Goal: Task Accomplishment & Management: Manage account settings

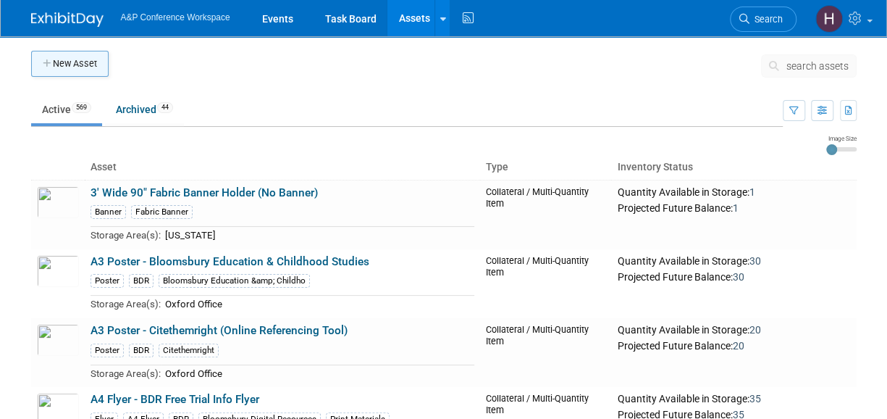
click at [94, 72] on button "New Asset" at bounding box center [70, 64] width 78 height 26
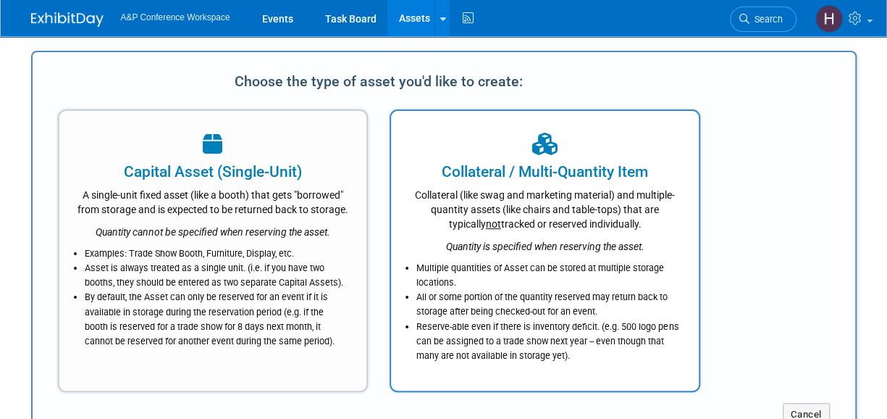
click div "Collateral (like swag and marketing material) and multiple-quantity assets (lik…"
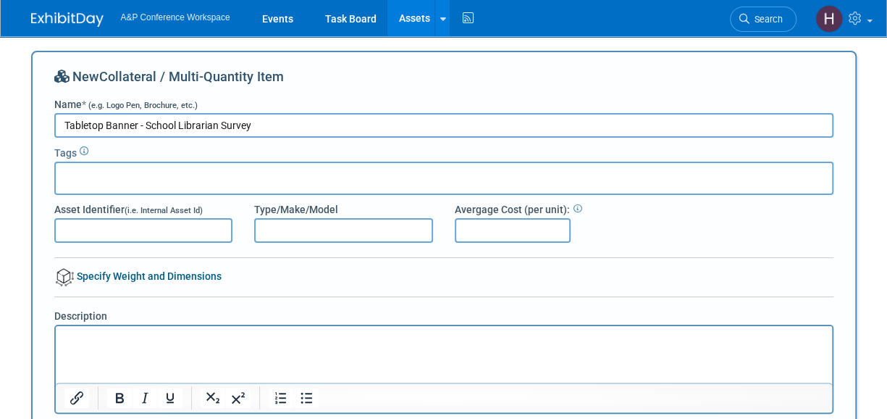
type input "Tabletop Banner - School Librarian Survey"
click input "text"
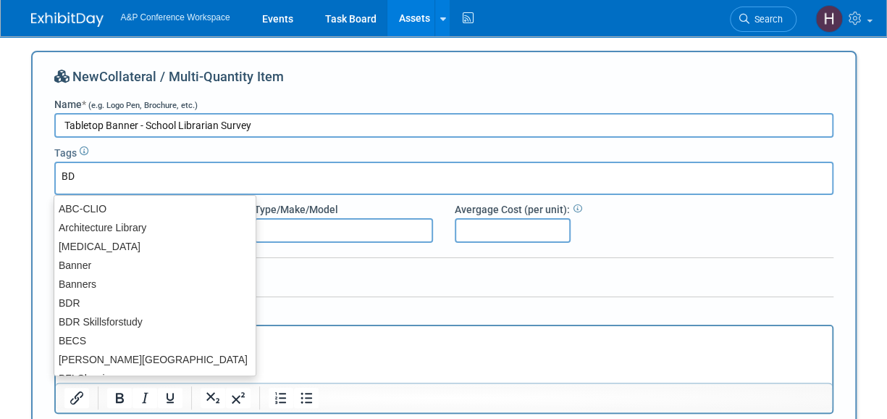
type input "BDR"
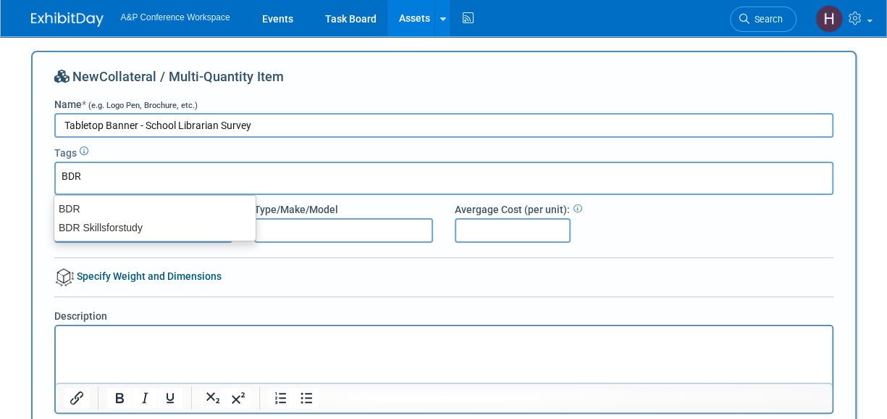
click div "BDR"
type input "BDR"
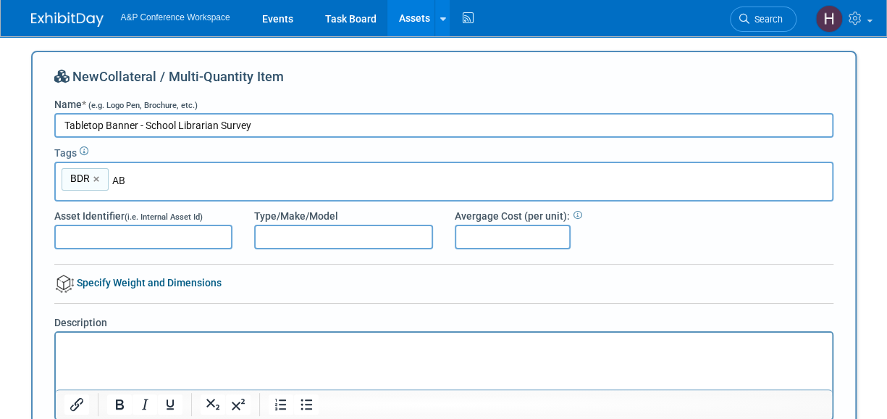
type input "ABC"
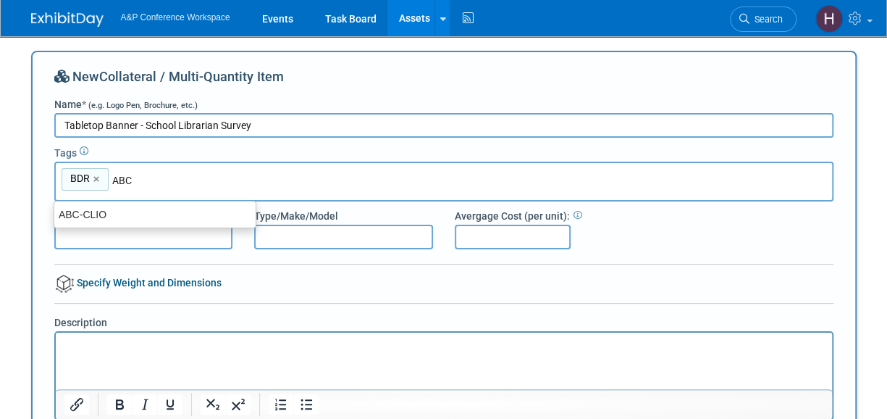
click ul "ABC-CLIO"
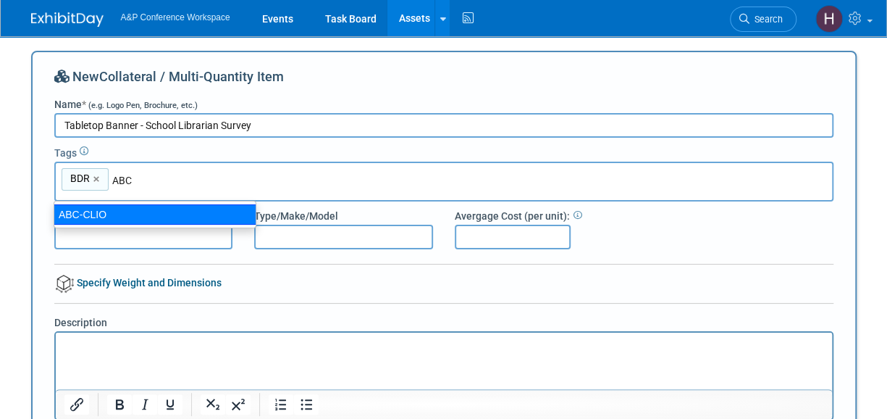
click div "ABC-CLIO"
type input "BDR, ABC-CLIO"
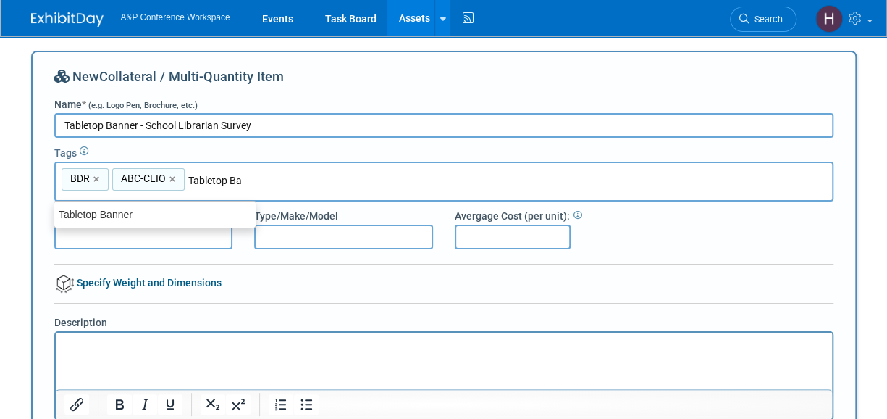
type input "Tabletop Ban"
click div "Tabletop Banner"
type input "BDR, ABC-CLIO, Tabletop Banner"
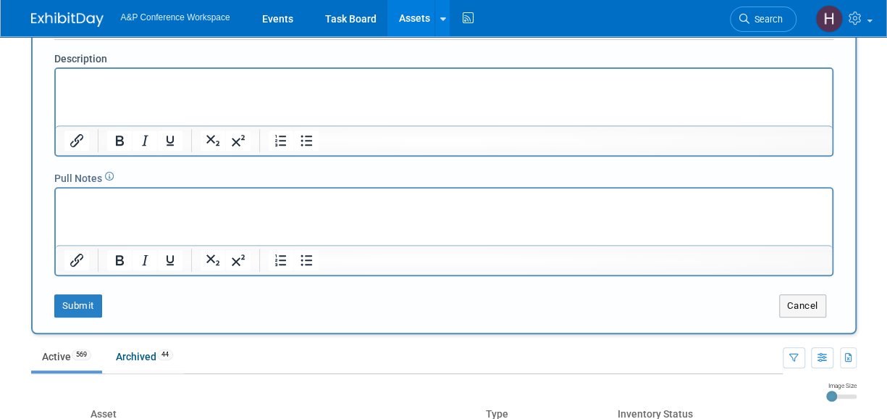
scroll to position [259, 0]
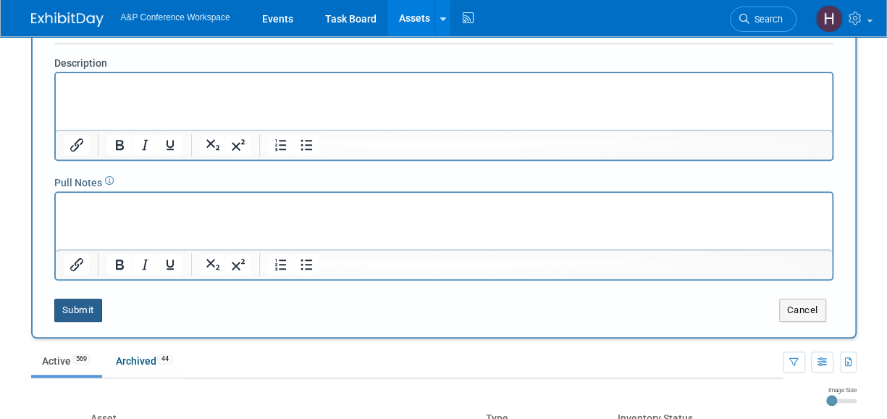
click button "Submit"
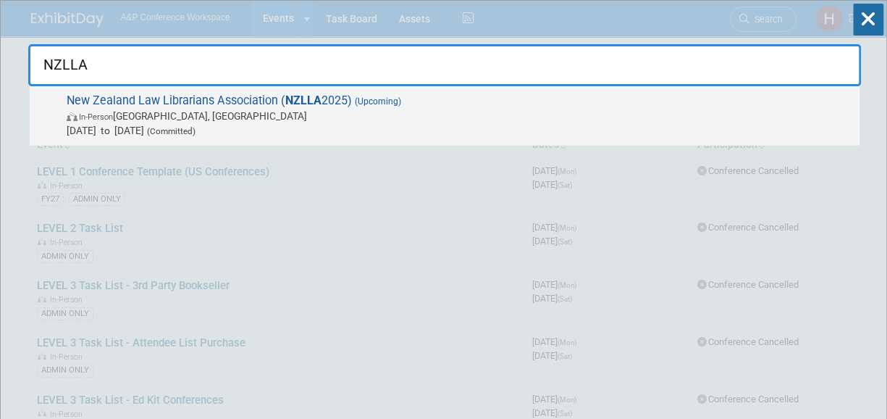
type input "NZLLA"
click at [702, 105] on span "New Zealand Law Librarians Association ( NZLLA 2025) (Upcoming) In-Person Auckl…" at bounding box center [457, 115] width 790 height 44
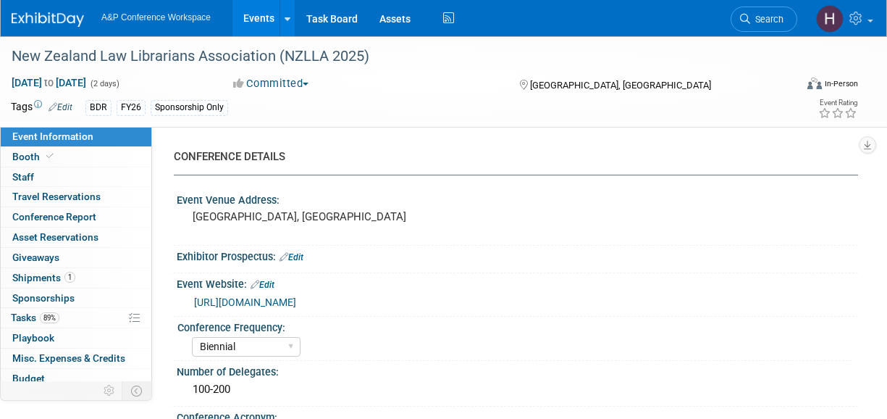
select select "Biennial"
select select "Level 3"
select select "Sponsorship"
select select "Libraries"
select select "Bloomsbury Digital Resources"
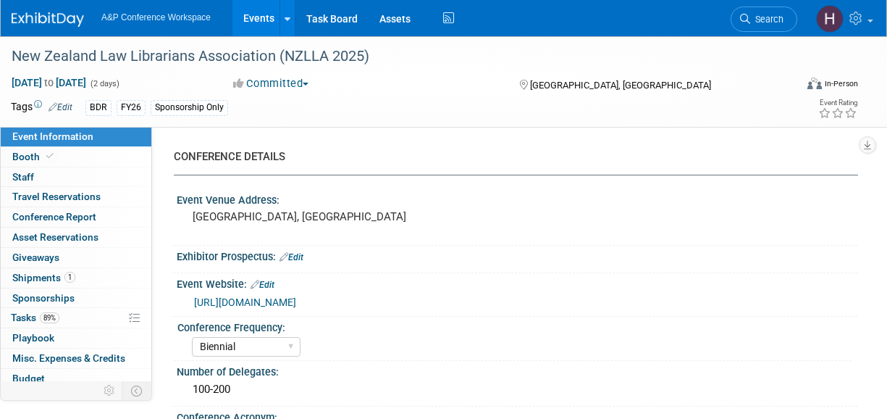
select select "[PERSON_NAME]"
select select "BDR Product Awareness and Trial Generation​"
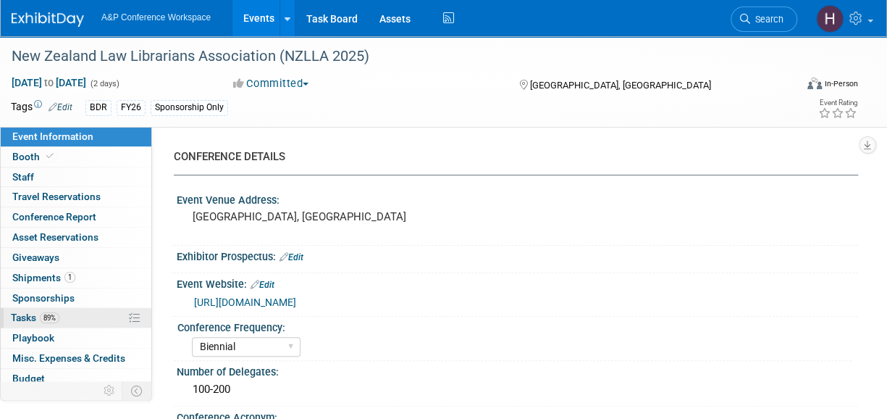
click at [59, 319] on span "Tasks 89%" at bounding box center [35, 318] width 49 height 12
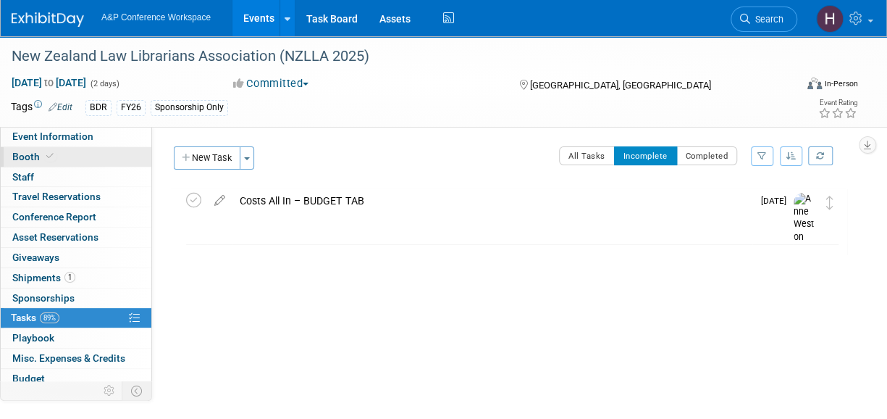
click at [50, 163] on link "Booth" at bounding box center [76, 157] width 151 height 20
select select "DIGI"
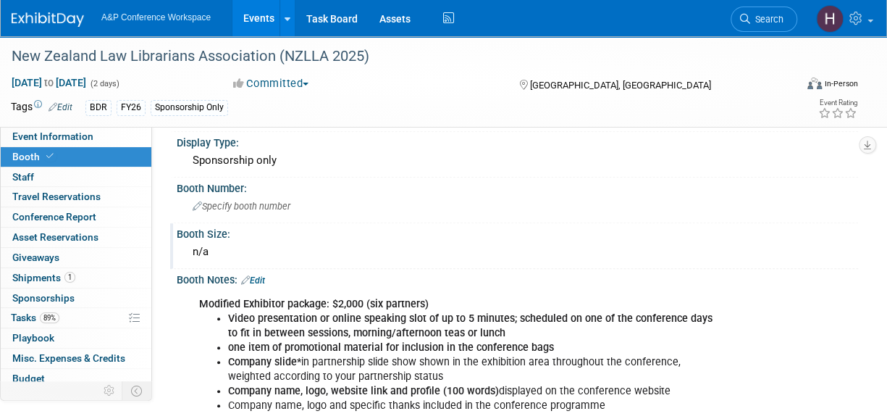
scroll to position [287, 0]
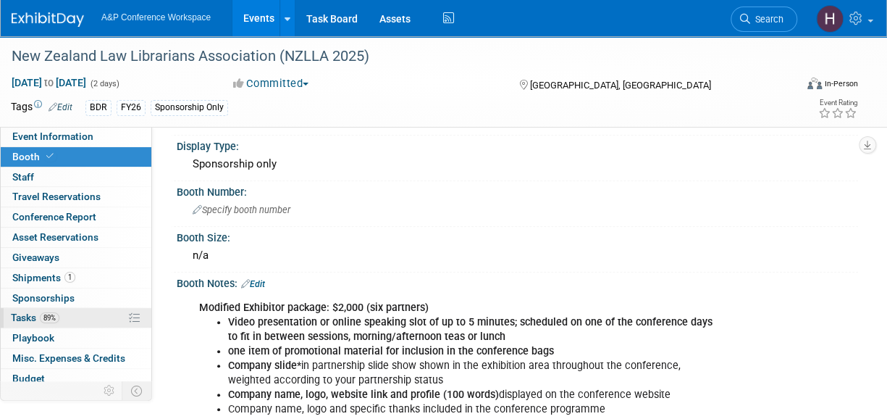
click at [80, 315] on link "89% Tasks 89%" at bounding box center [76, 318] width 151 height 20
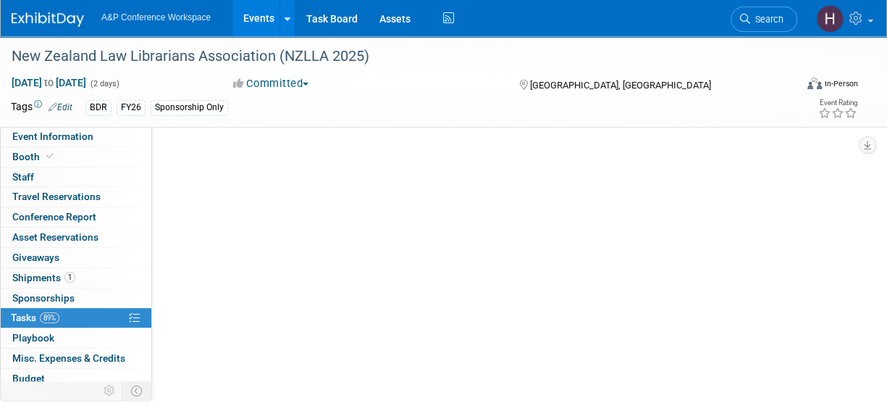
scroll to position [0, 0]
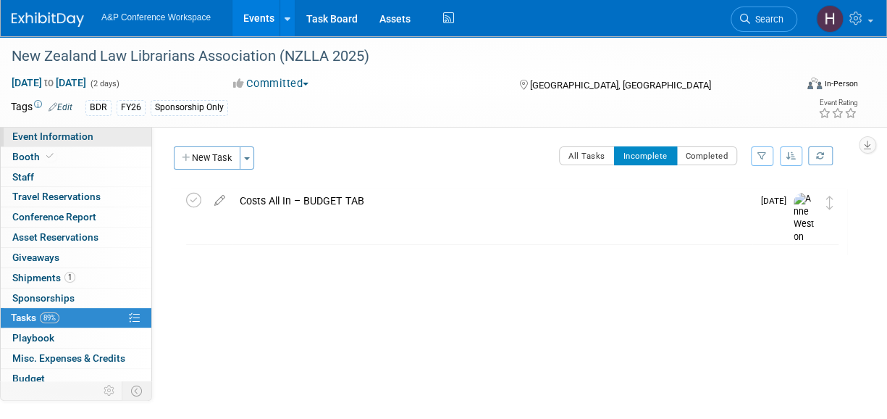
click at [68, 135] on span "Event Information" at bounding box center [52, 136] width 81 height 12
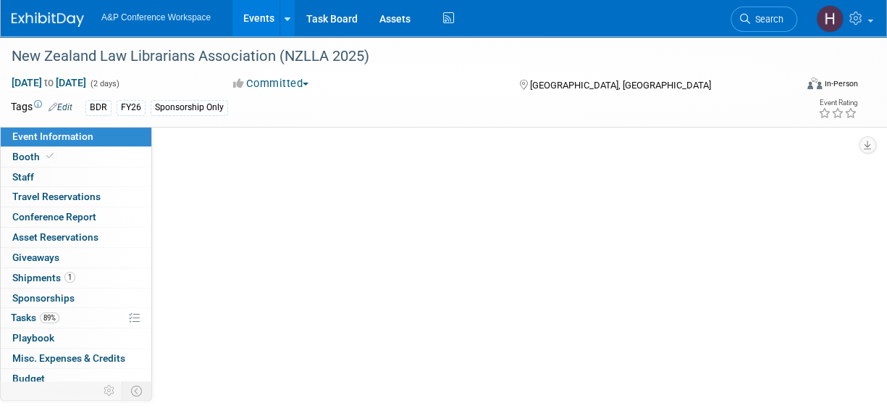
click at [68, 135] on span "Event Information" at bounding box center [52, 136] width 81 height 12
select select "Biennial"
select select "Level 3"
select select "Sponsorship"
select select "Libraries"
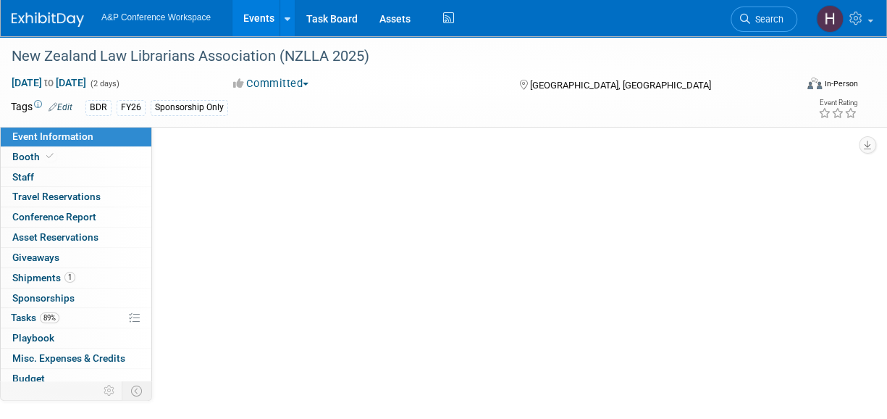
select select "Bloomsbury Digital Resources"
select select "[PERSON_NAME]"
select select "BDR Product Awareness and Trial Generation​"
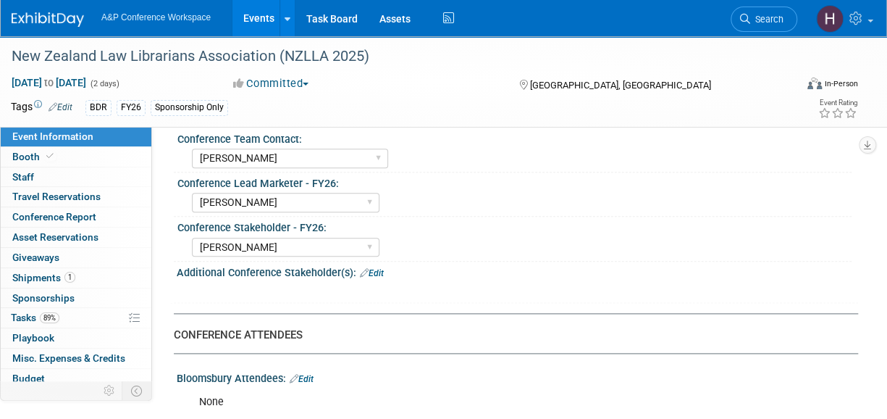
scroll to position [734, 0]
click at [41, 312] on span "Tasks 89%" at bounding box center [35, 318] width 49 height 12
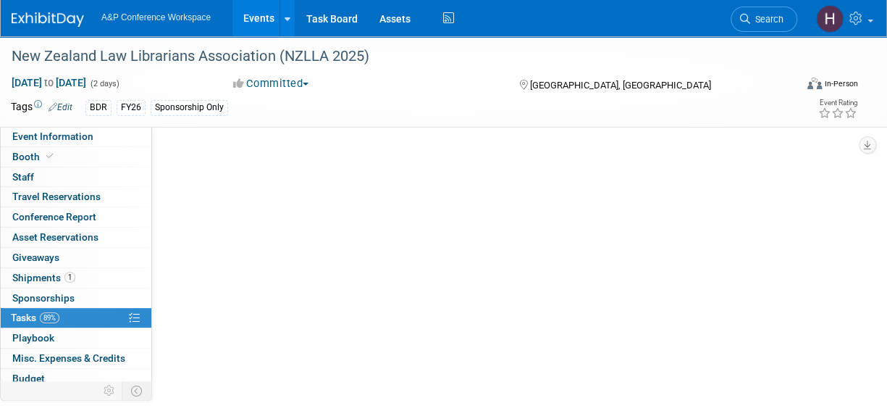
scroll to position [0, 0]
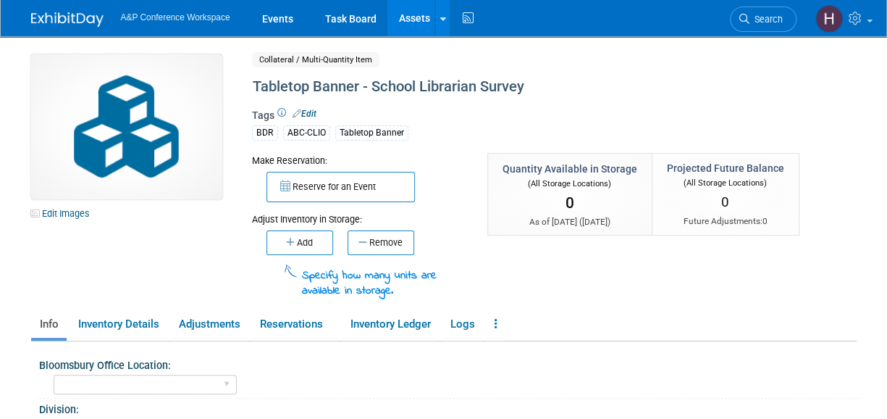
drag, startPoint x: 306, startPoint y: 241, endPoint x: 261, endPoint y: 247, distance: 46.0
click at [261, 247] on div "Add Remove" at bounding box center [359, 240] width 214 height 29
click at [283, 247] on button "Add" at bounding box center [300, 242] width 67 height 25
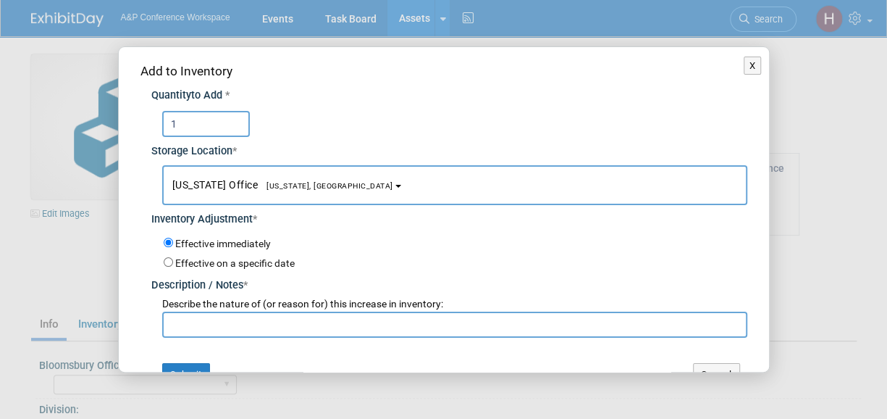
type input "1"
click at [272, 328] on input "text" at bounding box center [454, 325] width 585 height 26
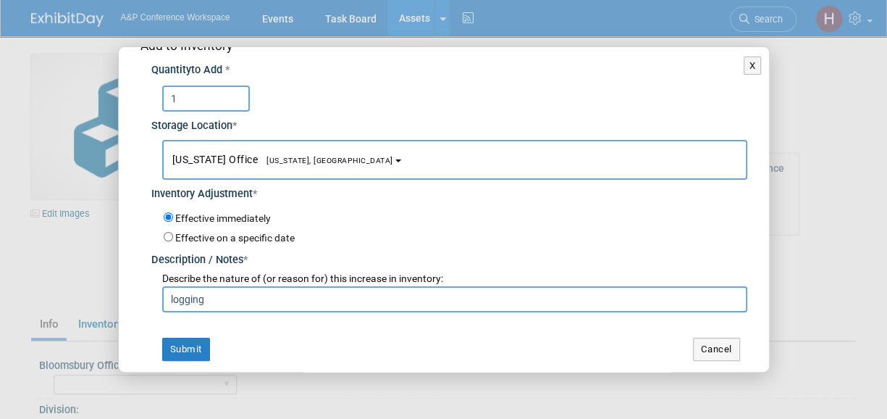
type input "logging"
click at [183, 334] on div "Add to Inventory Quantity to Add * 1 Storage Location * New York Office<span st…" at bounding box center [444, 199] width 651 height 354
click at [193, 346] on button "Submit" at bounding box center [186, 349] width 48 height 23
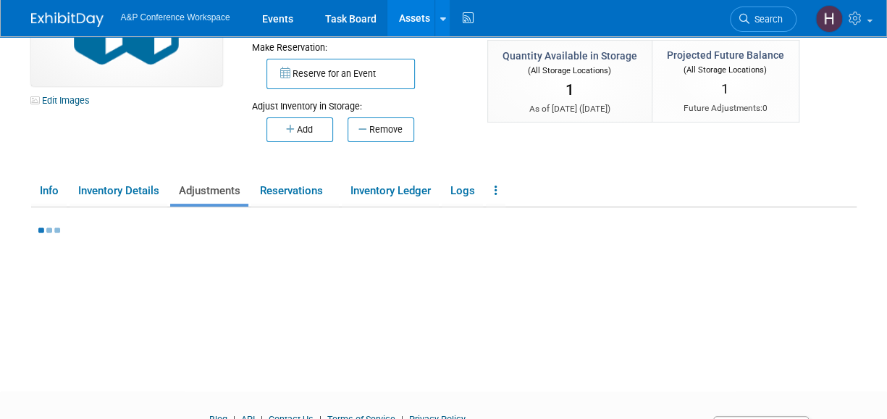
scroll to position [114, 0]
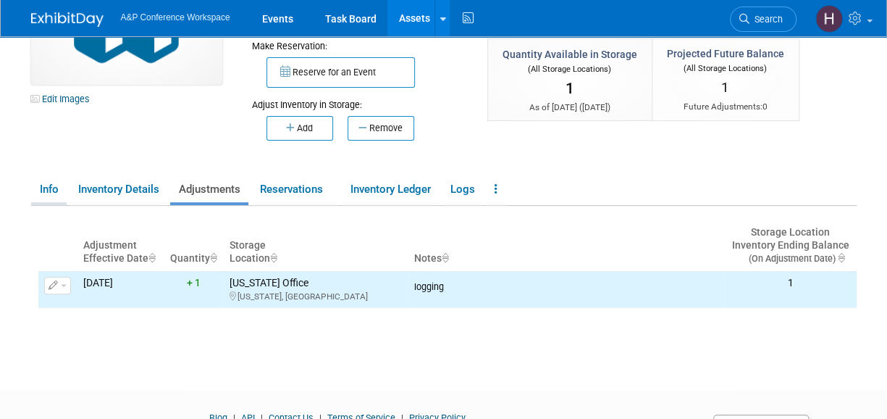
click at [55, 193] on link "Info" at bounding box center [48, 189] width 35 height 25
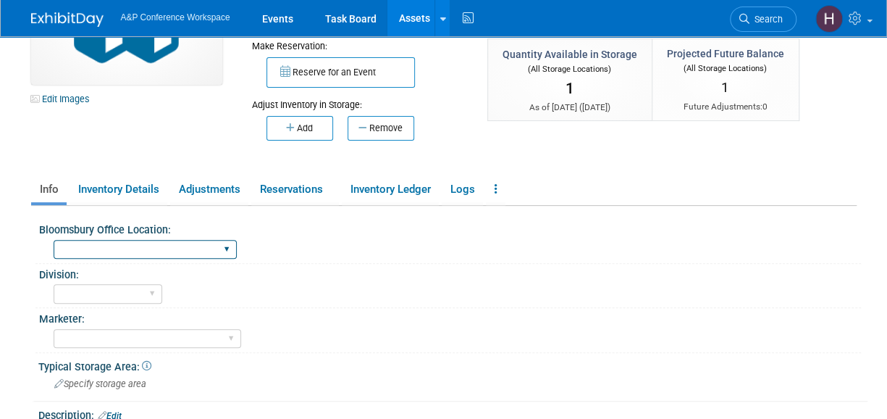
click at [138, 241] on select "Oxford New York Oxford, New York Blue Ridge Summit" at bounding box center [145, 250] width 183 height 20
select select "New York"
click at [54, 240] on select "Oxford New York Oxford, New York Blue Ridge Summit" at bounding box center [145, 250] width 183 height 20
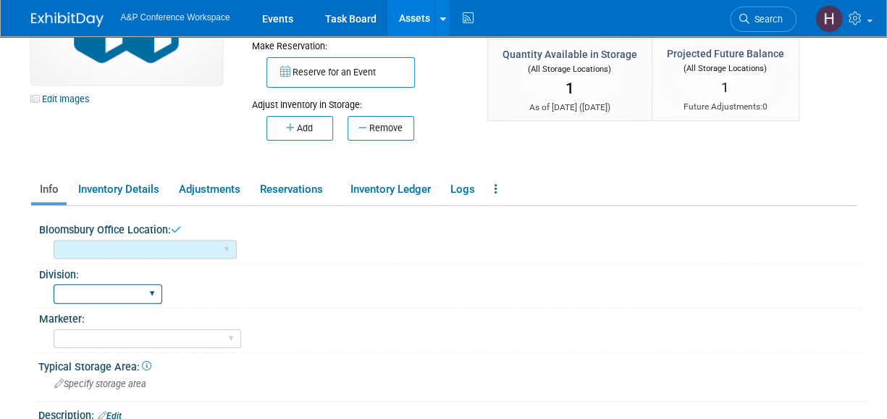
click at [93, 296] on select "BDR - Libraries BDR - Schools A&P BP R&L" at bounding box center [108, 294] width 109 height 20
select select "BDR - Schools"
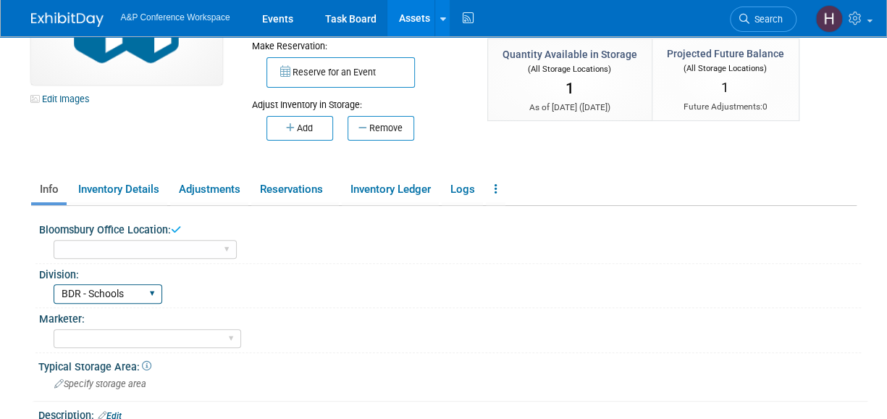
click at [54, 284] on select "BDR - Libraries BDR - Schools A&P BP R&L" at bounding box center [108, 294] width 109 height 20
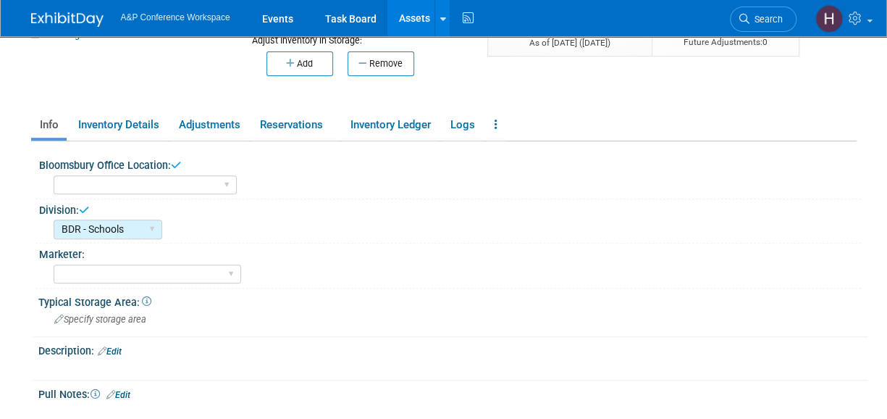
scroll to position [181, 0]
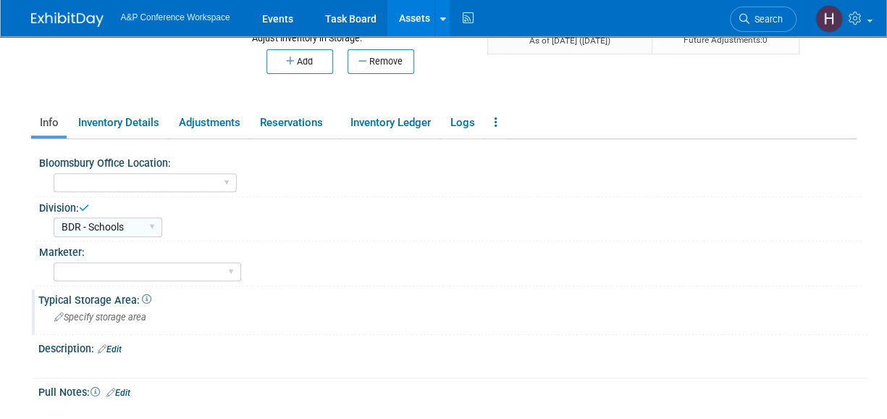
click at [89, 309] on div "Specify storage area" at bounding box center [453, 317] width 808 height 22
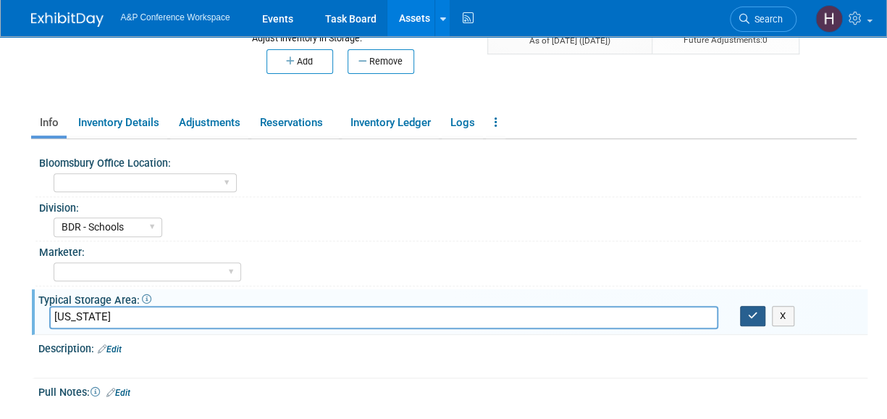
type input "[US_STATE]"
click at [745, 318] on button "button" at bounding box center [753, 316] width 26 height 20
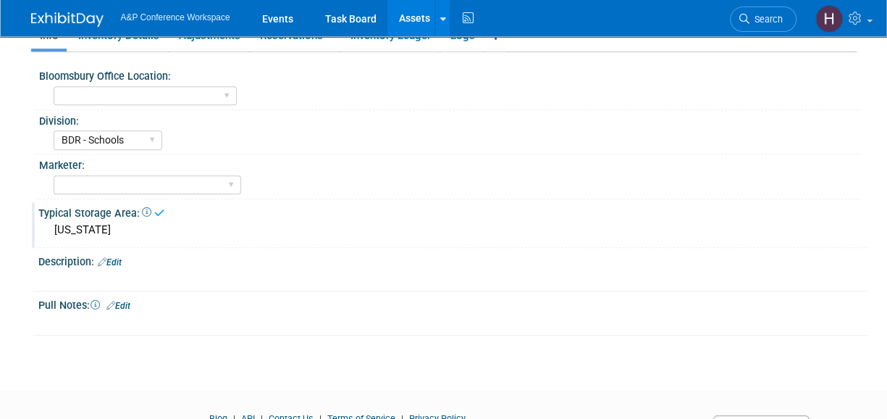
scroll to position [272, 0]
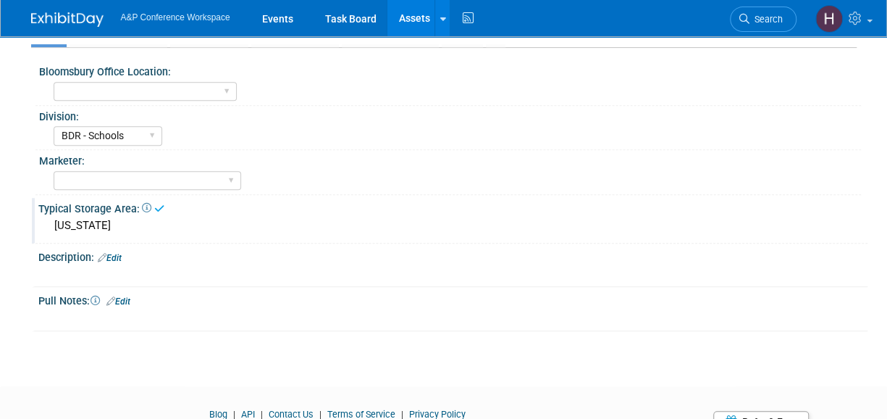
click at [130, 296] on link "Edit" at bounding box center [118, 301] width 24 height 10
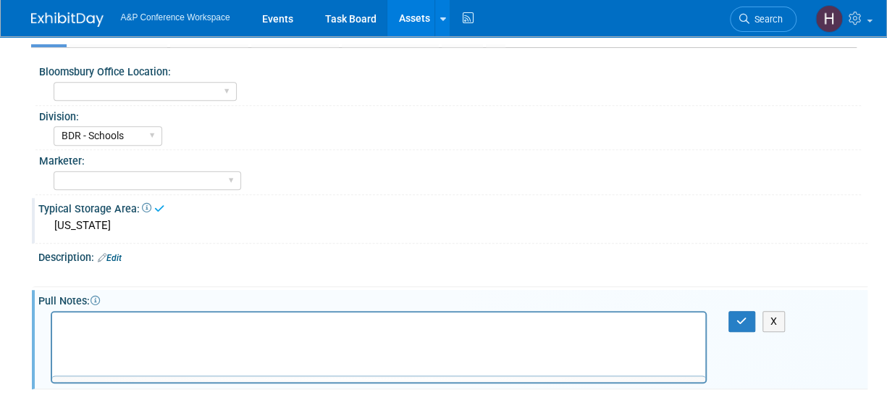
scroll to position [0, 0]
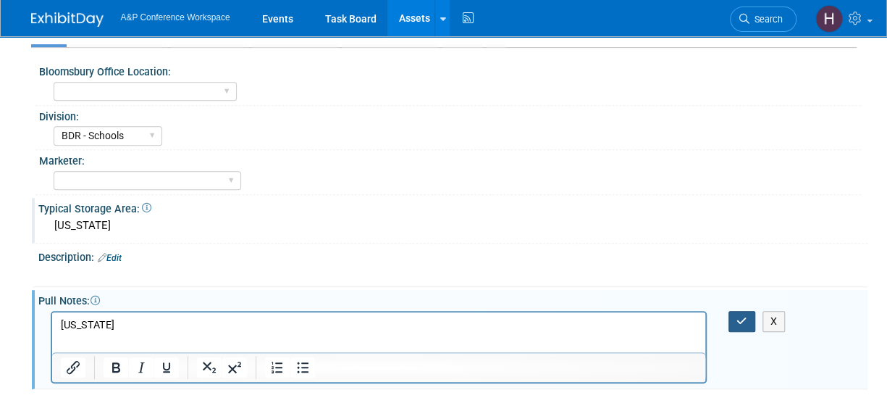
click at [741, 316] on icon "button" at bounding box center [742, 321] width 11 height 10
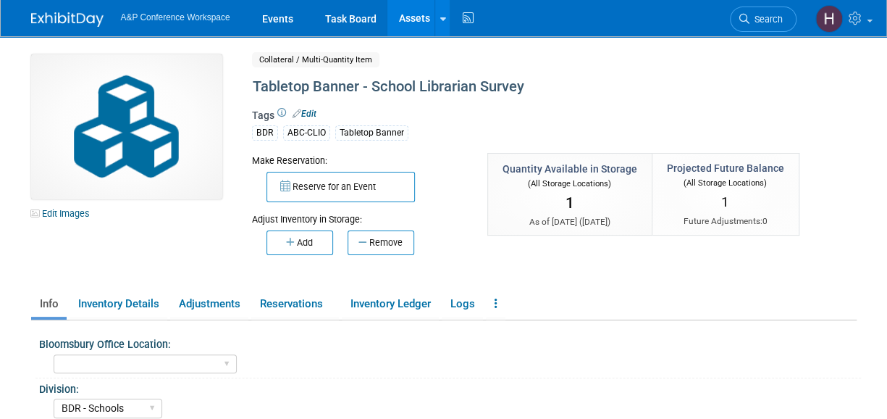
click at [303, 109] on link "Edit" at bounding box center [305, 114] width 24 height 10
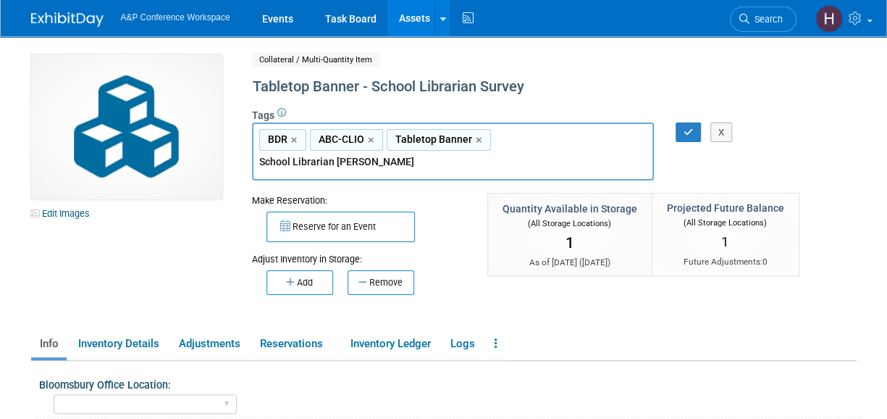
type input "School Librarian Survey"
type input "BDR, ABC-CLIO, Tabletop Banner, School Librarian Survey"
click at [689, 131] on icon "button" at bounding box center [689, 131] width 10 height 9
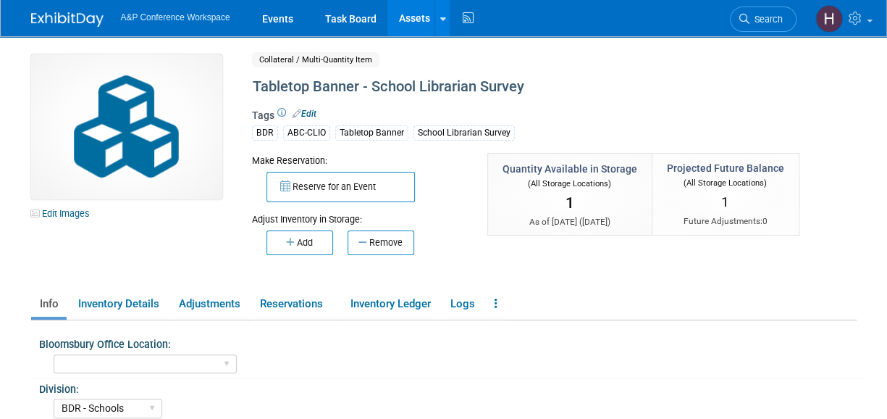
click at [68, 223] on div "Edit Images Collateral / Multi-Quantity Item Shared Tabletop Banner - School Li…" at bounding box center [444, 166] width 848 height 225
click at [59, 222] on link "Edit Images" at bounding box center [63, 213] width 64 height 18
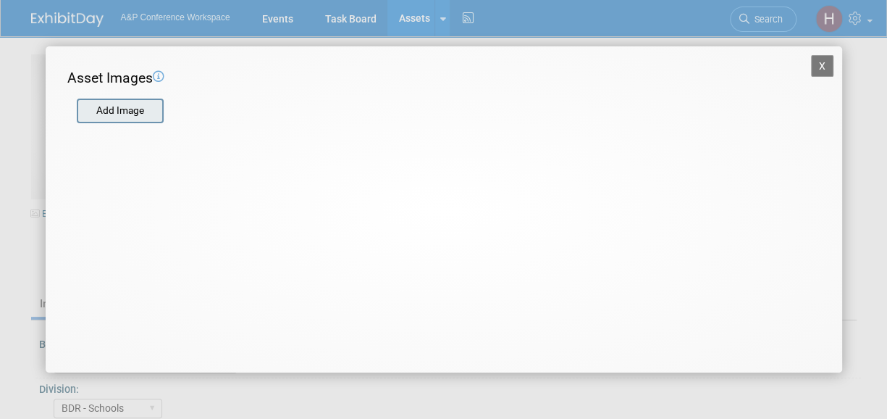
click at [123, 121] on input "file" at bounding box center [76, 111] width 172 height 22
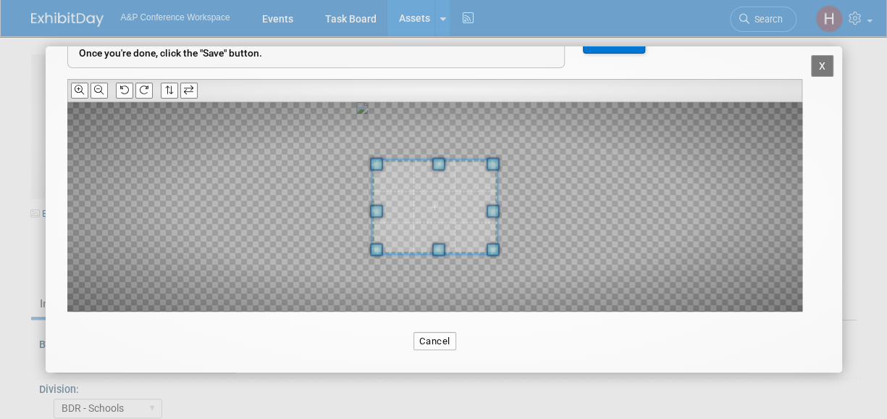
scroll to position [109, 0]
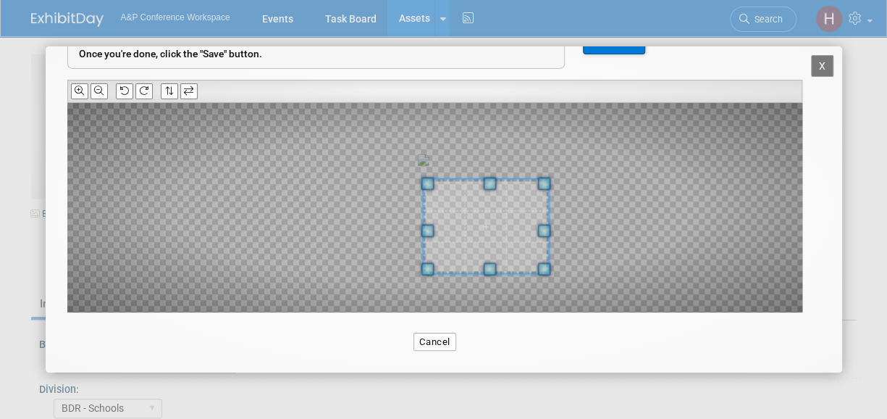
click at [513, 232] on span at bounding box center [485, 226] width 125 height 94
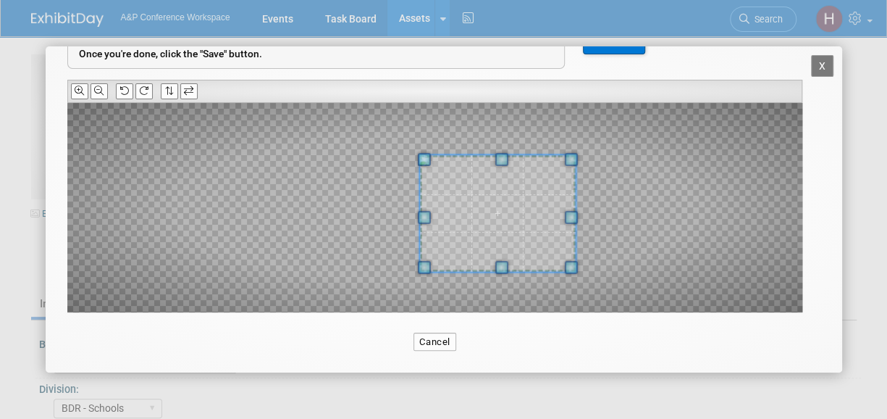
click at [572, 155] on span at bounding box center [570, 159] width 13 height 13
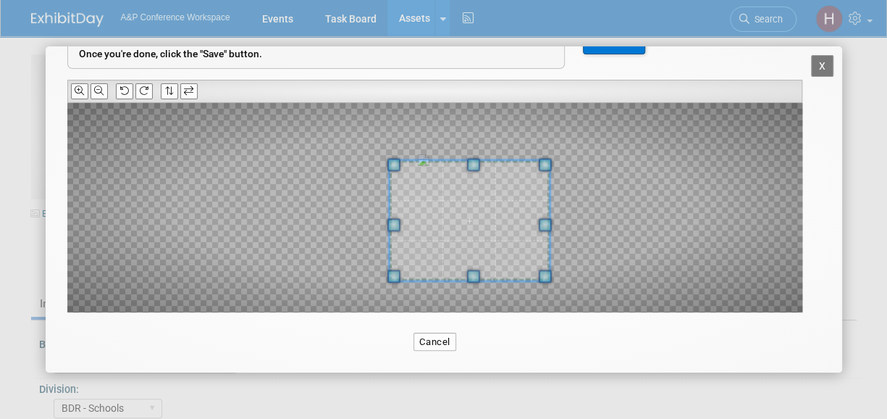
click at [501, 178] on span at bounding box center [469, 220] width 160 height 120
click at [628, 48] on button "Save" at bounding box center [614, 40] width 62 height 29
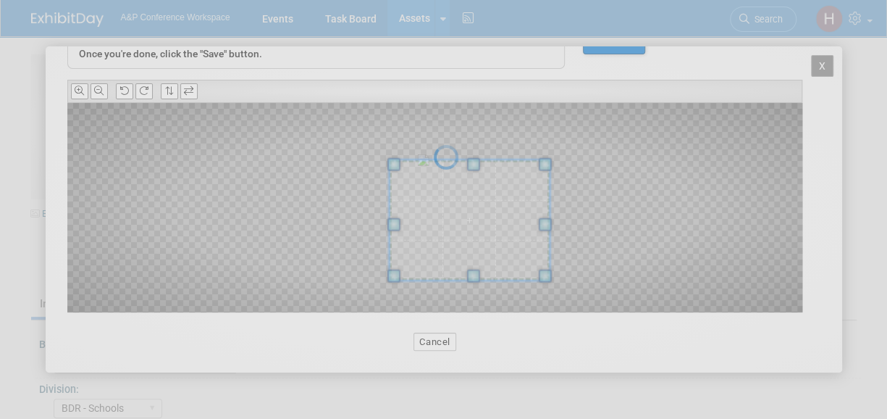
scroll to position [0, 0]
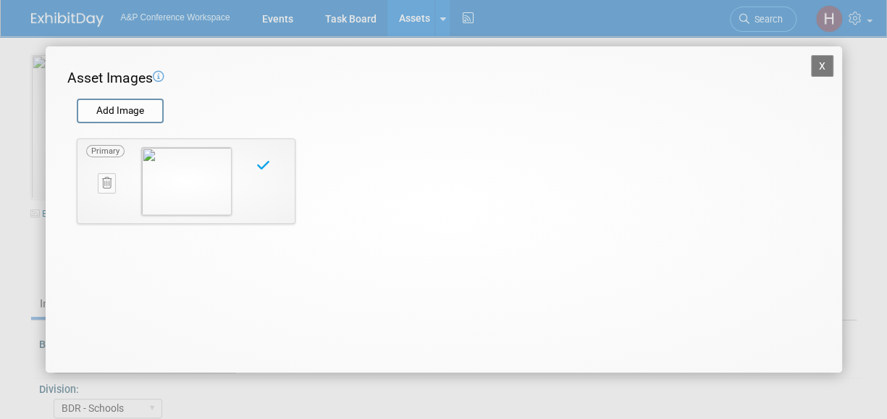
click at [824, 64] on button "X" at bounding box center [822, 66] width 23 height 22
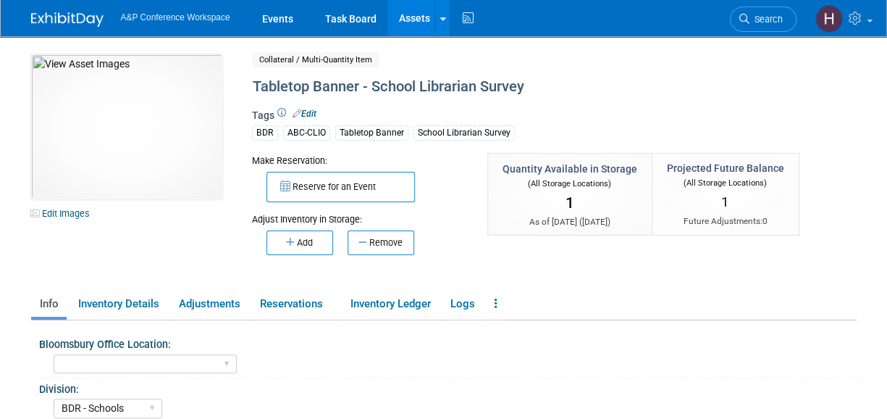
click at [306, 106] on div "Tags Edit BDR ABC-CLIO Tabletop Banner School Librarian Survey BDR, ABC-CLIO, T…" at bounding box center [523, 129] width 543 height 47
click at [309, 112] on link "Edit" at bounding box center [305, 114] width 24 height 10
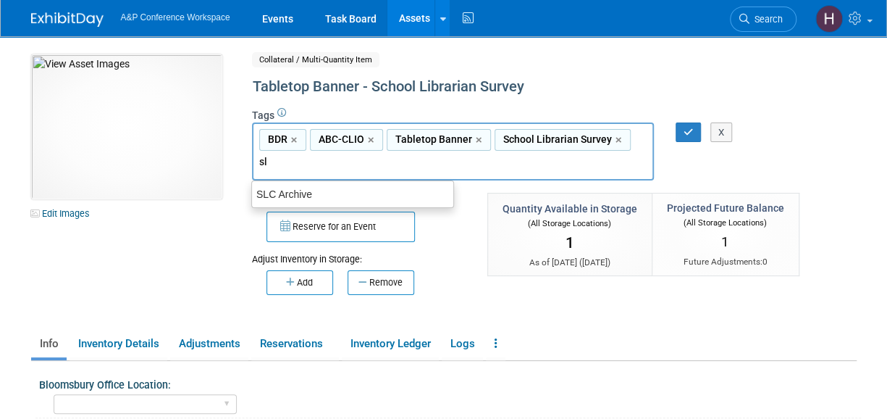
type input "s"
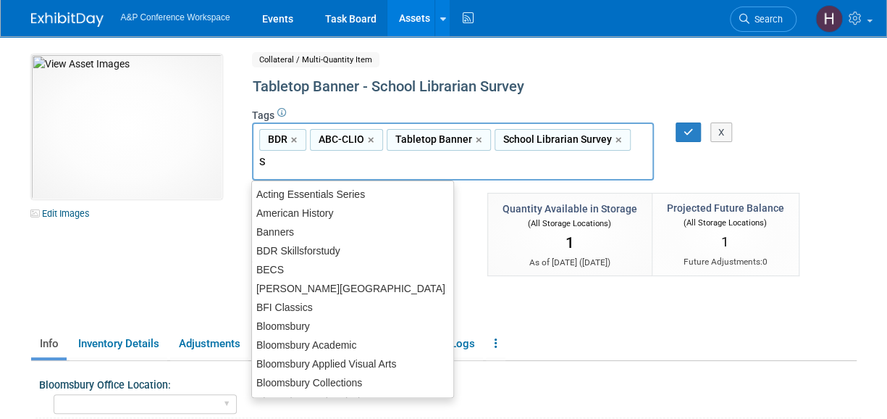
type input "SL"
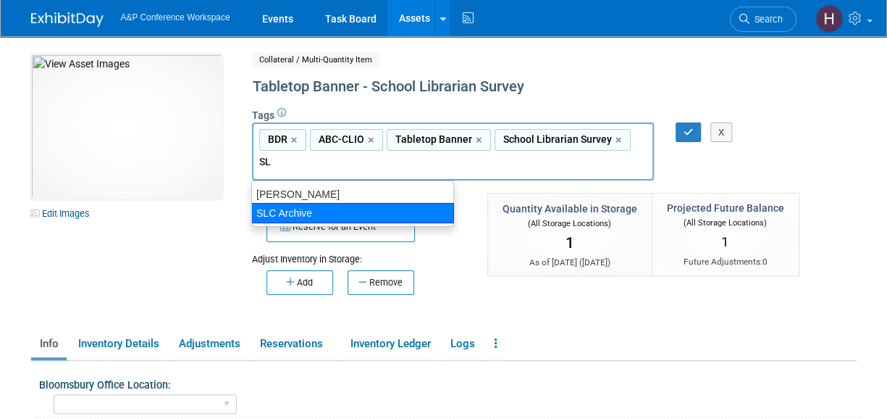
click at [398, 210] on div "SLC Archive" at bounding box center [352, 213] width 203 height 20
type input "BDR, ABC-CLIO, Tabletop Banner, School Librarian Survey, SLC Archive"
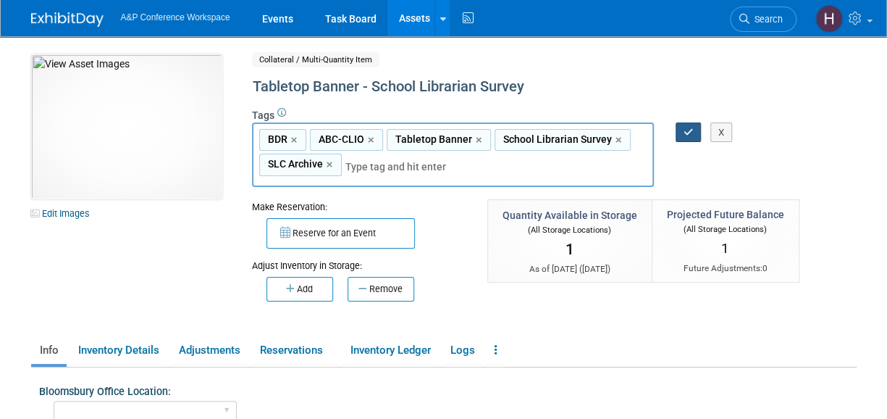
click at [683, 138] on button "button" at bounding box center [689, 132] width 26 height 20
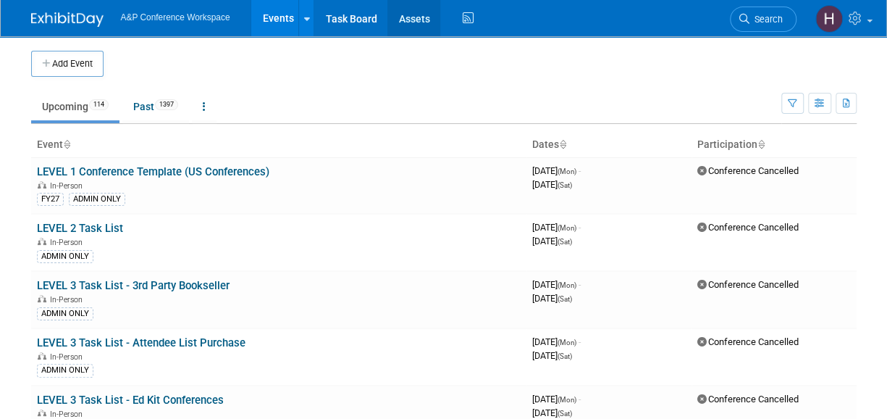
click at [418, 17] on link "Assets" at bounding box center [414, 18] width 53 height 36
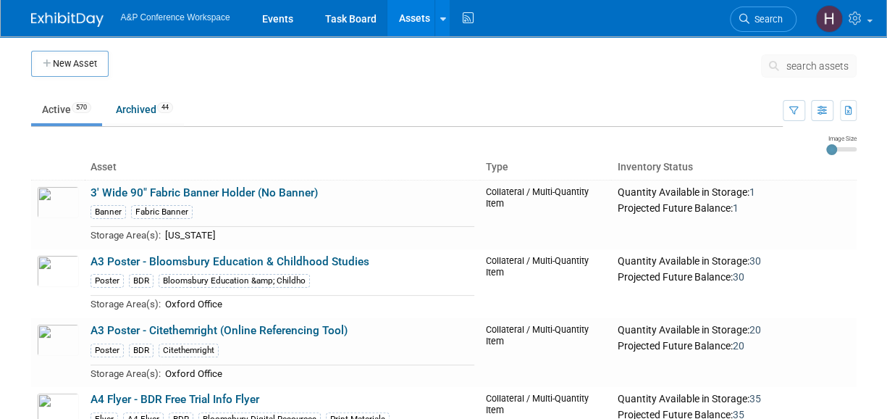
click at [95, 62] on button "New Asset" at bounding box center [70, 64] width 78 height 26
type input "&#163; 0.00"
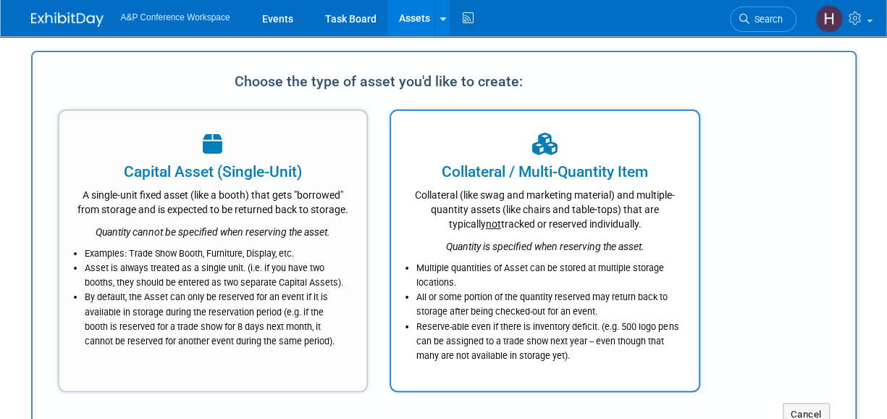
click at [474, 205] on div "Collateral (like swag and marketing material) and multiple-quantity assets (lik…" at bounding box center [545, 207] width 272 height 49
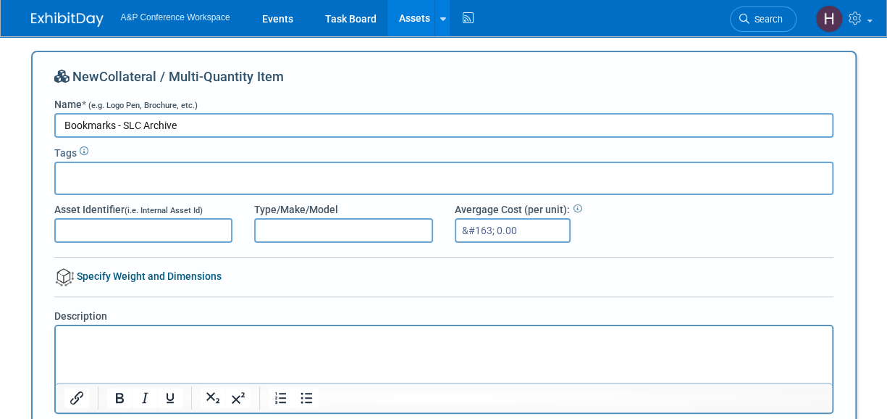
type input "Bookmarks - SLC Archive"
click at [217, 173] on div at bounding box center [443, 178] width 779 height 33
type input "S"
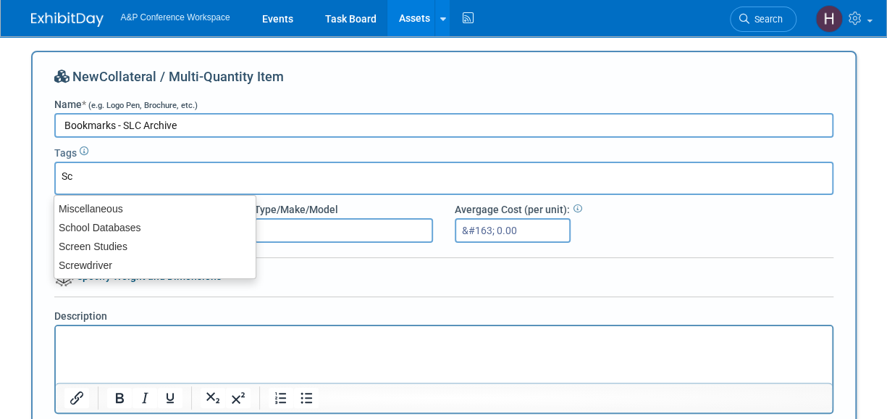
type input "S"
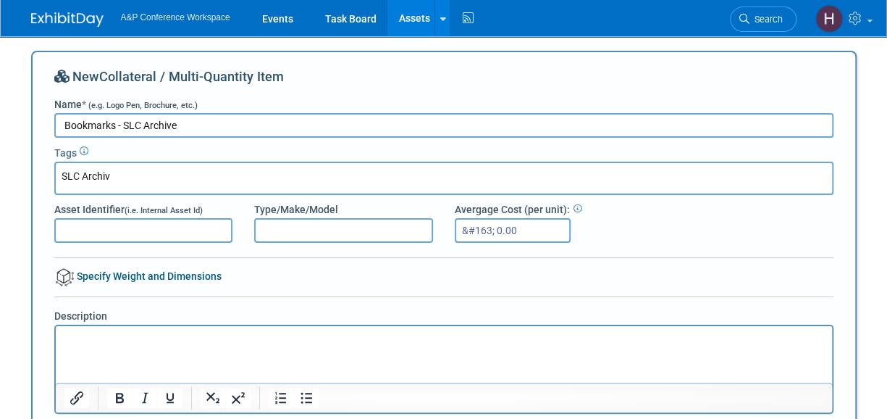
type input "SLC Archive"
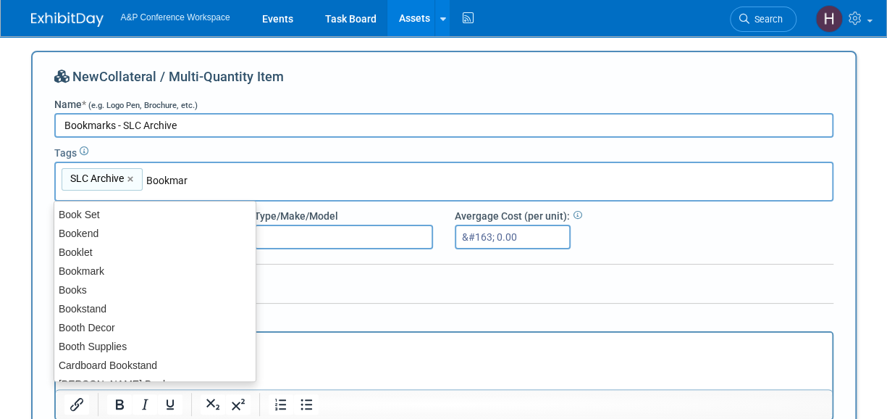
type input "Bookmark"
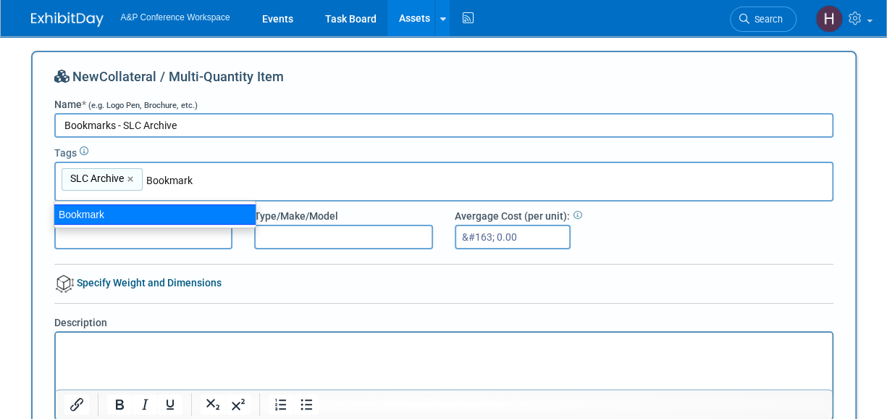
click at [182, 215] on div "Bookmark" at bounding box center [155, 214] width 203 height 20
type input "SLC Archive, Bookmark"
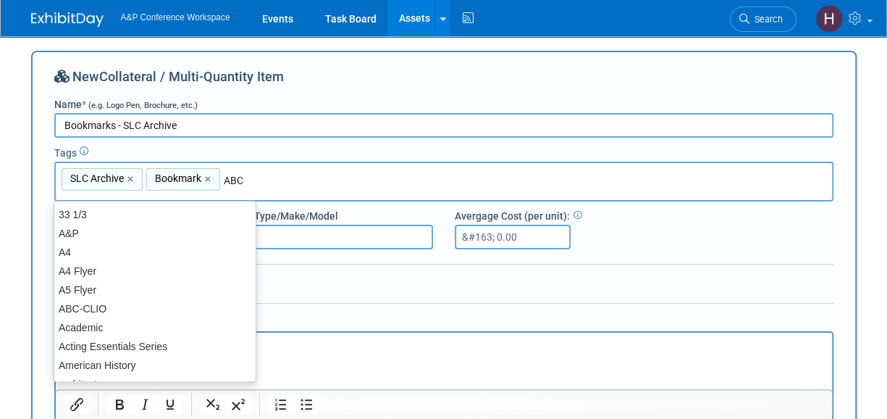
type input "ABC-"
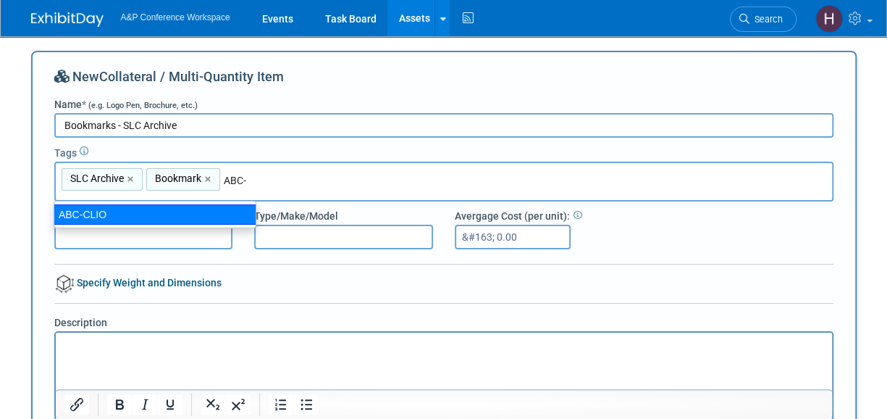
click at [214, 212] on div "ABC-CLIO" at bounding box center [155, 214] width 203 height 20
type input "SLC Archive, Bookmark, ABC-CLIO"
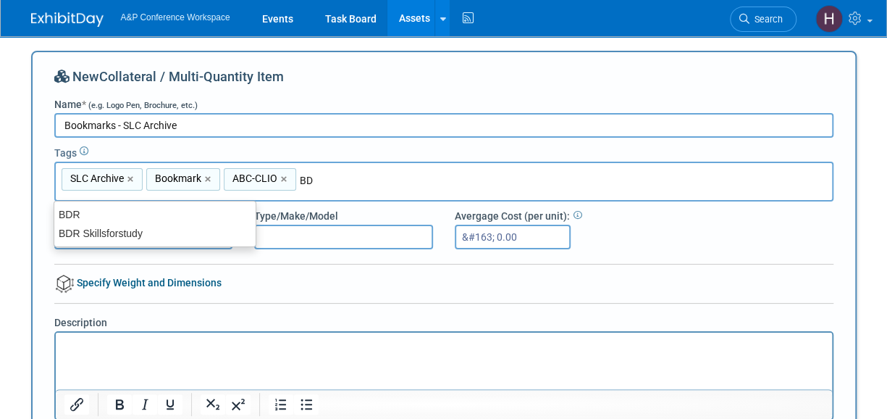
type input "BDR"
click at [214, 212] on div "BDR" at bounding box center [154, 214] width 201 height 19
type input "SLC Archive, Bookmark, ABC-CLIO, BDR"
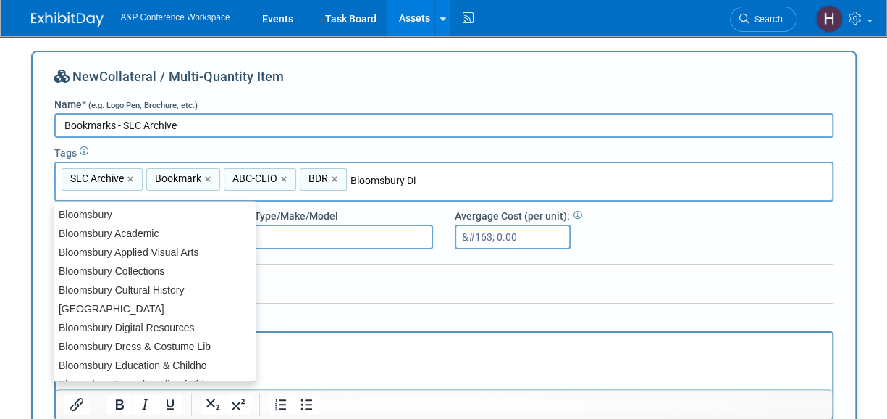
type input "Bloomsbury Dig"
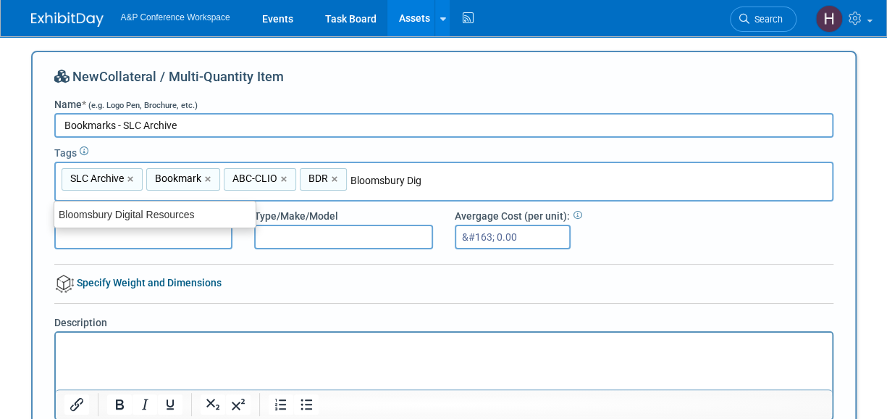
click at [238, 209] on div "Bloomsbury Digital Resources" at bounding box center [154, 214] width 201 height 19
type input "SLC Archive, Bookmark, ABC-CLIO, BDR, Bloomsbury Digital Resources"
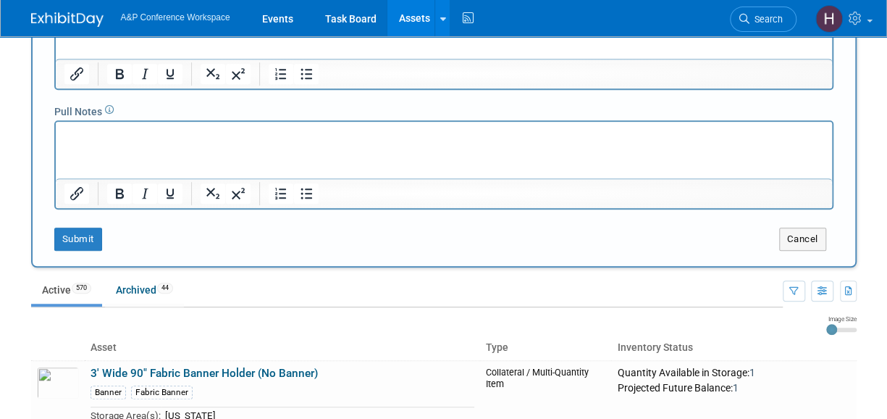
scroll to position [330, 0]
click at [78, 231] on button "Submit" at bounding box center [78, 239] width 48 height 23
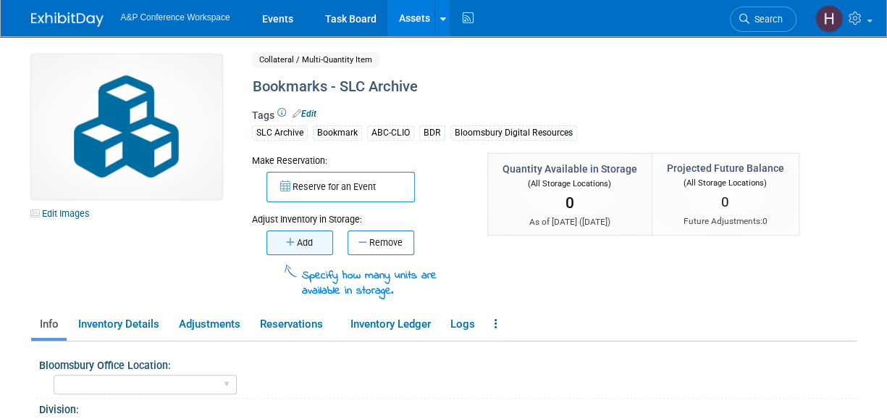
click at [304, 241] on button "Add" at bounding box center [300, 242] width 67 height 25
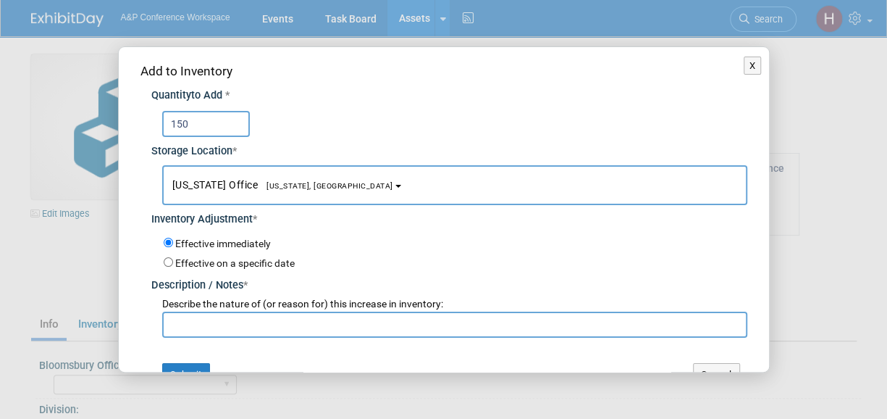
type input "150"
click at [397, 312] on input "text" at bounding box center [454, 325] width 585 height 26
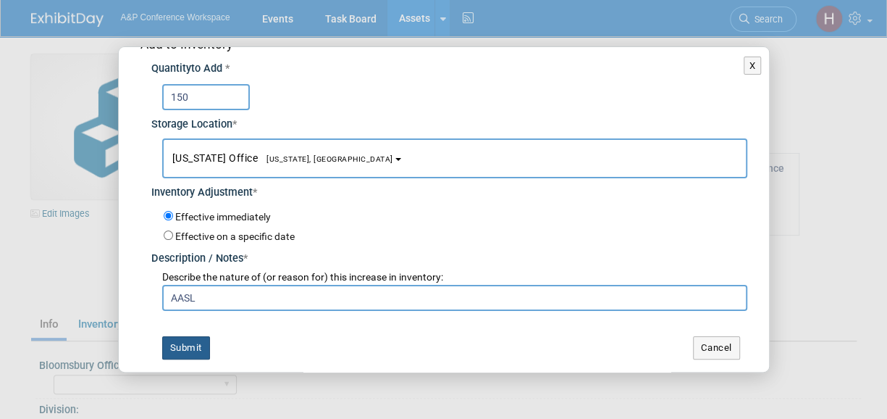
scroll to position [24, 0]
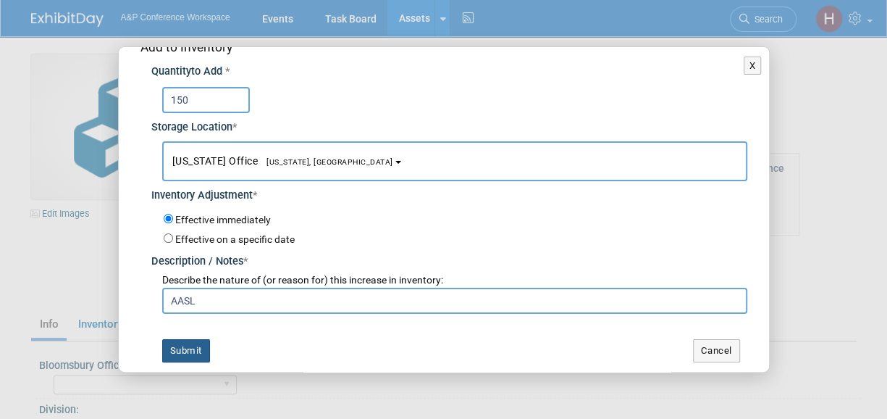
type input "AASL"
click at [191, 343] on button "Submit" at bounding box center [186, 350] width 48 height 23
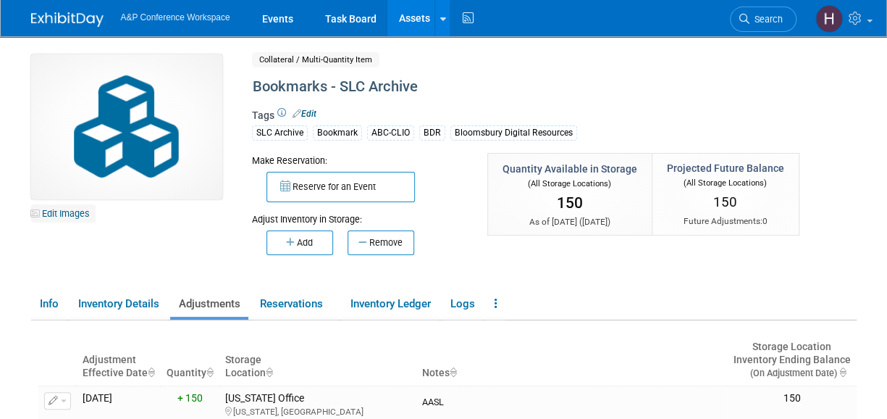
click at [71, 214] on link "Edit Images" at bounding box center [63, 213] width 64 height 18
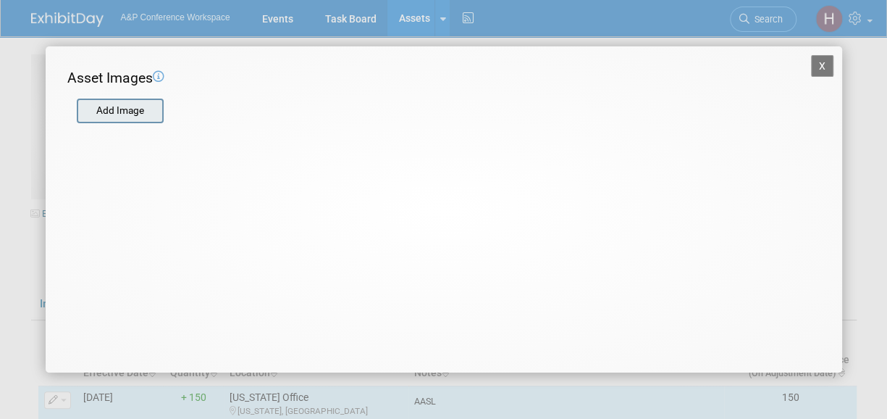
click at [151, 112] on input "file" at bounding box center [76, 111] width 172 height 22
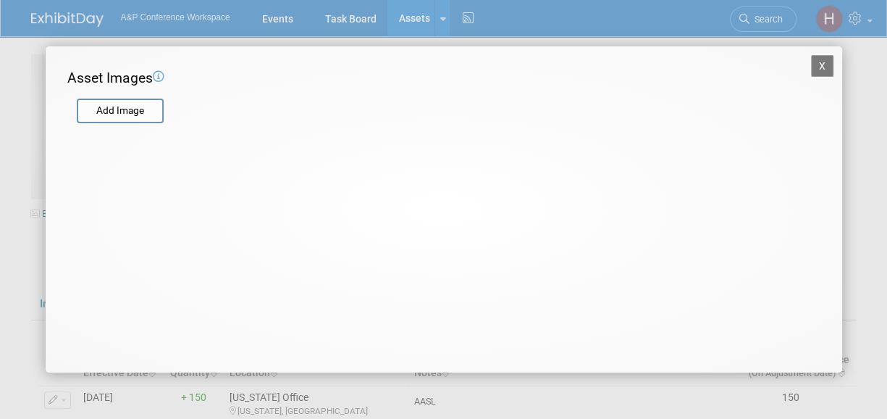
click at [817, 69] on button "X" at bounding box center [822, 66] width 23 height 22
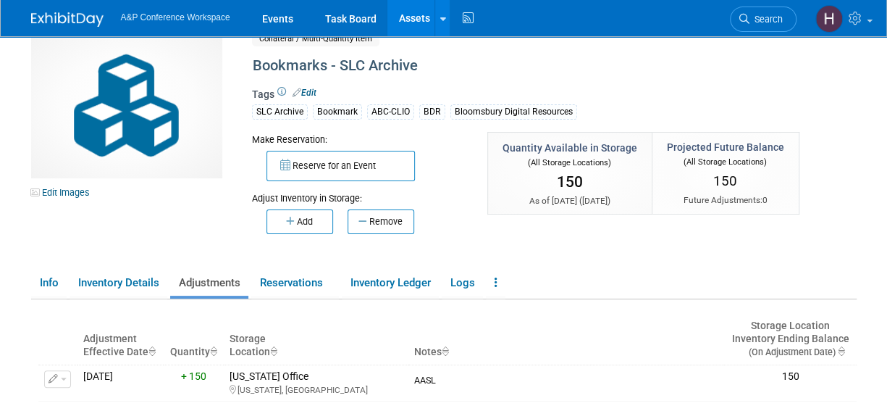
scroll to position [19, 0]
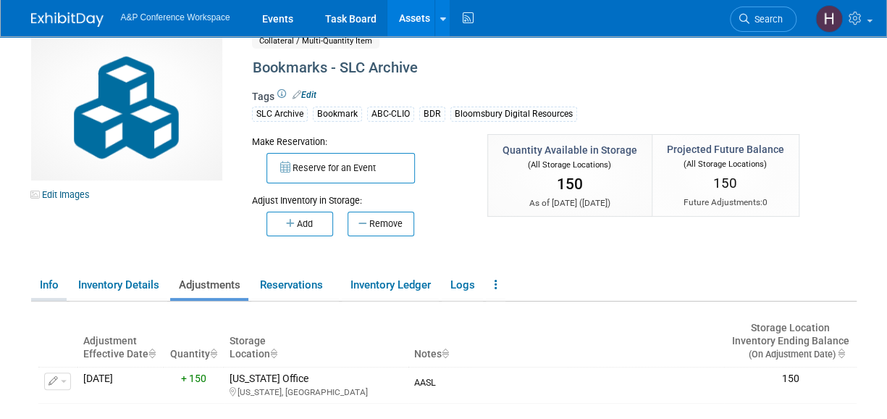
click at [59, 280] on link "Info" at bounding box center [48, 284] width 35 height 25
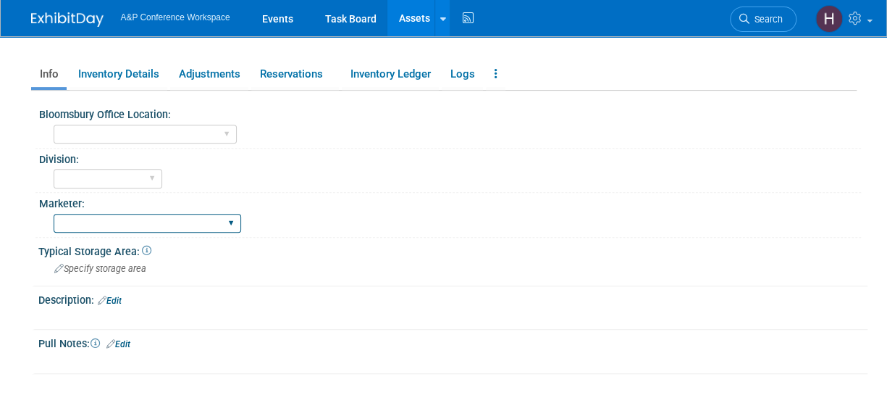
scroll to position [229, 0]
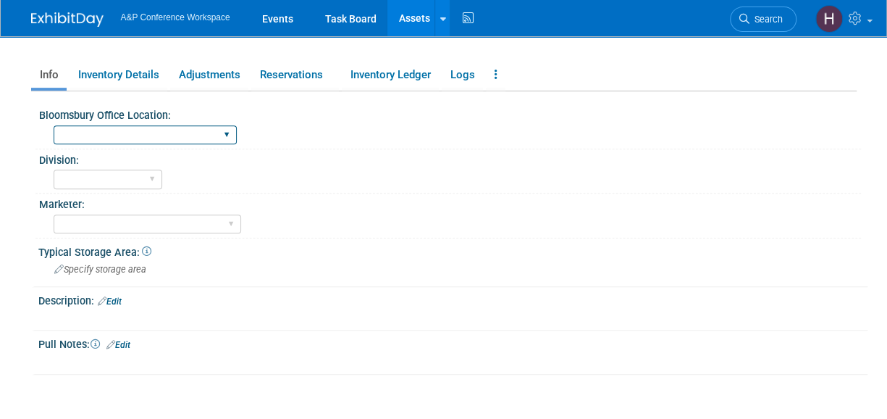
click at [96, 138] on select "Oxford New York Oxford, New York Blue Ridge Summit" at bounding box center [145, 135] width 183 height 20
select select "[US_STATE]"
click at [54, 125] on select "Oxford New York Oxford, New York Blue Ridge Summit" at bounding box center [145, 135] width 183 height 20
click at [114, 301] on link "Edit" at bounding box center [110, 301] width 24 height 10
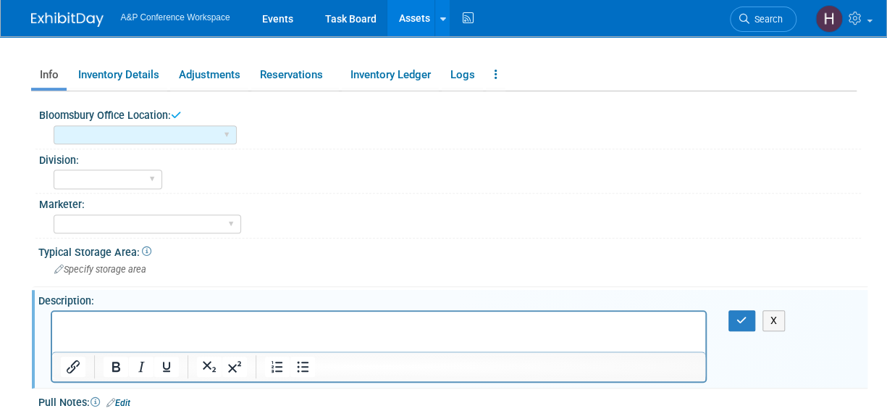
scroll to position [0, 0]
click at [120, 267] on span "Specify storage area" at bounding box center [100, 269] width 92 height 11
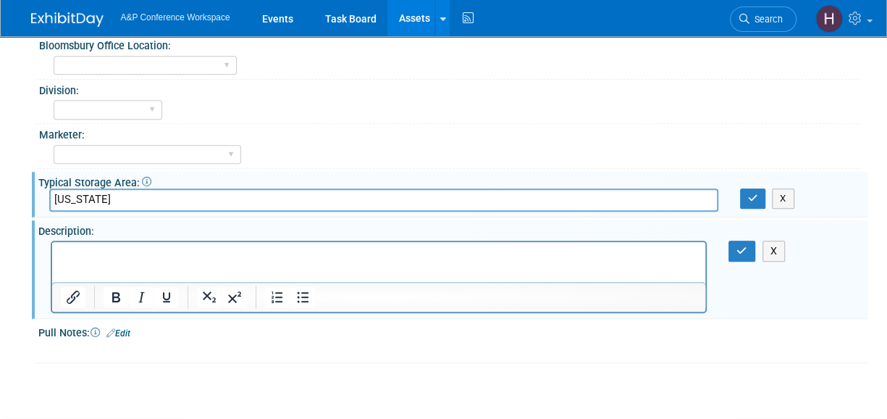
scroll to position [301, 0]
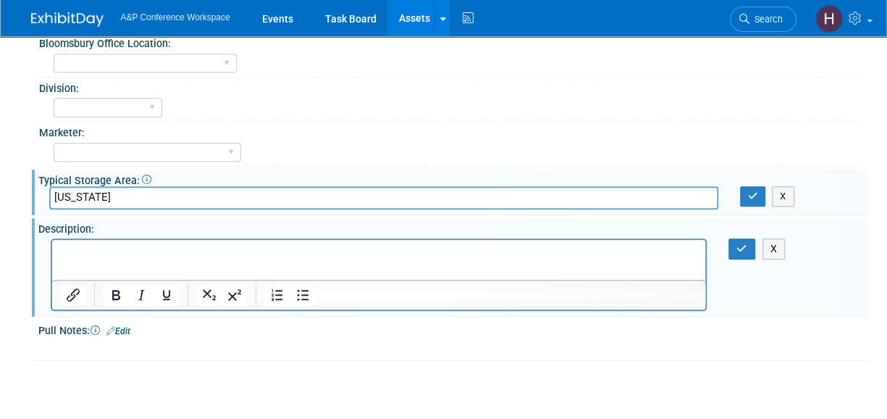
type input "[US_STATE]"
click at [737, 190] on div "X" at bounding box center [799, 196] width 138 height 20
click at [750, 191] on icon "button" at bounding box center [753, 195] width 10 height 9
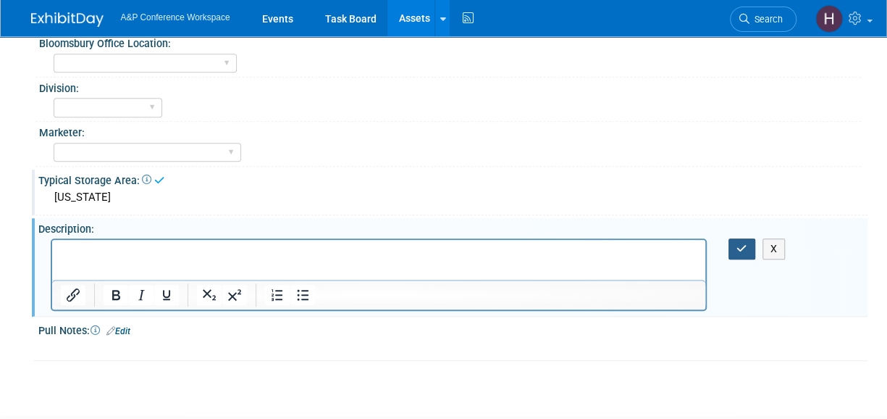
click at [741, 240] on button "button" at bounding box center [742, 248] width 27 height 21
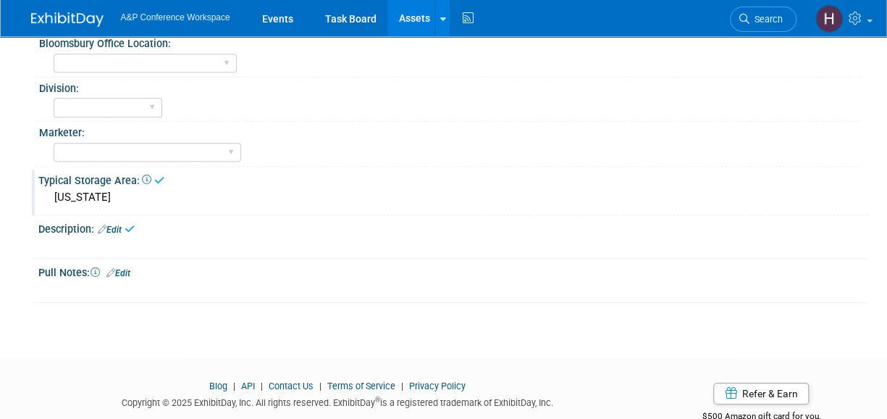
click at [143, 266] on div "Pull Notes: Edit" at bounding box center [452, 271] width 829 height 19
click at [130, 268] on link "Edit" at bounding box center [118, 273] width 24 height 10
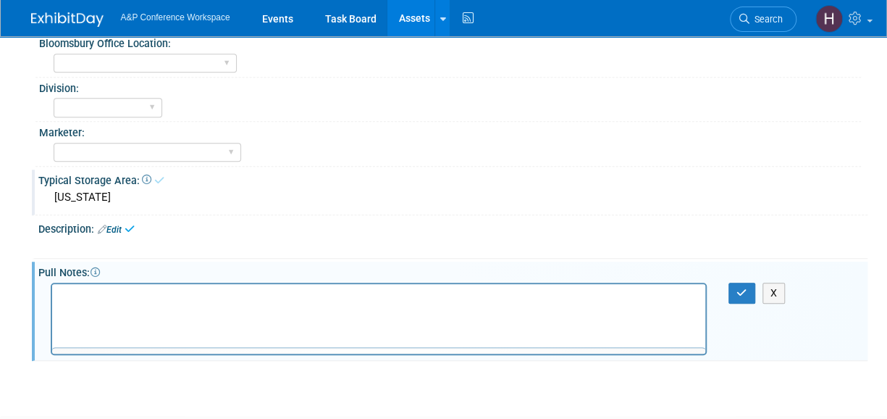
scroll to position [0, 0]
click at [747, 289] on icon "button" at bounding box center [742, 293] width 11 height 10
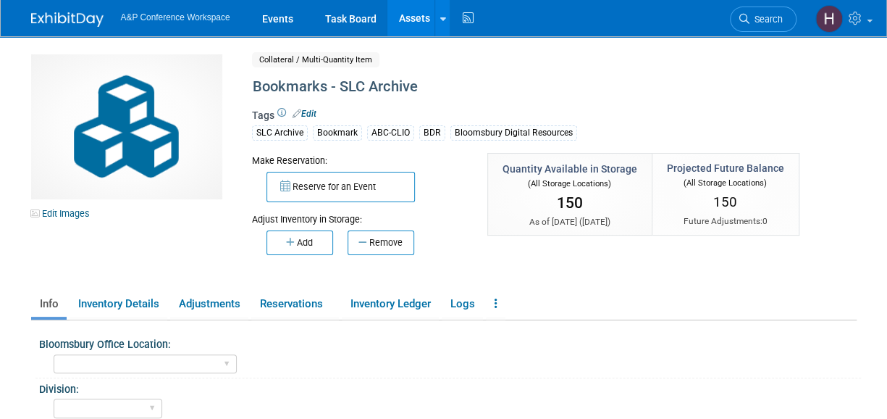
scroll to position [1, 0]
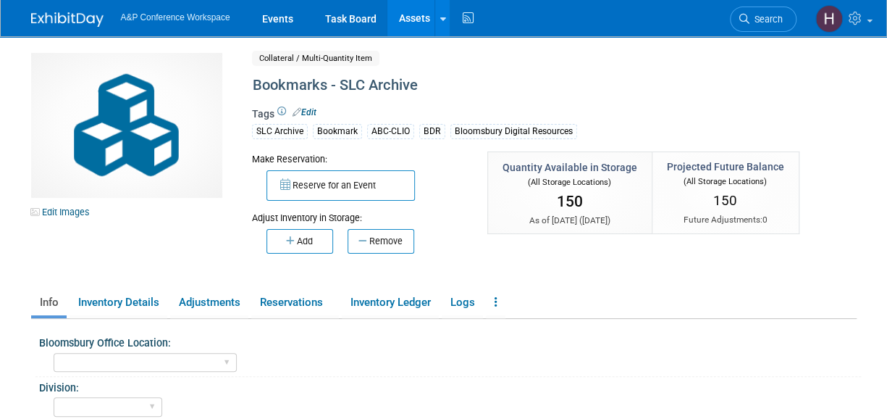
click at [88, 225] on div "Edit Images Collateral / Multi-Quantity Item Shared Bookmarks - SLC Archive Ass…" at bounding box center [444, 165] width 848 height 225
click at [67, 215] on link "Edit Images" at bounding box center [63, 212] width 64 height 18
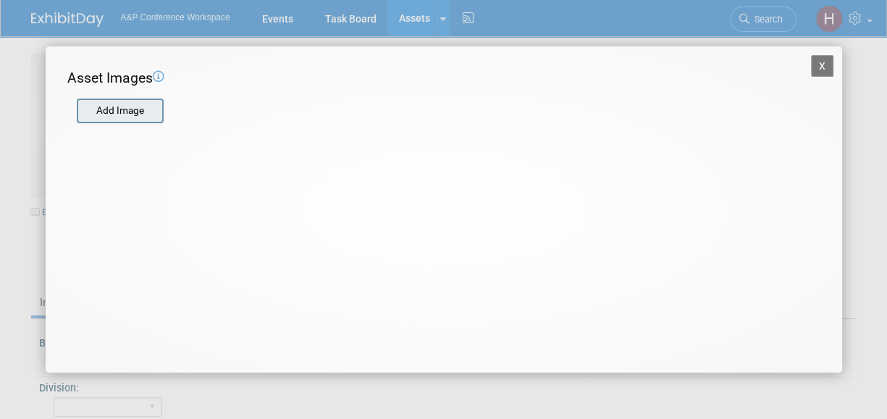
click at [104, 109] on input "file" at bounding box center [76, 111] width 172 height 22
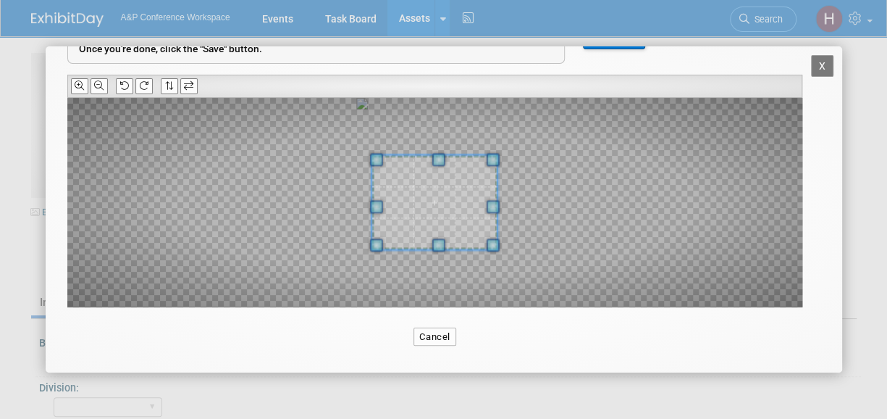
scroll to position [111, 0]
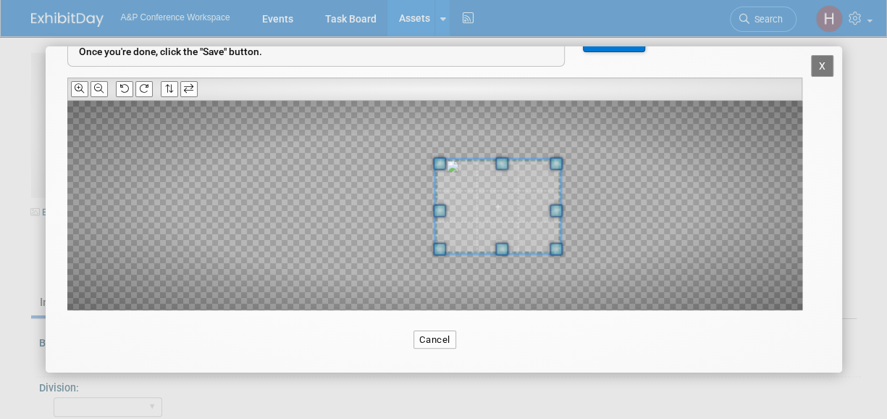
click at [526, 221] on span at bounding box center [497, 206] width 125 height 94
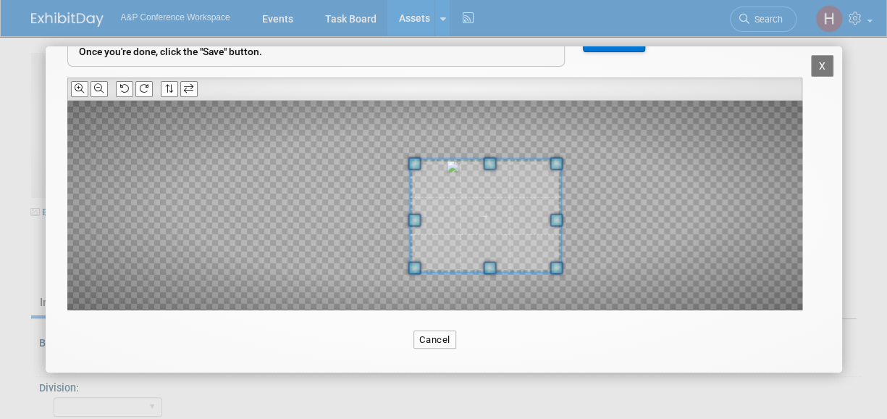
click at [411, 262] on div at bounding box center [485, 215] width 151 height 113
click at [504, 243] on span at bounding box center [490, 219] width 156 height 117
click at [632, 49] on button "Save" at bounding box center [614, 38] width 62 height 29
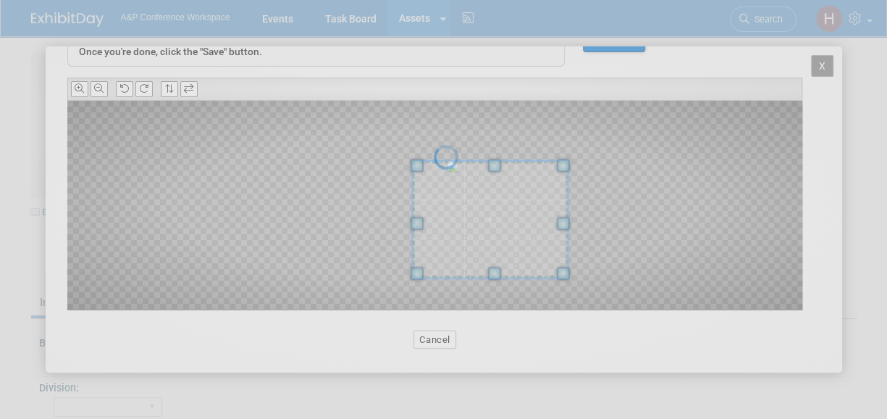
scroll to position [0, 0]
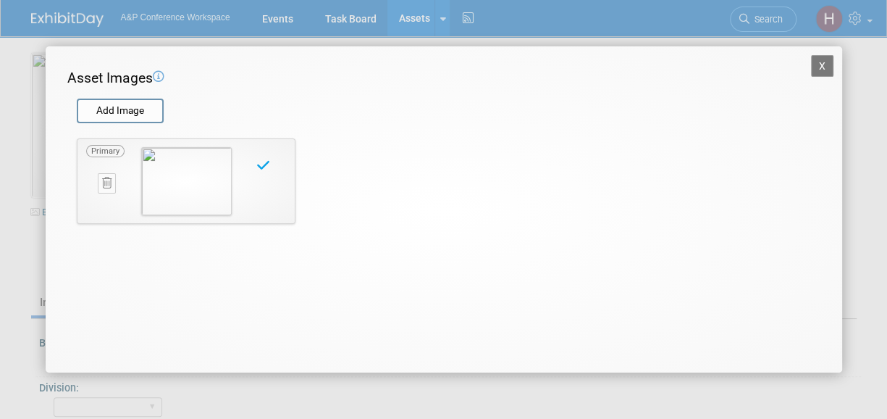
click at [814, 69] on button "X" at bounding box center [822, 66] width 23 height 22
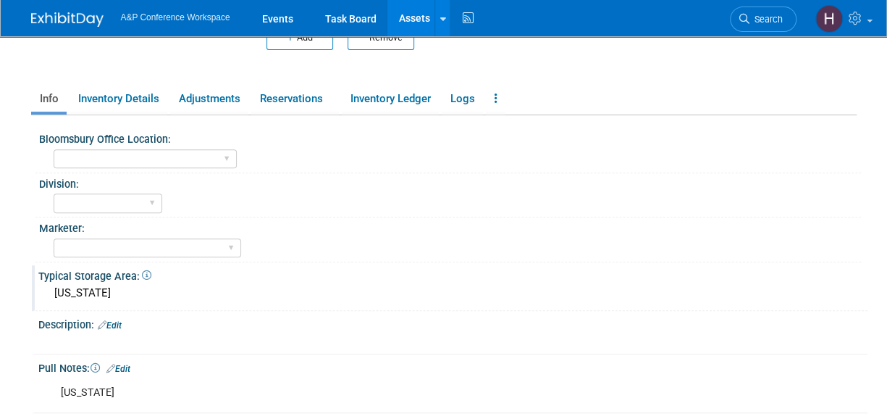
scroll to position [208, 0]
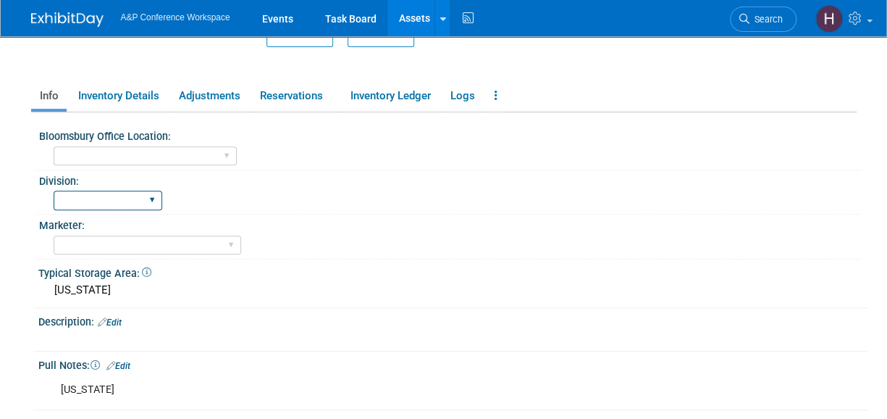
click at [85, 192] on select "BDR - Libraries BDR - Schools A&P BP R&L" at bounding box center [108, 201] width 109 height 20
select select "BDR - Schools"
click at [54, 191] on select "BDR - Libraries BDR - Schools A&P BP R&L" at bounding box center [108, 201] width 109 height 20
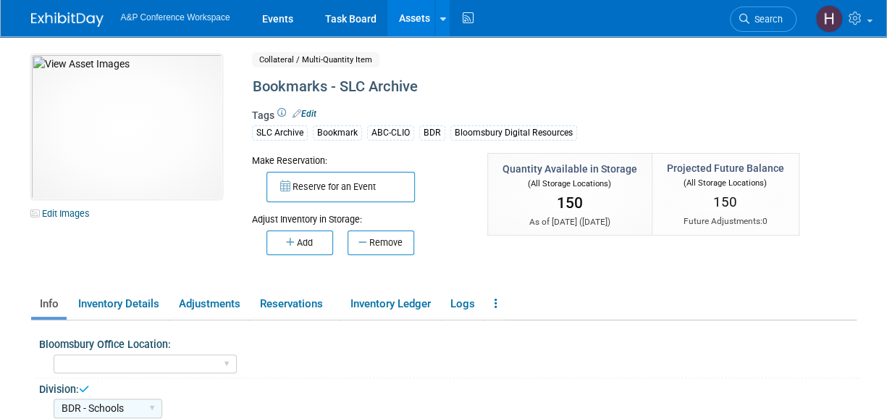
scroll to position [0, 0]
click at [389, 18] on link "Assets" at bounding box center [414, 18] width 53 height 36
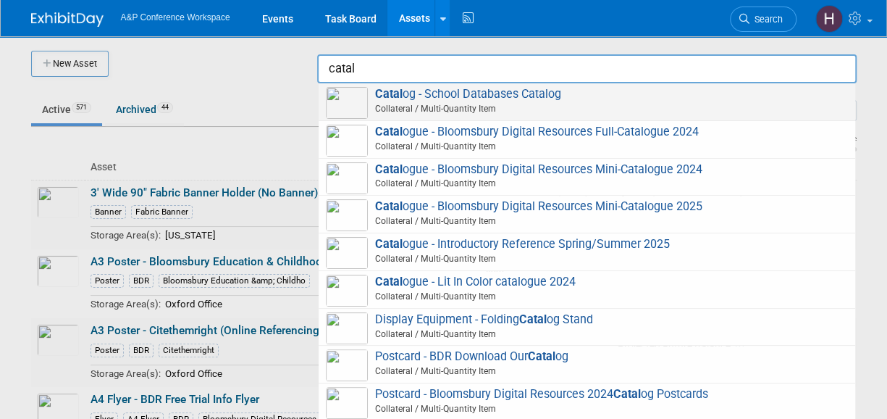
click at [410, 93] on span "Catal og - School Databases Catalog Collateral / Multi-Quantity Item" at bounding box center [587, 102] width 522 height 30
type input "Catalog - School Databases Catalog"
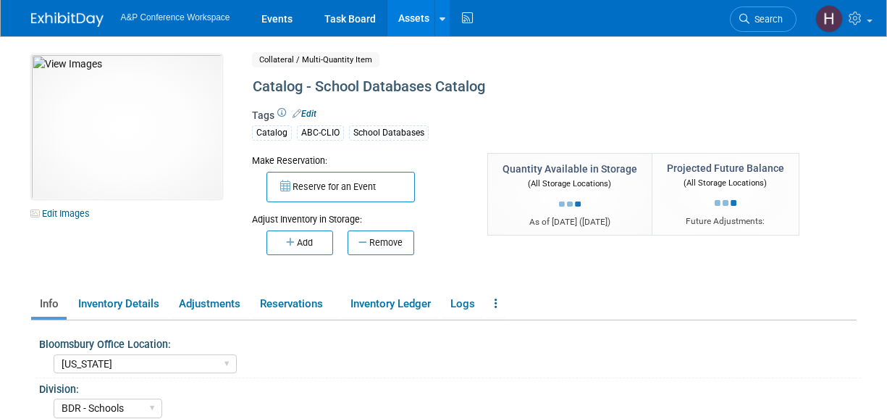
select select "[US_STATE]"
select select "BDR - Schools"
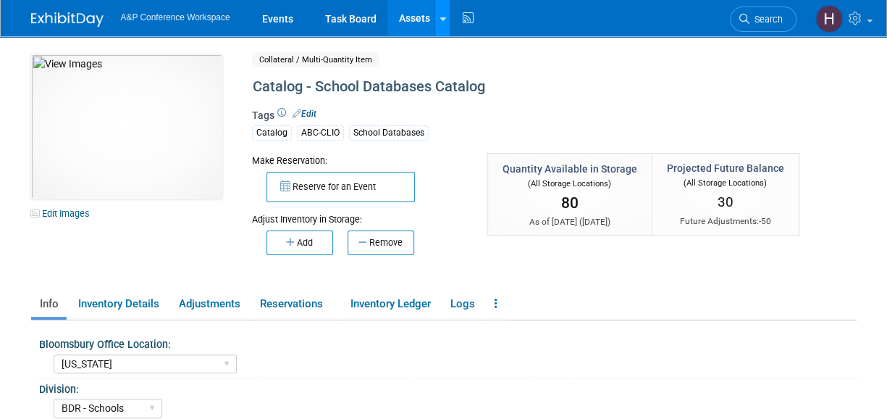
click at [438, 29] on link at bounding box center [442, 18] width 15 height 36
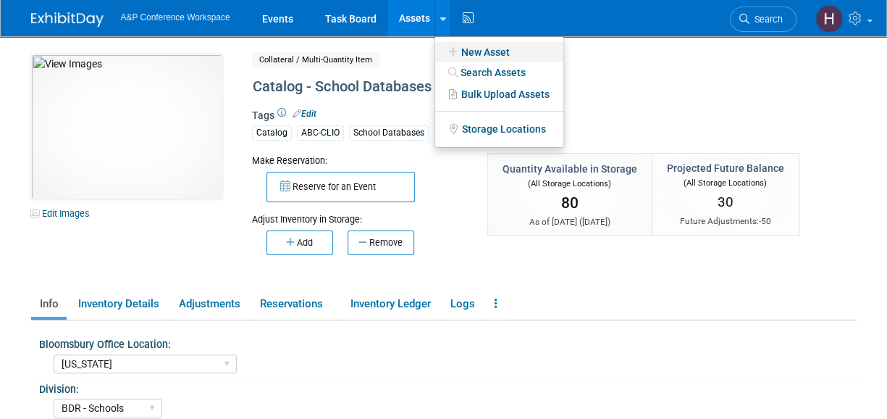
click at [457, 47] on icon at bounding box center [453, 52] width 16 height 10
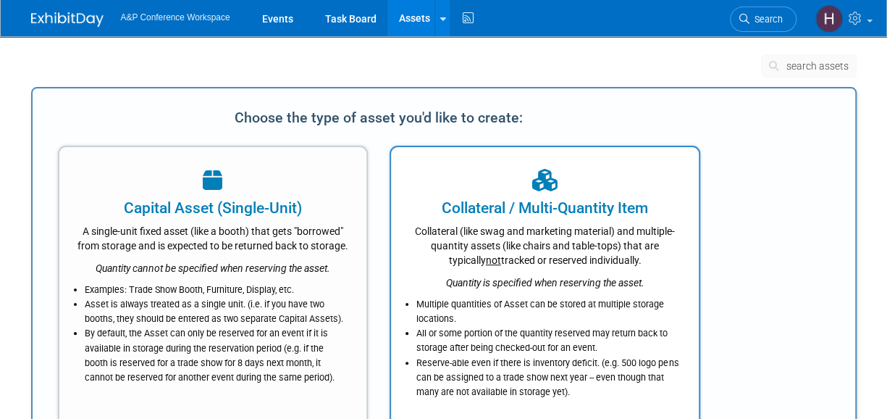
click at [482, 238] on div "Collateral (like swag and marketing material) and multiple-quantity assets (lik…" at bounding box center [545, 243] width 272 height 49
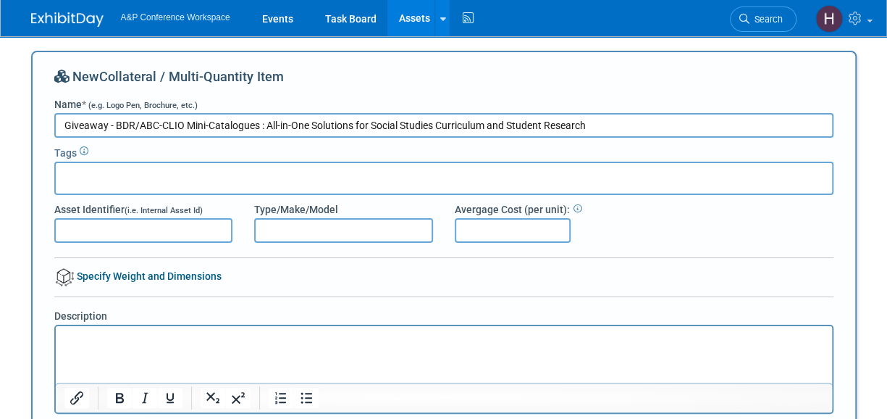
type input "Giveaway - BDR/ABC-CLIO Mini-Catalogues : All-in-One Solutions for Social Studi…"
click at [282, 186] on div at bounding box center [443, 178] width 779 height 33
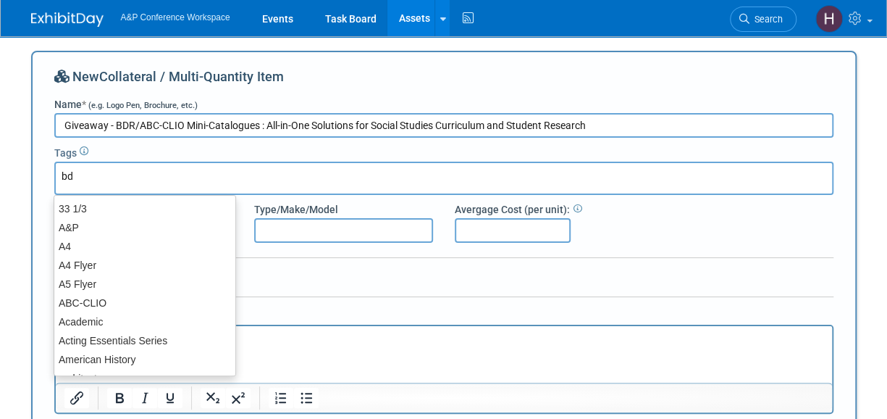
type input "bdr"
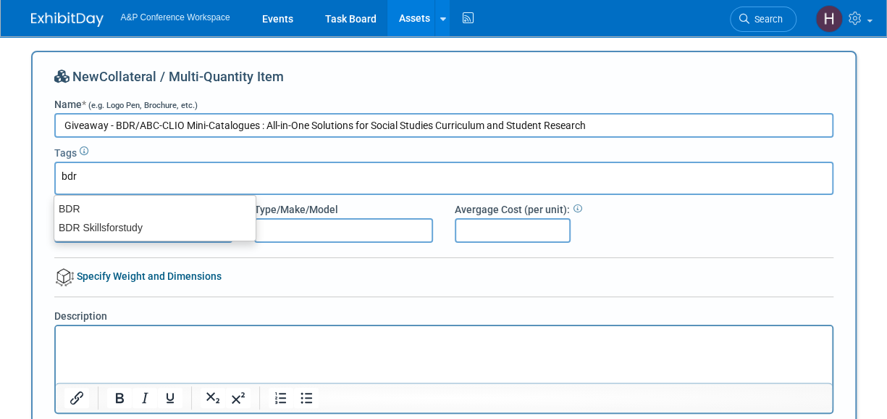
click at [238, 199] on div "BDR" at bounding box center [154, 208] width 201 height 19
type input "BDR"
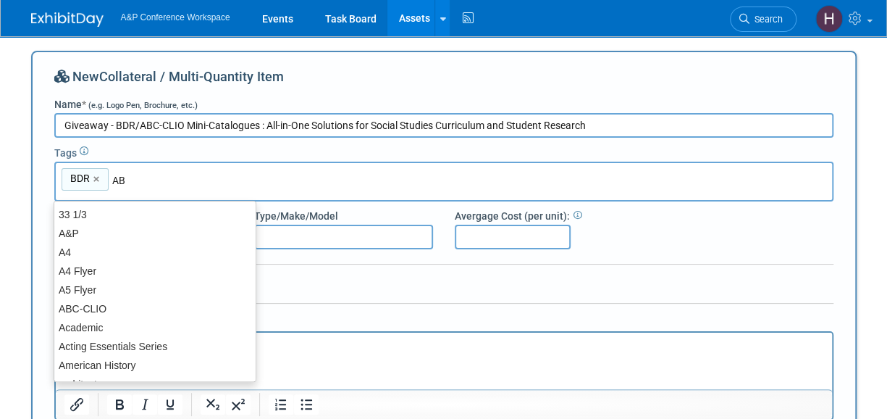
type input "ABC"
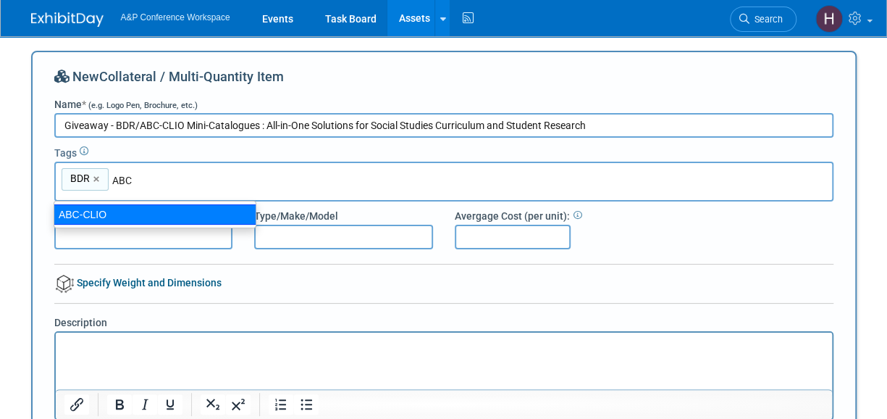
click at [143, 221] on div "ABC-CLIO" at bounding box center [155, 214] width 203 height 20
type input "BDR, ABC-CLIO"
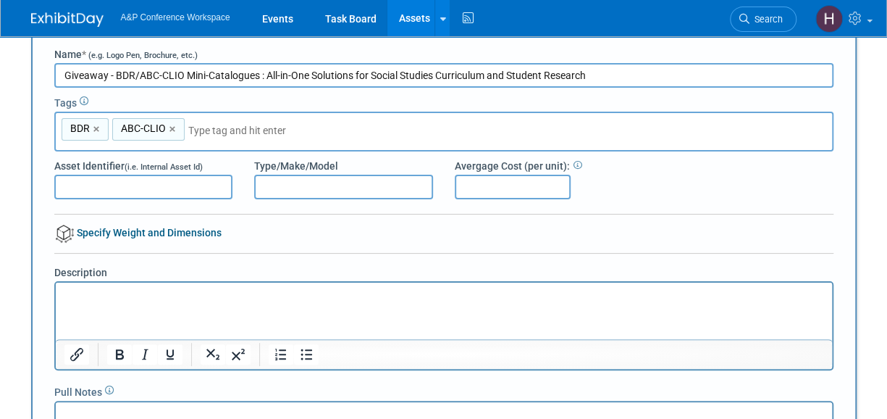
scroll to position [49, 0]
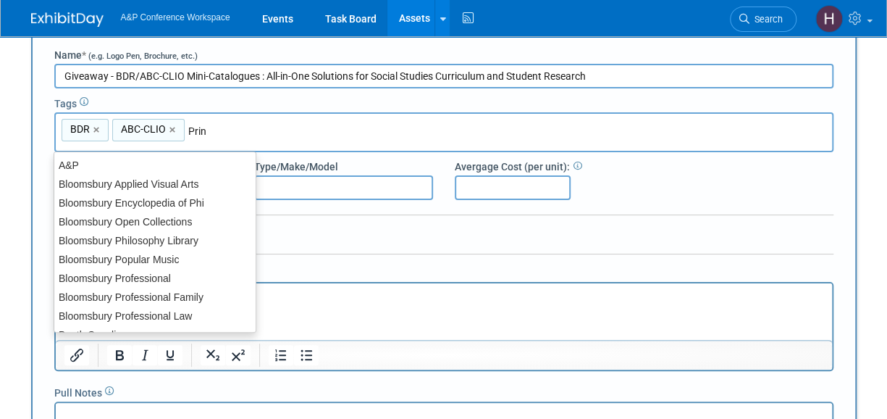
type input "Print"
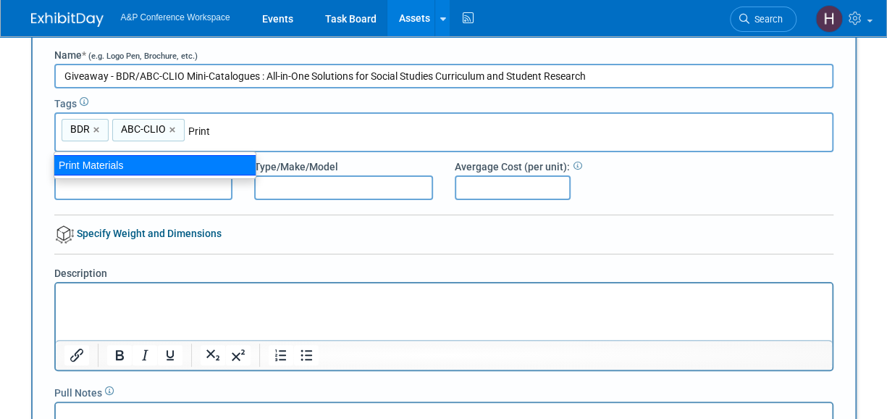
click at [223, 172] on div "Print Materials" at bounding box center [155, 165] width 203 height 20
type input "BDR, ABC-CLIO, Print Materials"
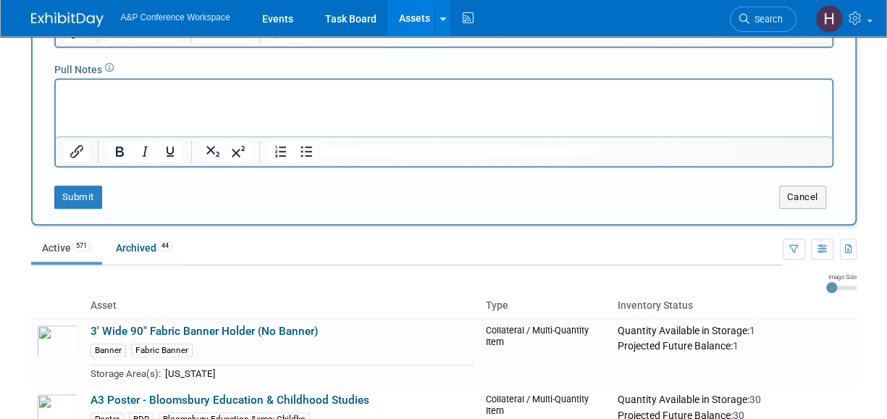
scroll to position [376, 0]
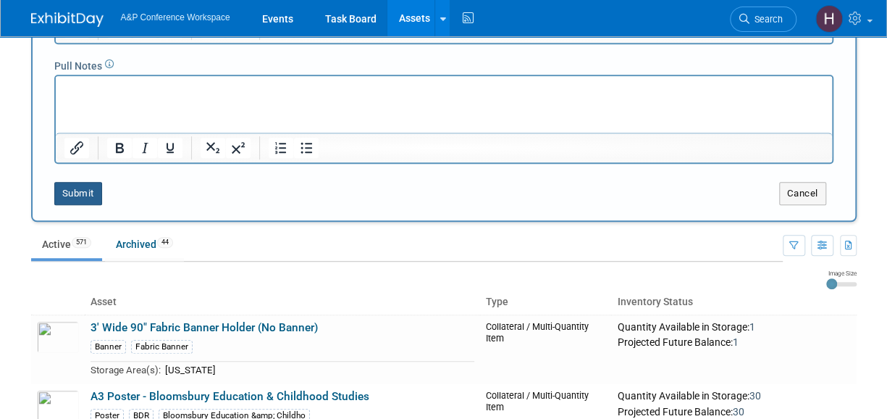
click at [71, 193] on button "Submit" at bounding box center [78, 193] width 48 height 23
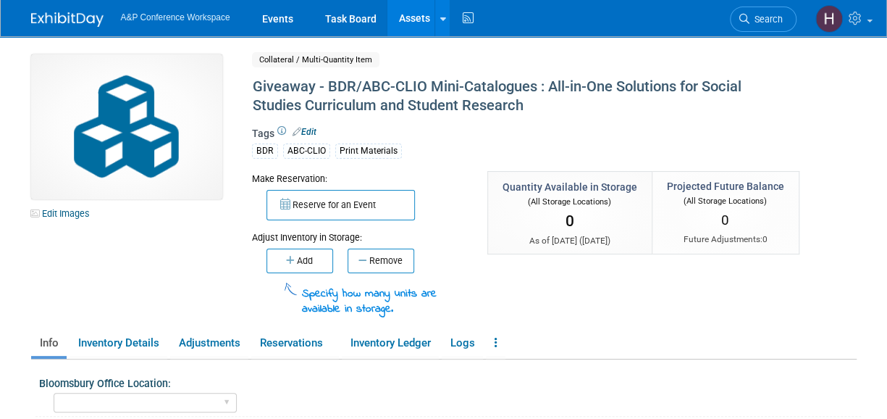
click at [307, 127] on link "Edit" at bounding box center [305, 132] width 24 height 10
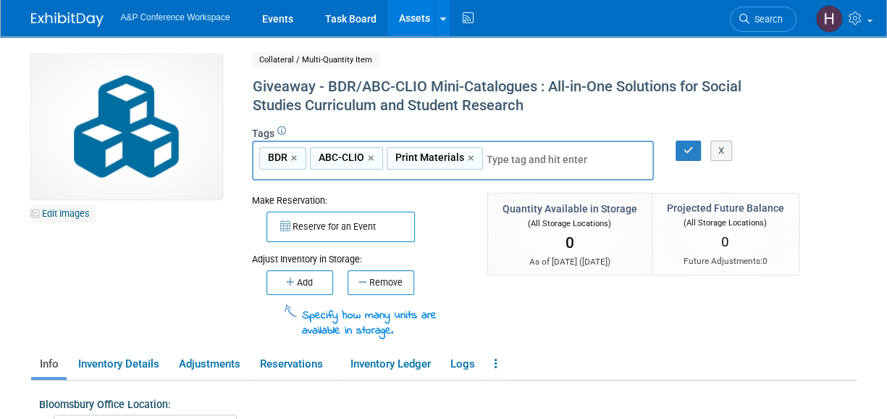
click at [73, 214] on link "Edit Images" at bounding box center [63, 213] width 64 height 18
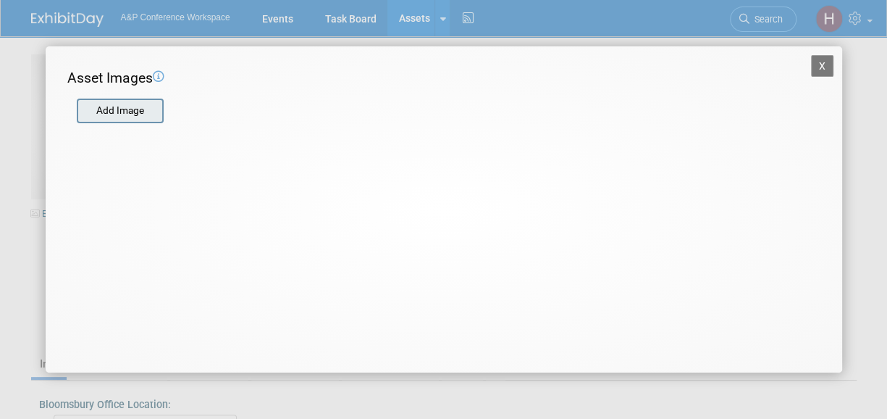
click at [141, 114] on input "file" at bounding box center [76, 111] width 172 height 22
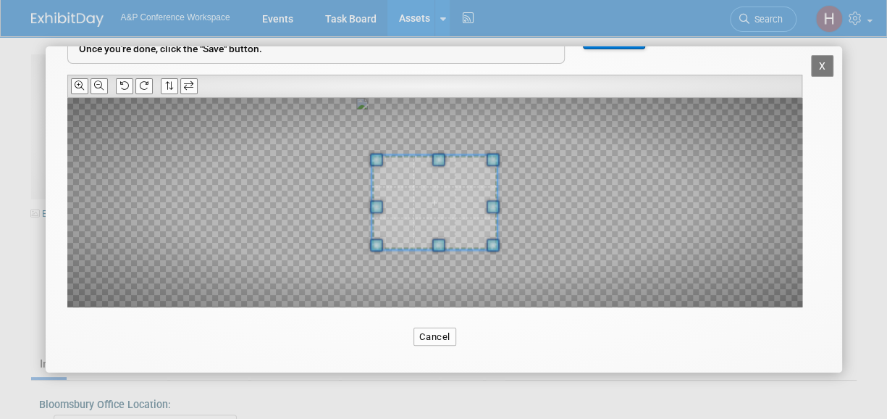
scroll to position [112, 0]
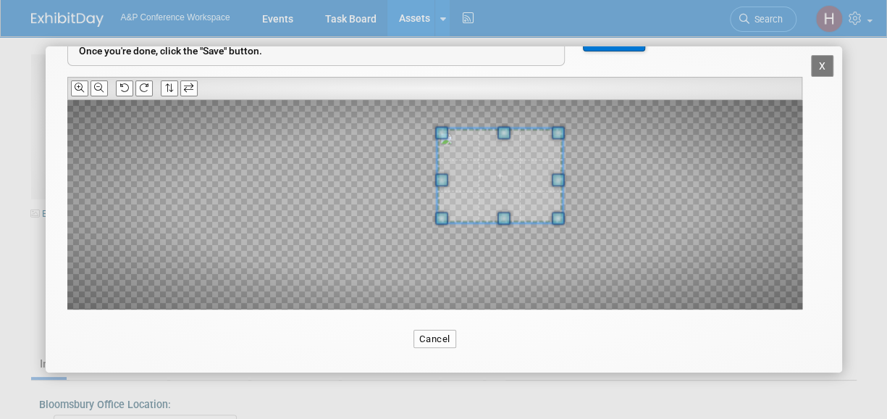
click at [529, 185] on span at bounding box center [499, 175] width 125 height 94
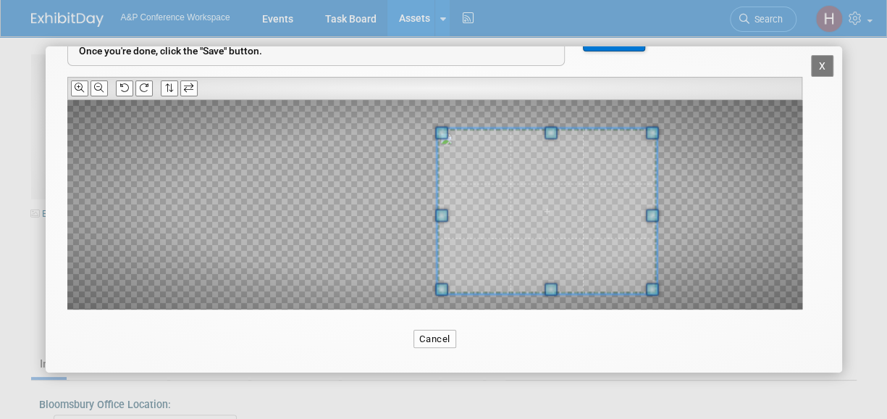
click at [651, 296] on span at bounding box center [652, 289] width 13 height 13
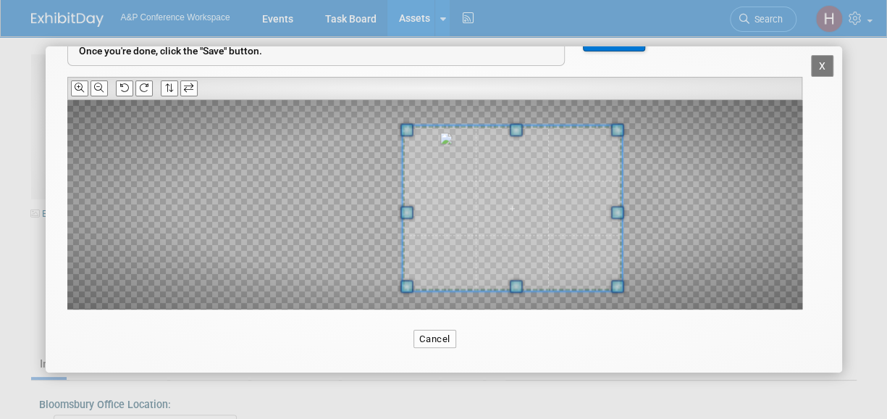
click at [572, 254] on span at bounding box center [512, 207] width 220 height 165
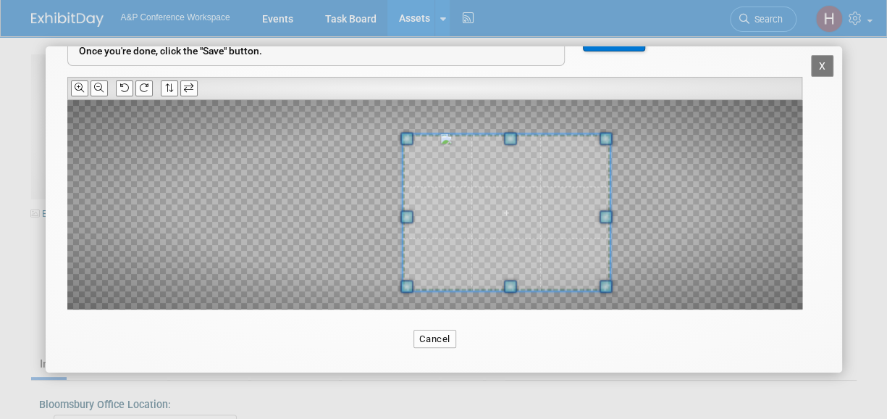
click at [614, 141] on div at bounding box center [434, 204] width 735 height 209
click at [595, 47] on button "Save" at bounding box center [614, 37] width 62 height 29
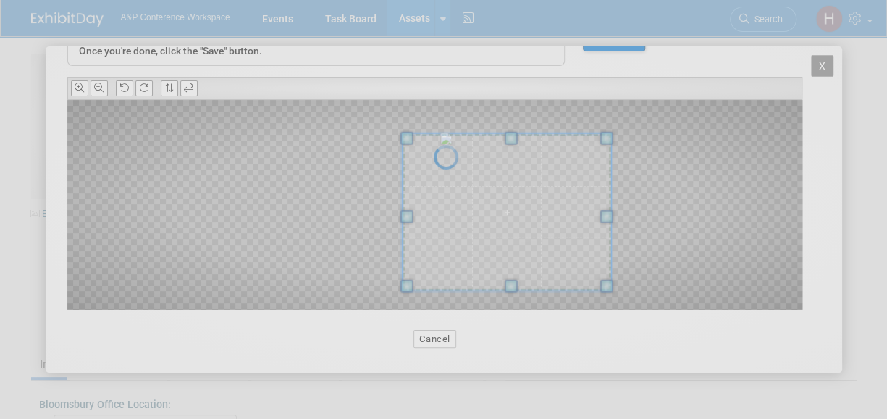
scroll to position [0, 0]
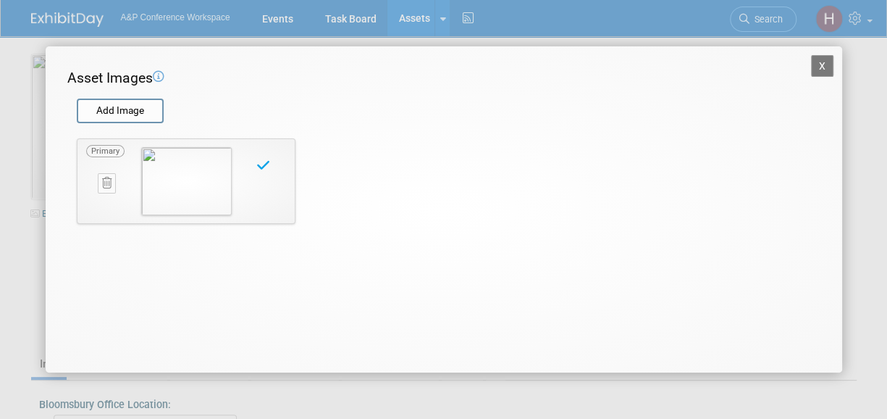
click at [822, 65] on button "X" at bounding box center [822, 66] width 23 height 22
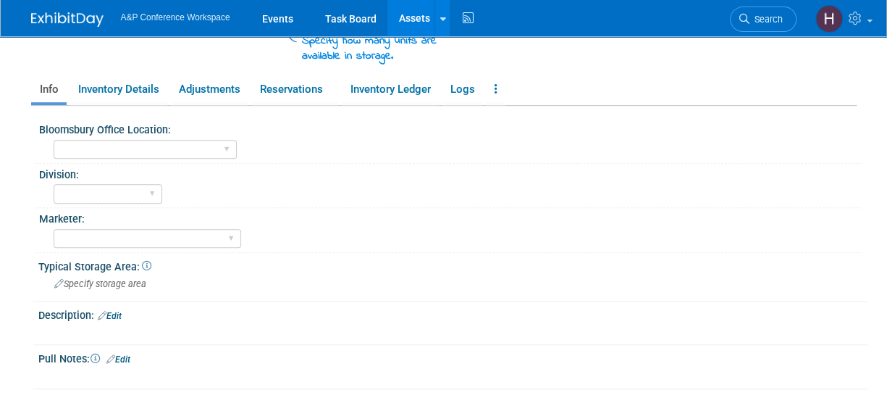
scroll to position [279, 0]
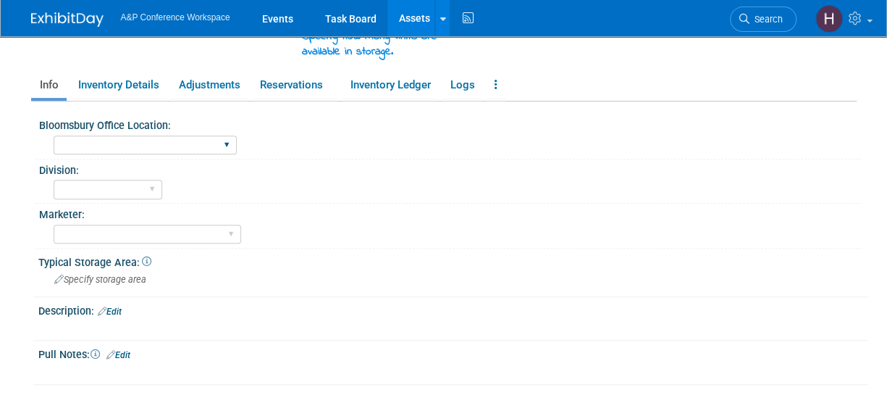
click at [98, 154] on div "Oxford New York Oxford, New York Blue Ridge Summit" at bounding box center [145, 145] width 183 height 27
click at [81, 146] on select "Oxford New York Oxford, New York Blue Ridge Summit" at bounding box center [145, 145] width 183 height 20
select select "[US_STATE]"
click at [54, 135] on select "Oxford New York Oxford, New York Blue Ridge Summit" at bounding box center [145, 145] width 183 height 20
click at [122, 300] on div "Description: Edit" at bounding box center [452, 309] width 829 height 19
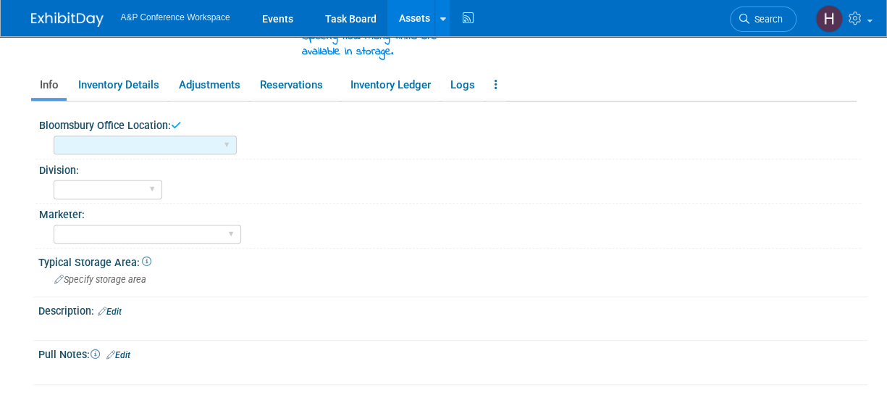
click at [114, 312] on link "Edit" at bounding box center [110, 311] width 24 height 10
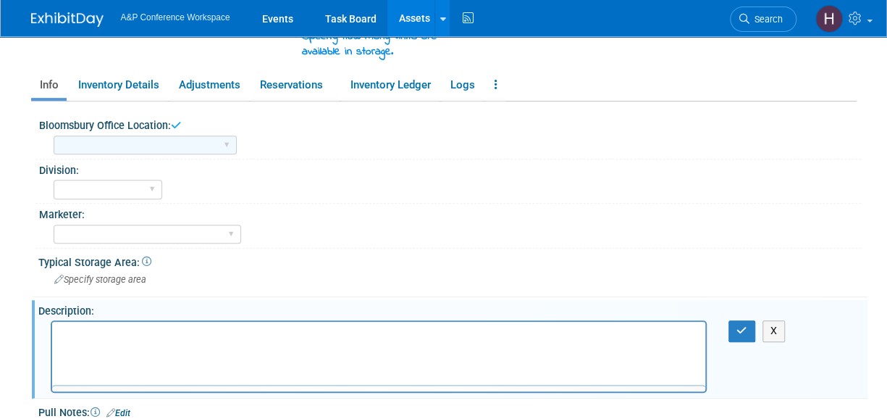
scroll to position [0, 0]
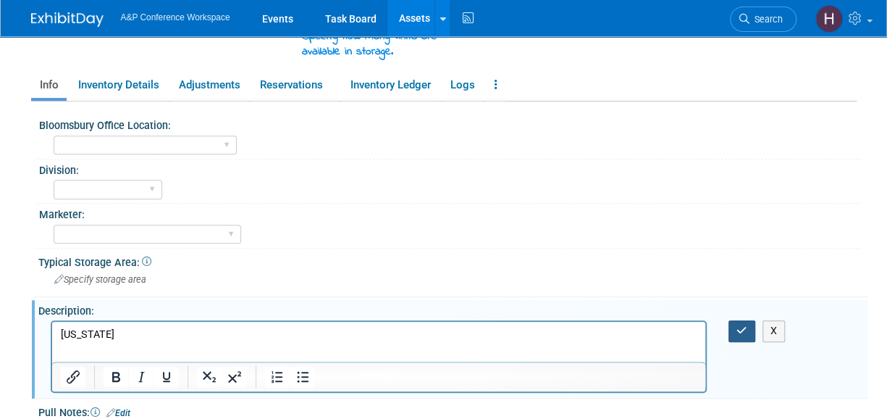
click at [739, 325] on icon "button" at bounding box center [742, 330] width 11 height 10
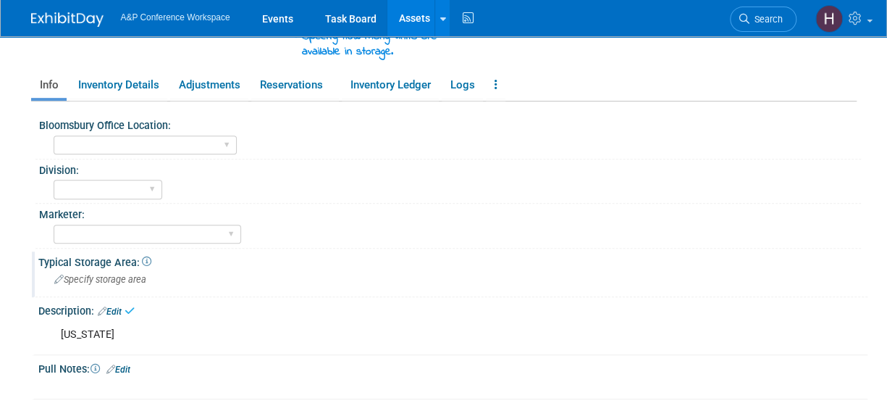
scroll to position [227, 0]
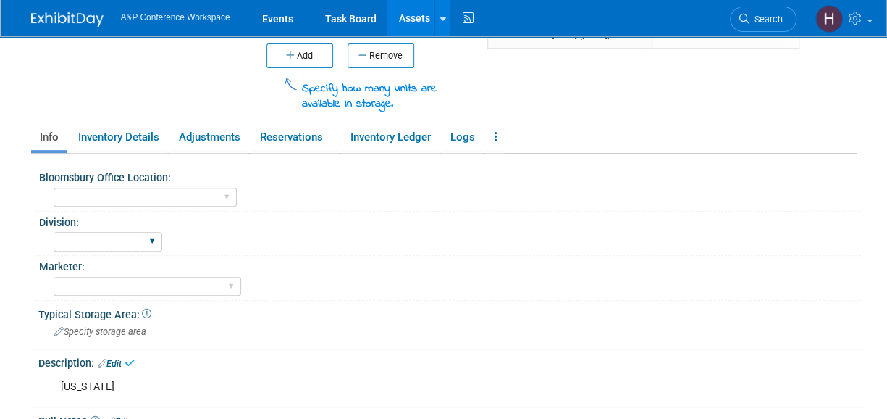
click at [120, 250] on div "BDR - Libraries BDR - Schools A&P BP R&L" at bounding box center [108, 241] width 109 height 27
click at [80, 232] on select "BDR - Libraries BDR - Schools A&P BP R&L" at bounding box center [108, 242] width 109 height 20
select select "BDR - Schools"
click at [54, 232] on select "BDR - Libraries BDR - Schools A&P BP R&L" at bounding box center [108, 242] width 109 height 20
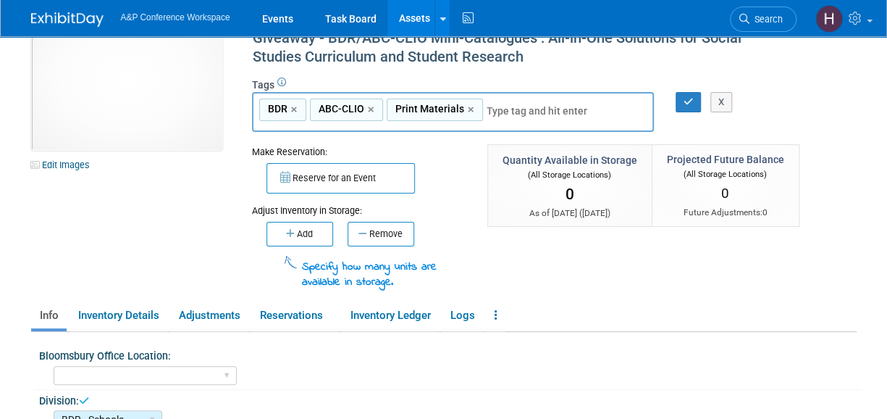
scroll to position [9, 0]
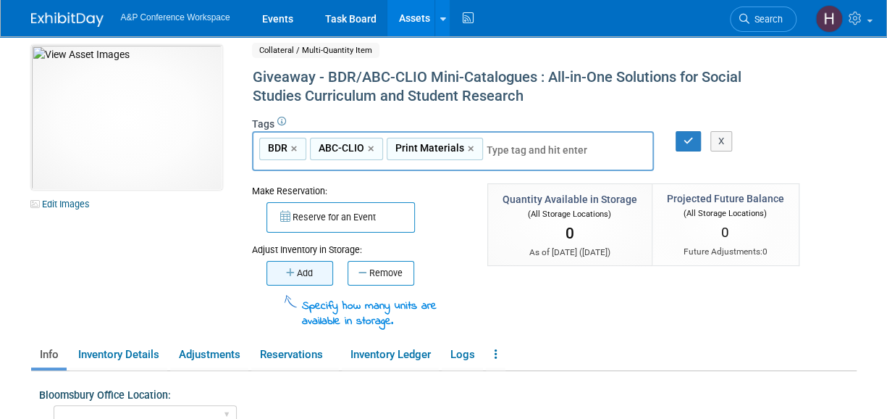
click at [304, 267] on button "Add" at bounding box center [300, 273] width 67 height 25
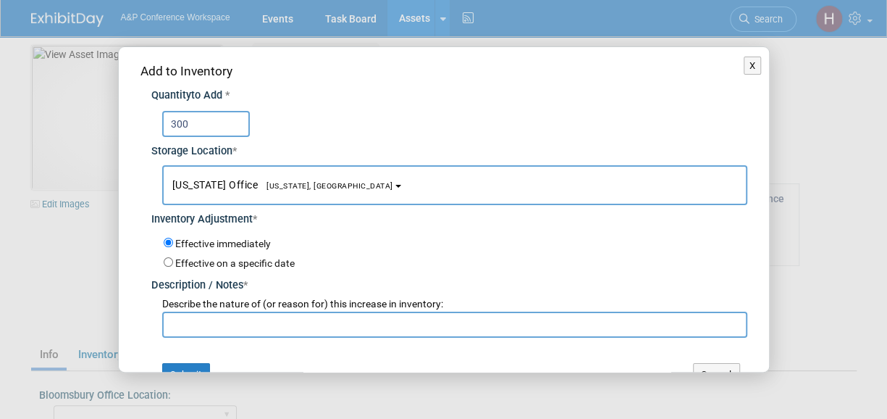
type input "300"
click at [284, 348] on div "Add to Inventory Quantity to Add * 300 Storage Location * New York Office<span …" at bounding box center [444, 224] width 651 height 354
click at [239, 321] on input "text" at bounding box center [454, 325] width 585 height 26
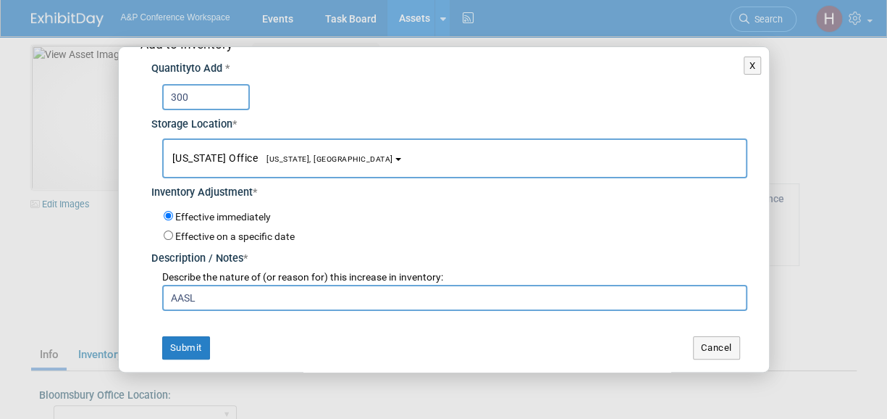
scroll to position [23, 0]
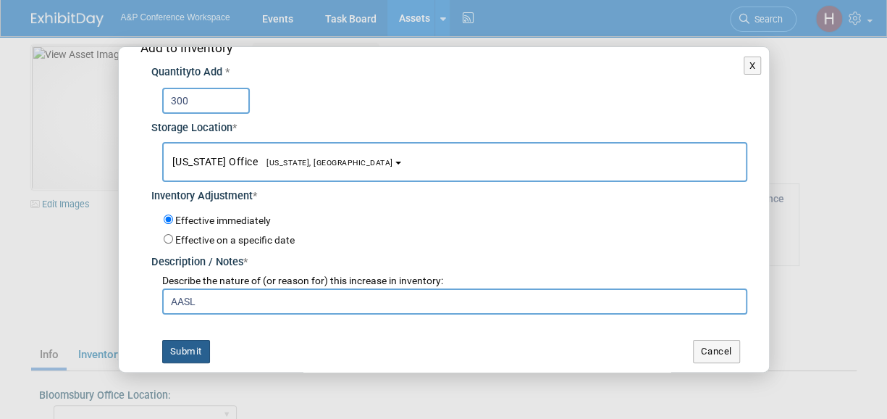
type input "AASL"
click at [190, 347] on button "Submit" at bounding box center [186, 351] width 48 height 23
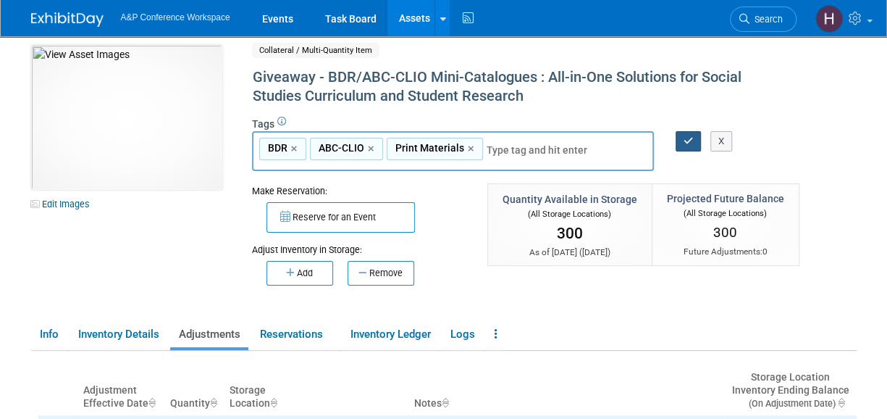
click at [690, 143] on icon "button" at bounding box center [689, 140] width 10 height 9
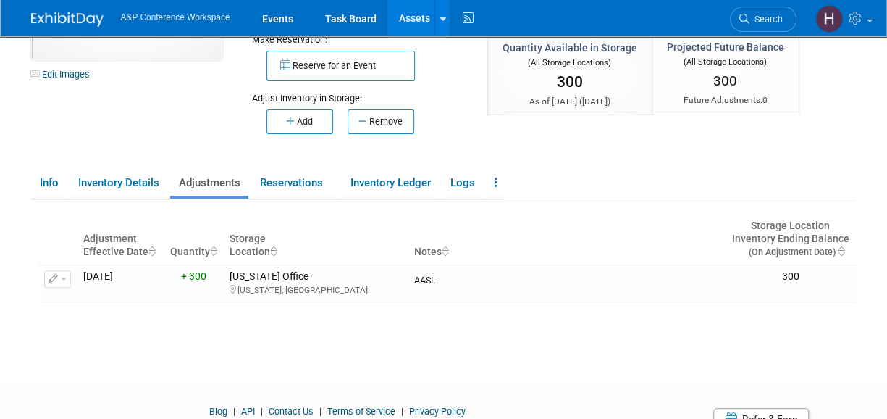
scroll to position [157, 0]
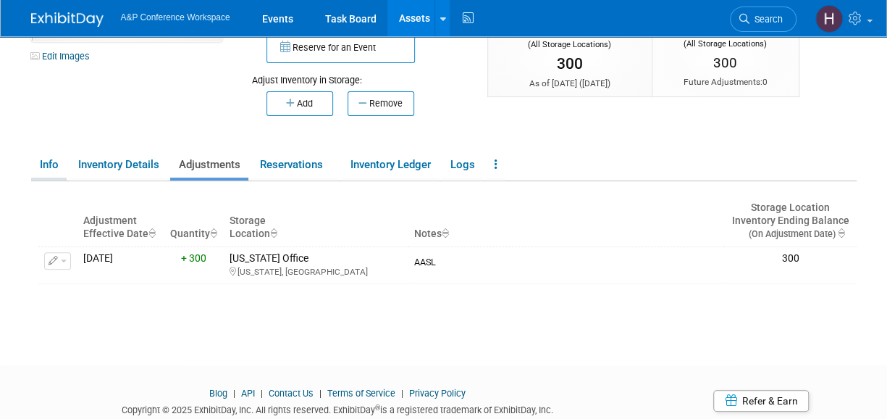
click at [61, 166] on link "Info" at bounding box center [48, 164] width 35 height 25
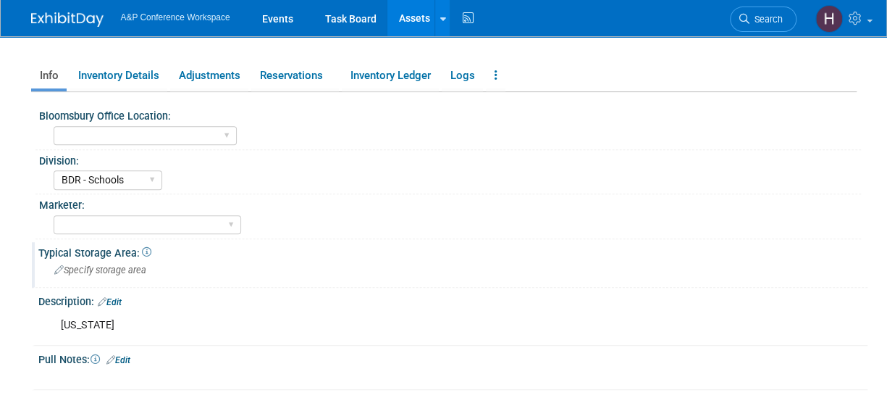
scroll to position [238, 0]
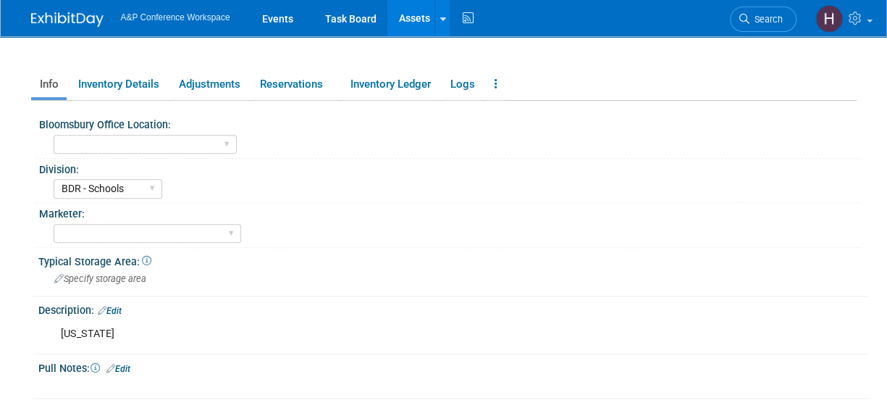
click at [127, 359] on div "Pull Notes: Edit" at bounding box center [452, 366] width 829 height 19
click at [120, 367] on link "Edit" at bounding box center [118, 369] width 24 height 10
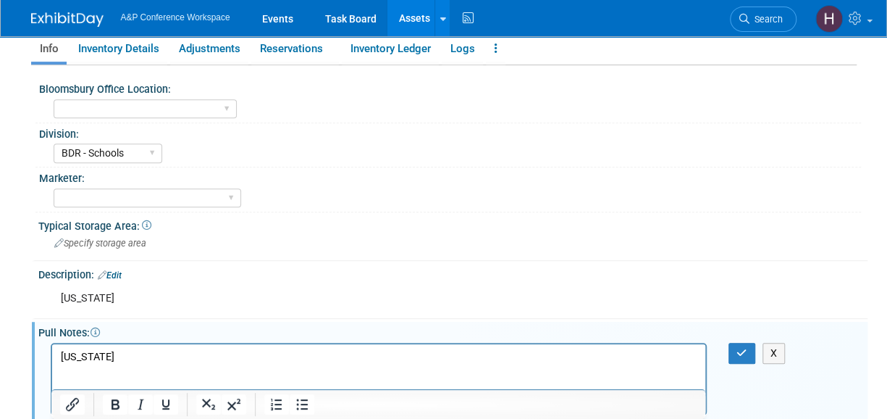
scroll to position [276, 0]
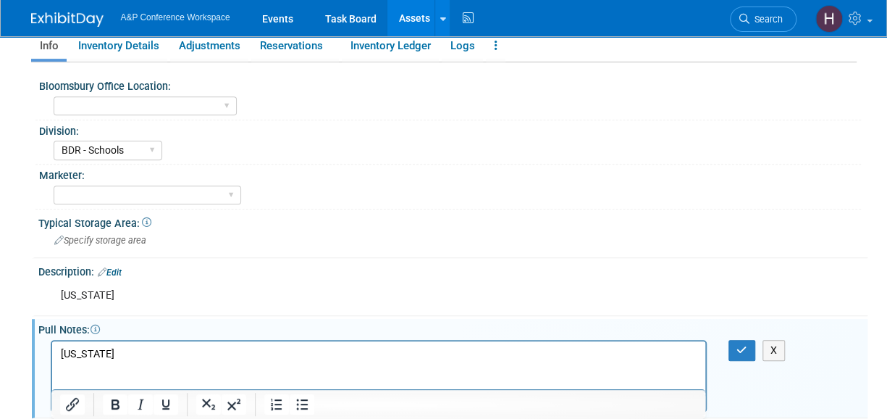
click at [728, 346] on div "X" at bounding box center [751, 350] width 67 height 21
click at [731, 347] on button "button" at bounding box center [742, 350] width 27 height 21
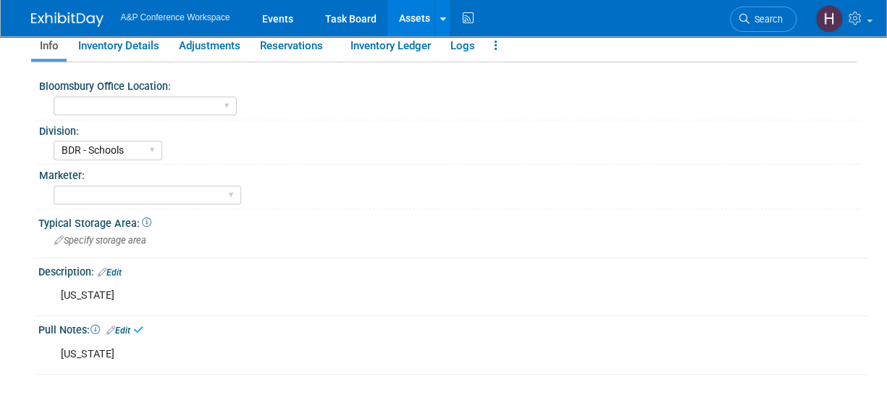
scroll to position [0, 0]
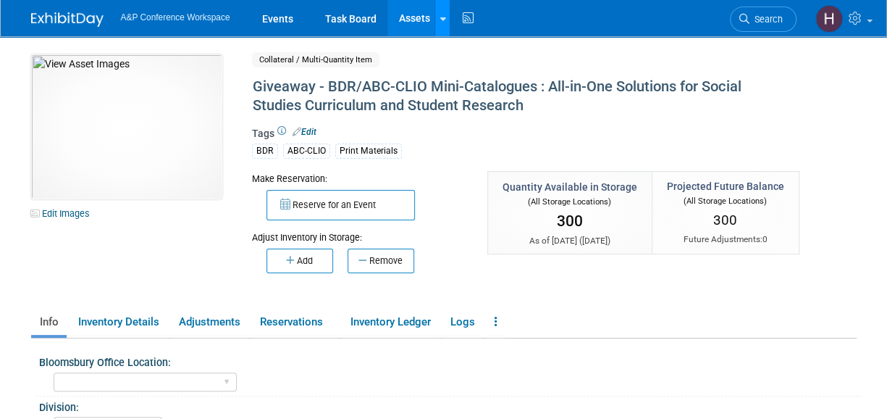
click at [446, 29] on link at bounding box center [442, 18] width 15 height 36
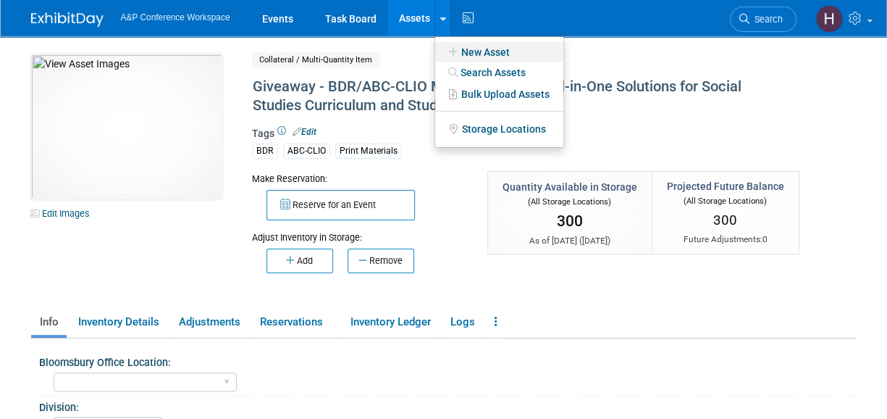
click at [446, 49] on icon at bounding box center [453, 52] width 16 height 10
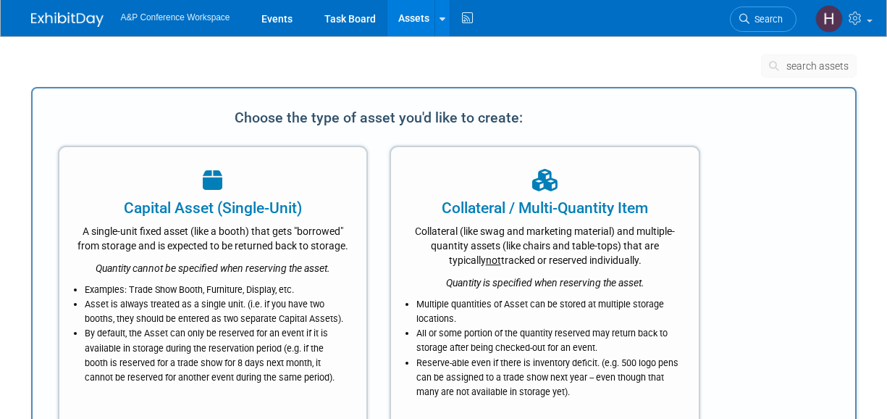
click at [481, 201] on div "Collateral / Multi-Quantity Item" at bounding box center [545, 208] width 272 height 22
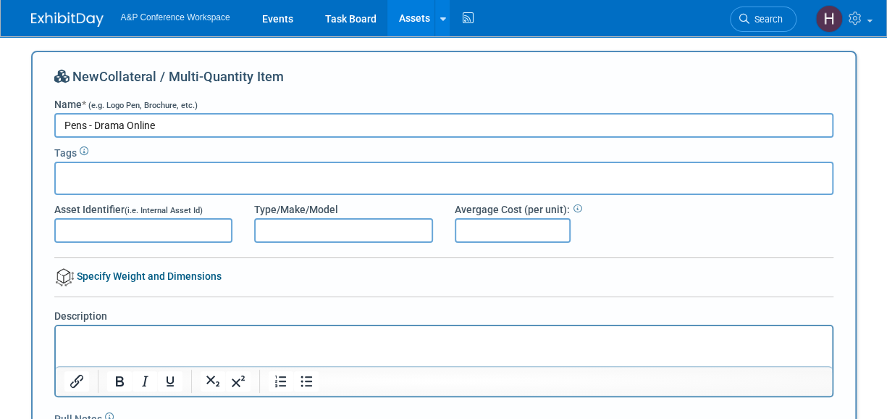
type input "Pens - Drama Online"
click at [241, 170] on div at bounding box center [443, 178] width 779 height 33
type input "pens"
click at [213, 199] on div "Pens" at bounding box center [154, 208] width 201 height 19
type input "Pens"
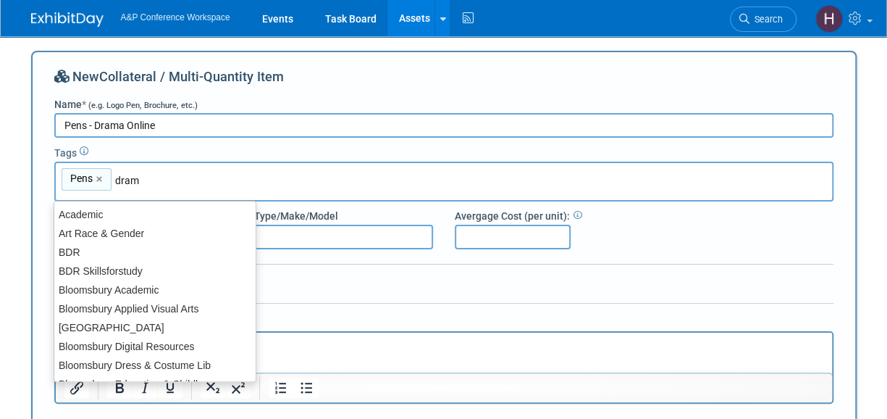
type input "drama"
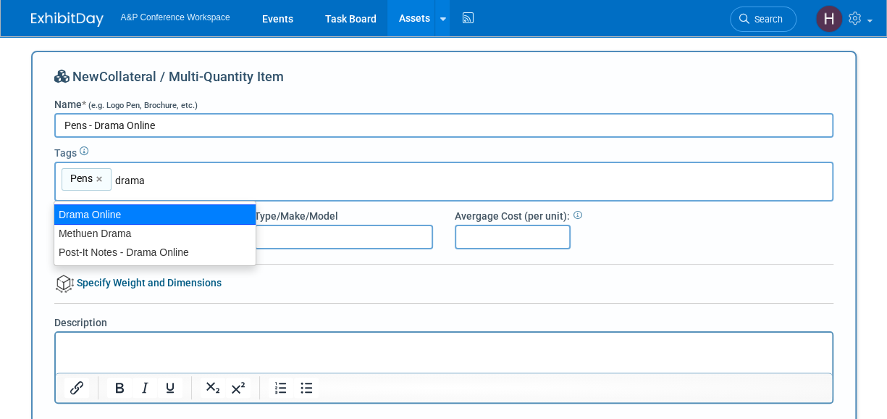
click at [205, 205] on div "Drama Online" at bounding box center [155, 214] width 203 height 20
type input "Pens, Drama Online"
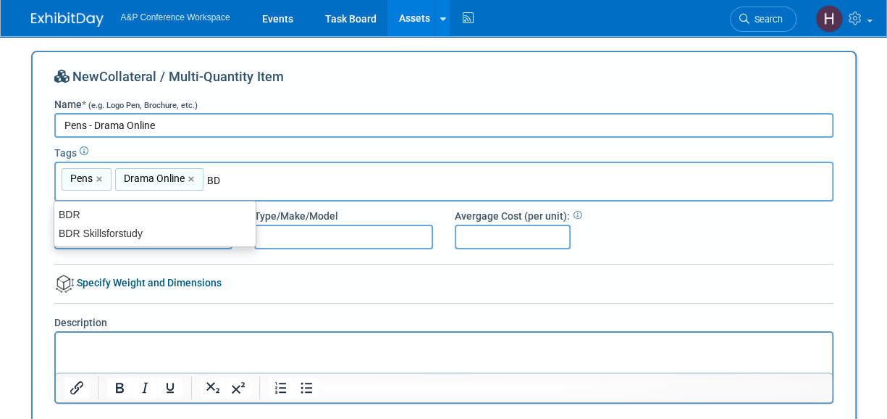
type input "BDR"
click at [205, 205] on div "BDR" at bounding box center [154, 214] width 201 height 19
type input "Pens, Drama Online, BDR"
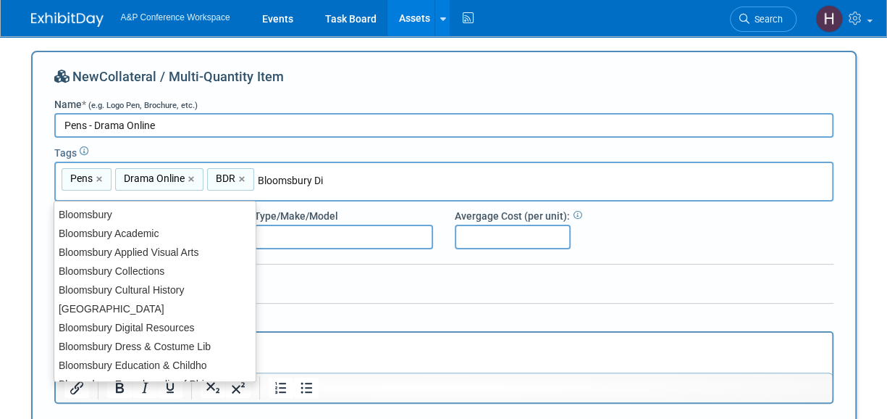
type input "Bloomsbury Dig"
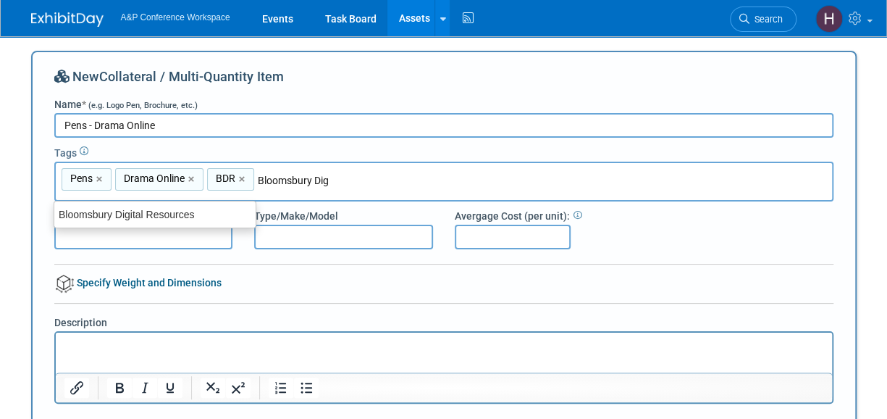
click at [205, 205] on div "Bloomsbury Digital Resources" at bounding box center [154, 214] width 201 height 19
type input "Pens, Drama Online, BDR, Bloomsbury Digital Resources"
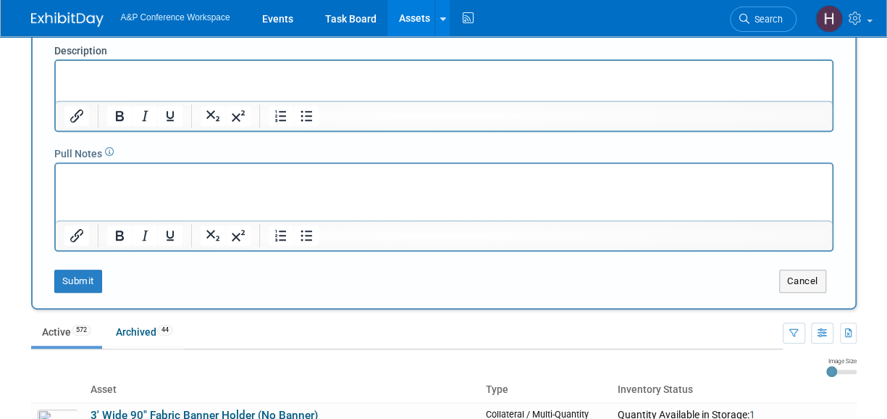
scroll to position [267, 0]
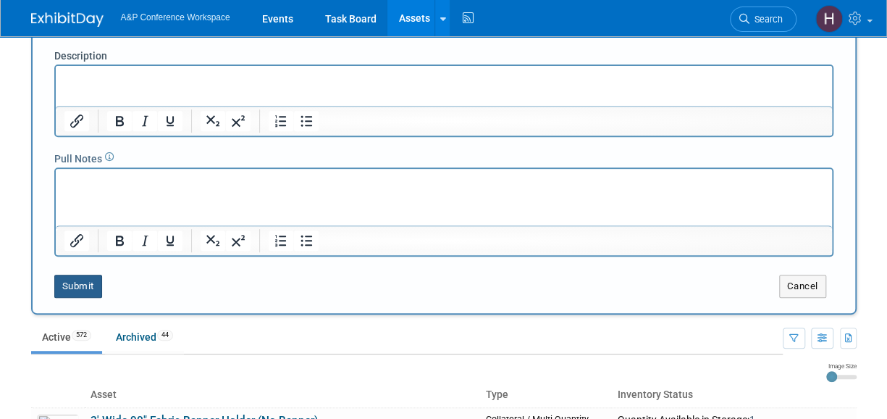
click at [100, 288] on button "Submit" at bounding box center [78, 286] width 48 height 23
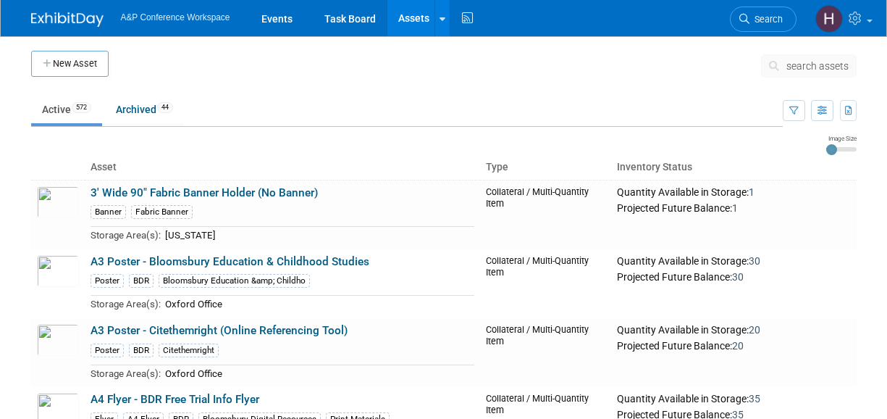
click at [802, 53] on td "search assets" at bounding box center [809, 69] width 96 height 36
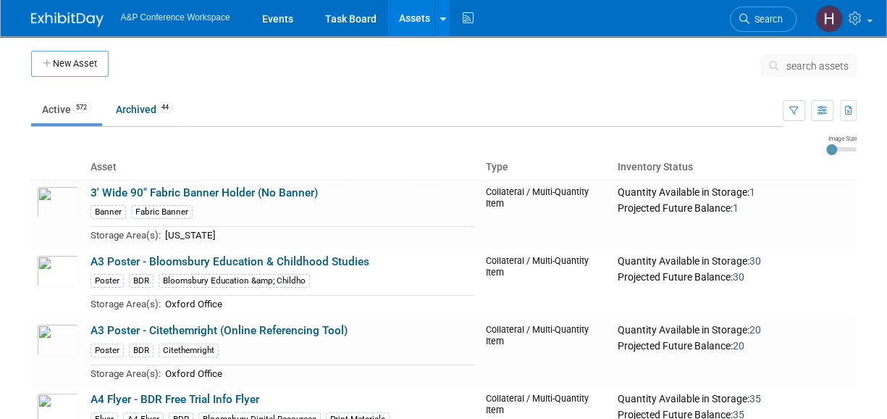
click at [801, 60] on span "search assets" at bounding box center [818, 66] width 62 height 12
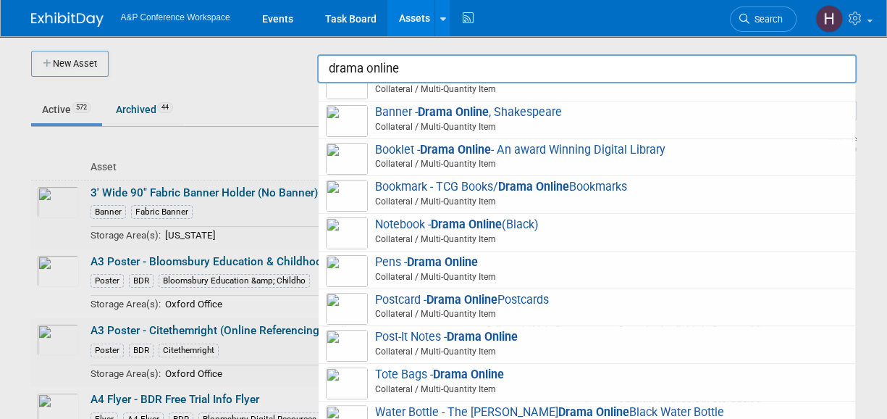
scroll to position [196, 0]
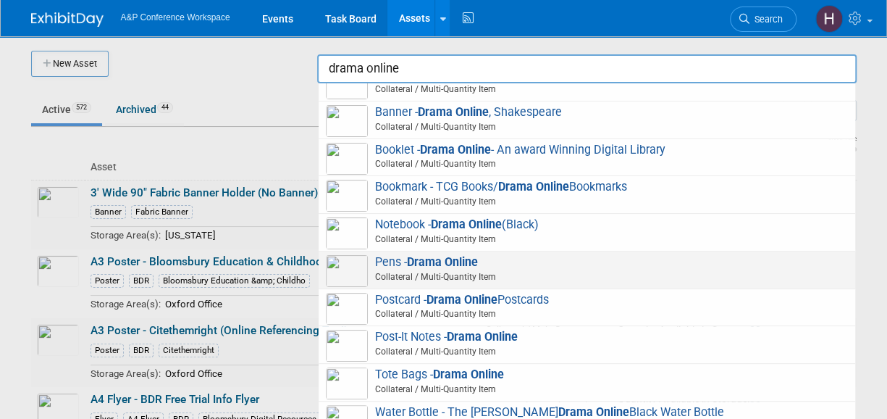
click at [531, 255] on div "Pens - Drama Online Collateral / Multi-Quantity Item" at bounding box center [587, 270] width 537 height 38
type input "Pens - Drama Online"
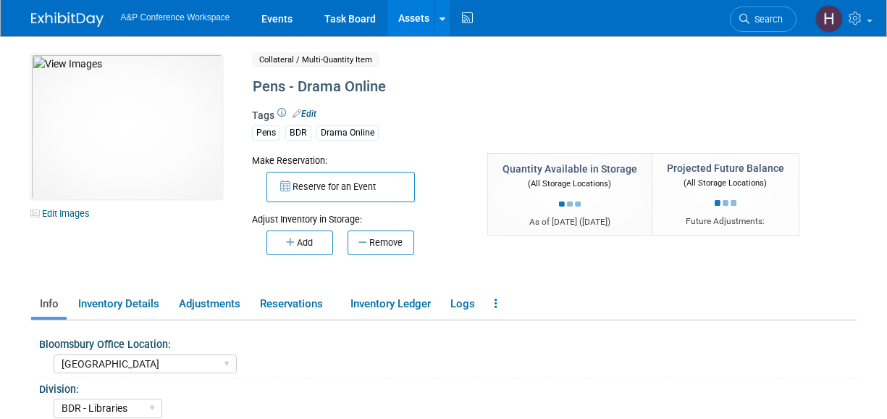
select select "[GEOGRAPHIC_DATA]"
select select "BDR - Libraries"
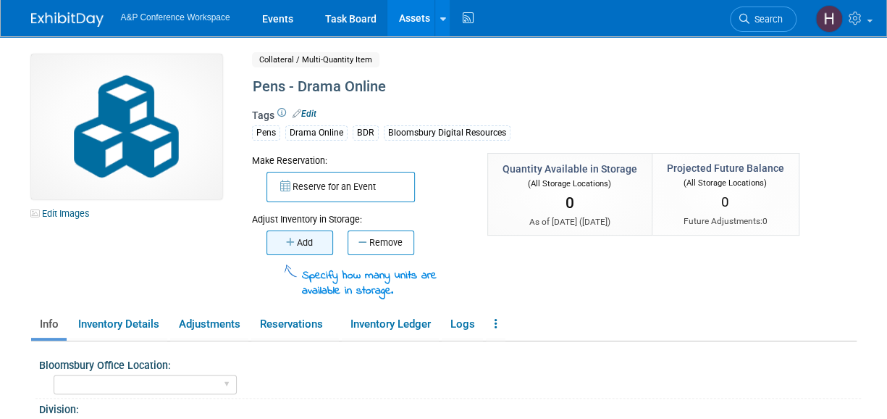
click at [294, 238] on icon "button" at bounding box center [291, 242] width 11 height 9
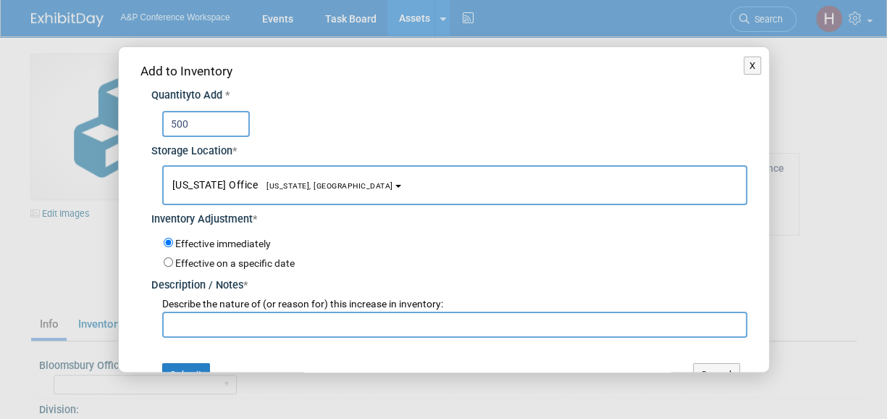
type input "500"
click at [280, 308] on span "Describe the nature of (or reason for) this increase in inventory:" at bounding box center [302, 304] width 281 height 12
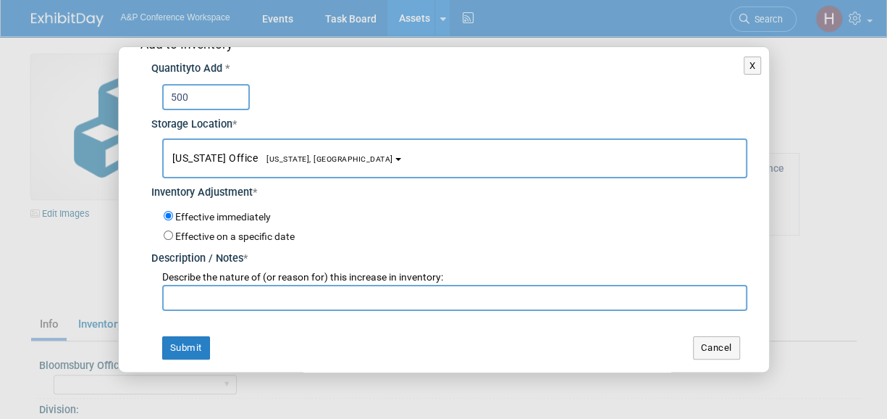
click at [280, 308] on input "text" at bounding box center [454, 298] width 585 height 26
type input "BDR Stock"
click at [177, 340] on button "Submit" at bounding box center [186, 347] width 48 height 23
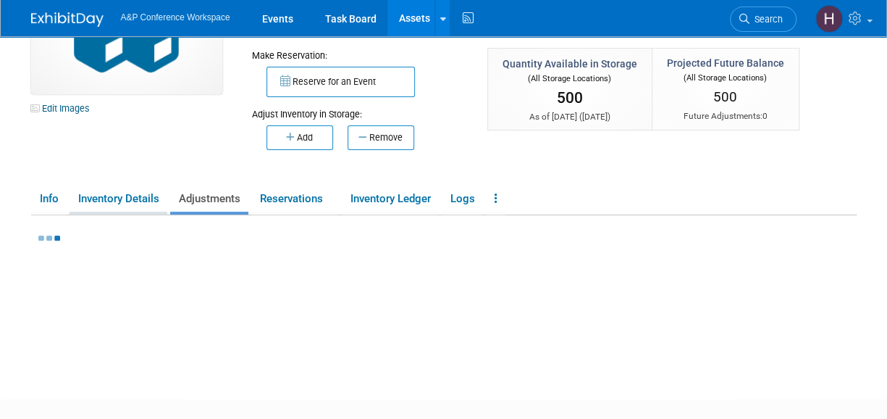
scroll to position [104, 0]
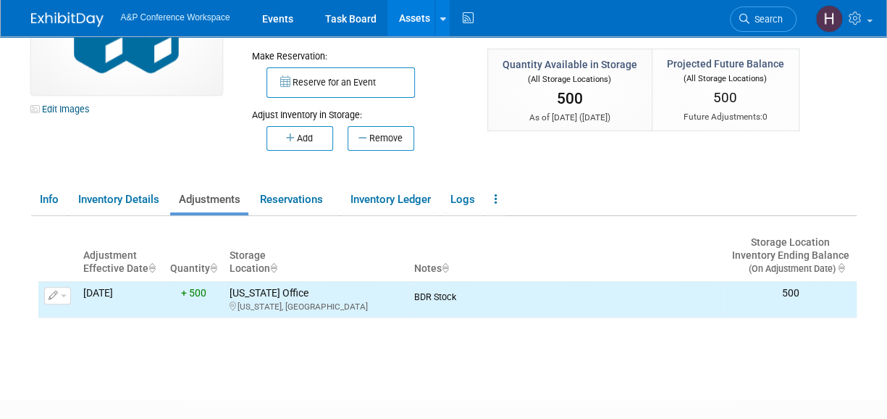
click at [28, 205] on div "Edit Images Collateral / Multi-Quantity Item Shared Pens - Drama Online Asset N…" at bounding box center [444, 153] width 848 height 442
click at [38, 198] on link "Info" at bounding box center [48, 199] width 35 height 25
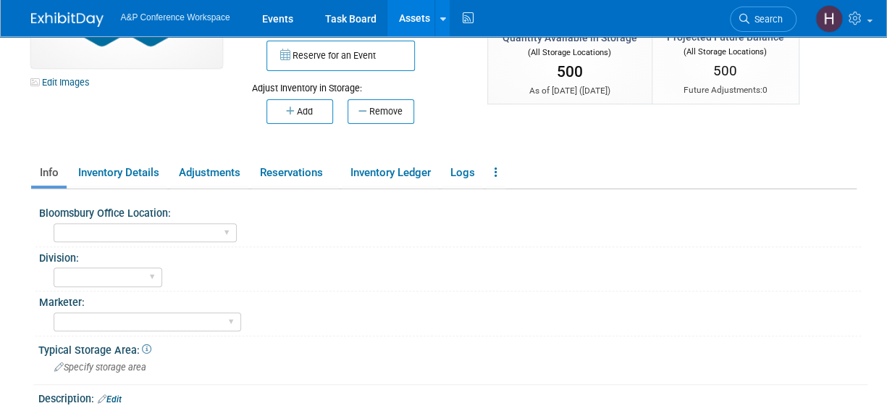
scroll to position [133, 0]
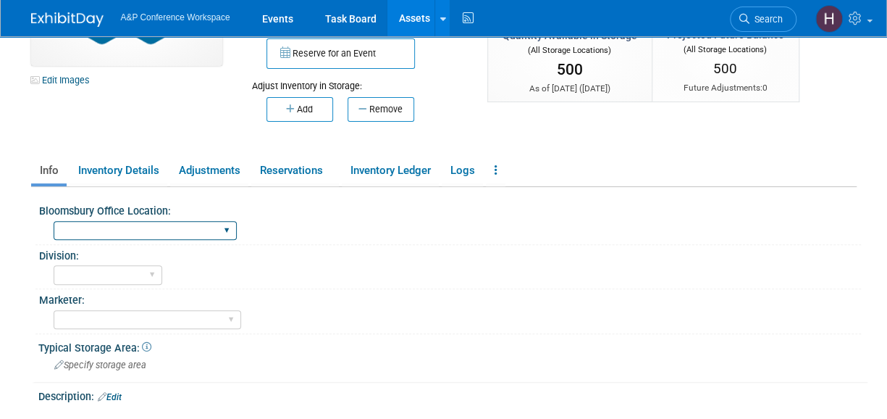
click at [123, 232] on select "[GEOGRAPHIC_DATA] [US_STATE][GEOGRAPHIC_DATA], [US_STATE] Blue Ridge Summit" at bounding box center [145, 231] width 183 height 20
select select "[US_STATE]"
click at [54, 221] on select "[GEOGRAPHIC_DATA] [US_STATE][GEOGRAPHIC_DATA], [US_STATE] Blue Ridge Summit" at bounding box center [145, 231] width 183 height 20
click at [83, 285] on div "BDR - Libraries BDR - Schools A&P BP R&L" at bounding box center [108, 275] width 109 height 27
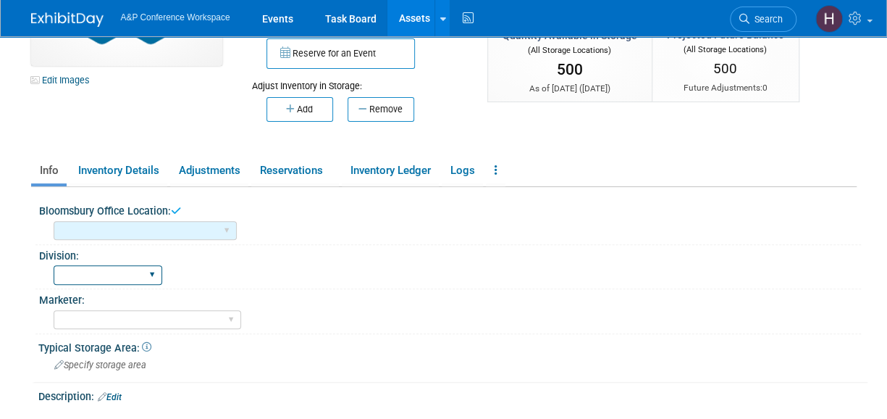
click at [84, 277] on select "BDR - Libraries BDR - Schools A&P BP R&L" at bounding box center [108, 275] width 109 height 20
select select "BDR - Libraries"
click at [54, 265] on select "BDR - Libraries BDR - Schools A&P BP R&L" at bounding box center [108, 275] width 109 height 20
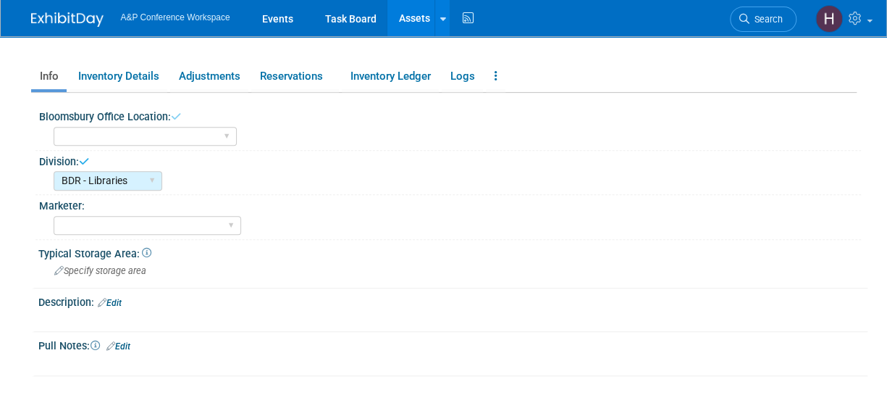
scroll to position [228, 0]
click at [90, 275] on div "Specify storage area" at bounding box center [453, 270] width 808 height 22
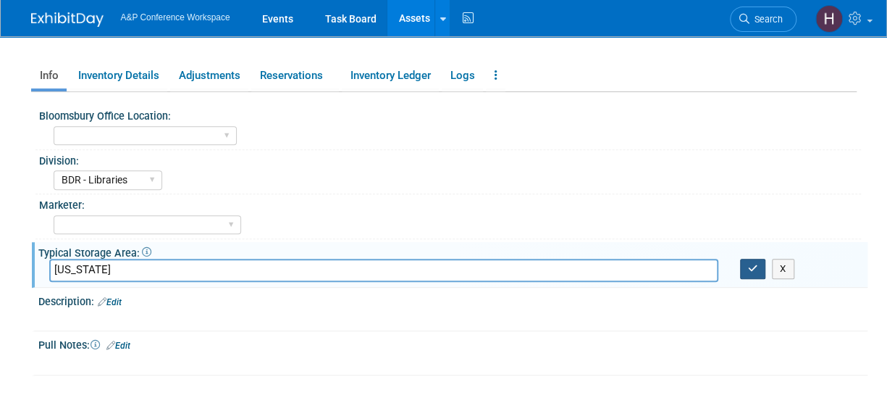
type input "[US_STATE]"
click at [755, 267] on icon "button" at bounding box center [753, 268] width 10 height 9
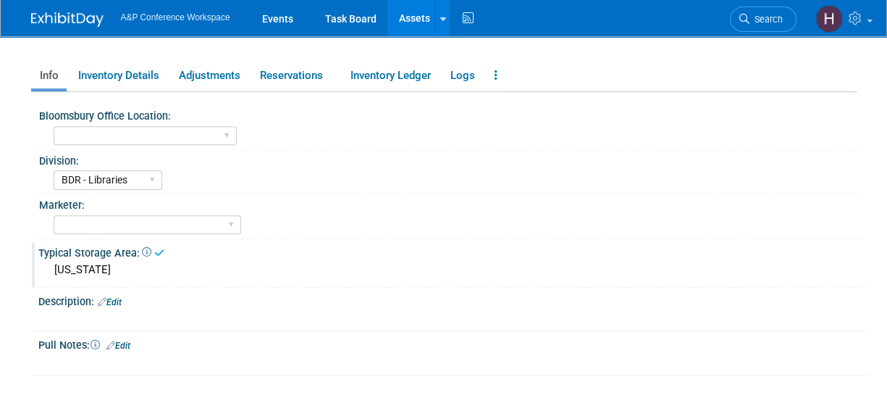
click at [121, 340] on link "Edit" at bounding box center [118, 345] width 24 height 10
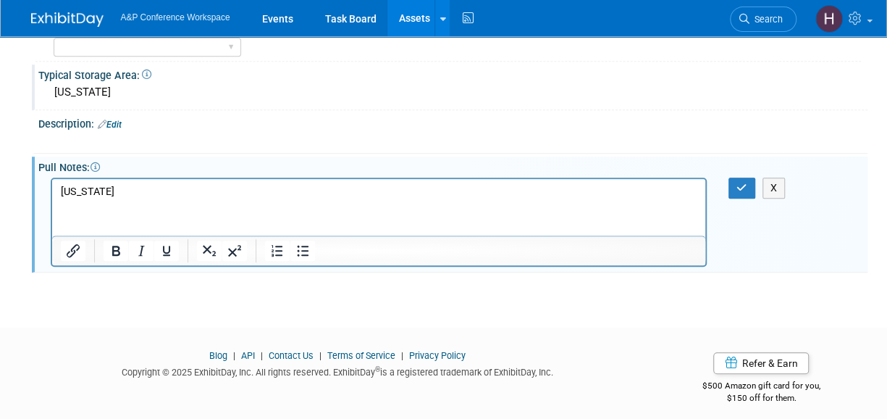
scroll to position [412, 0]
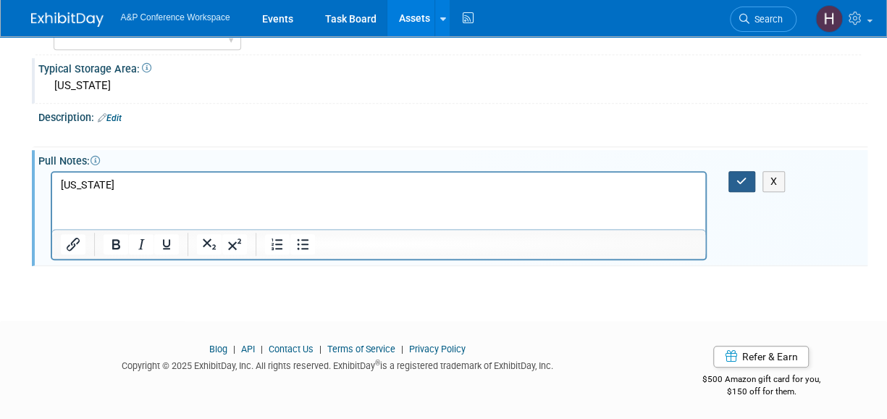
click at [738, 182] on icon "button" at bounding box center [742, 181] width 11 height 10
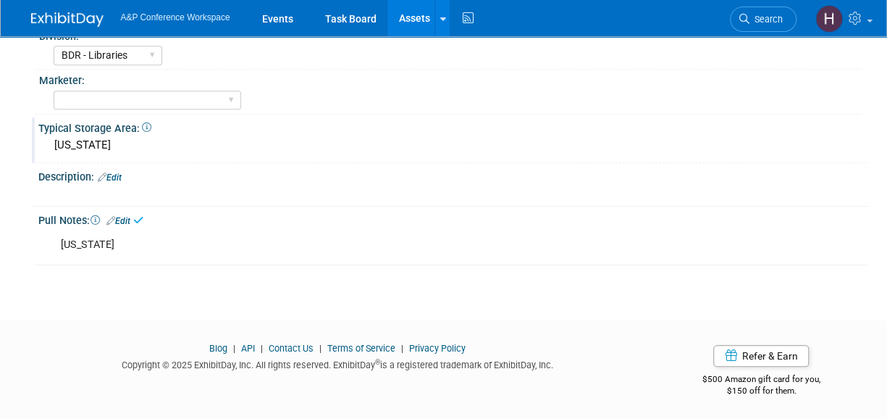
scroll to position [0, 0]
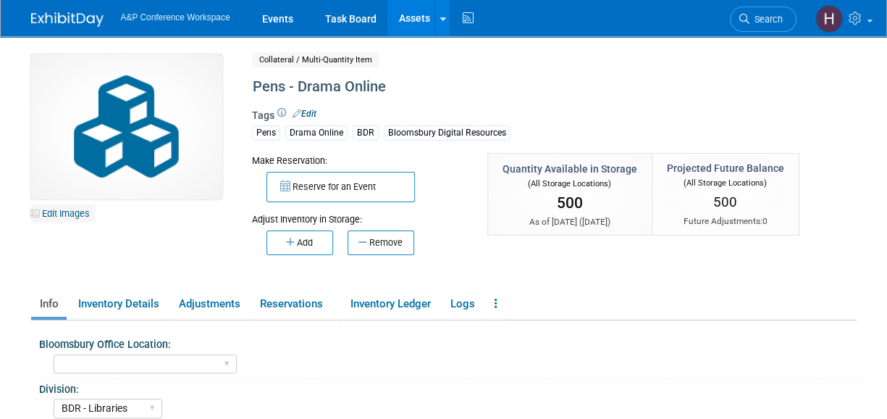
click at [58, 206] on link "Edit Images" at bounding box center [63, 213] width 64 height 18
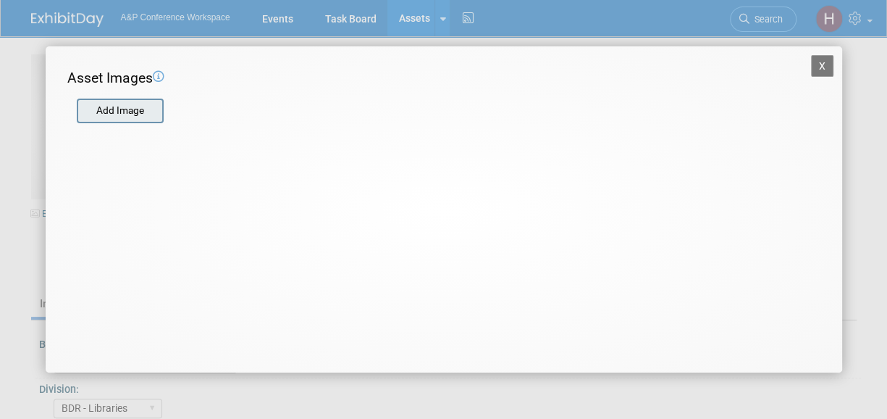
click at [107, 117] on input "file" at bounding box center [76, 111] width 172 height 22
click at [829, 70] on button "X" at bounding box center [822, 66] width 23 height 22
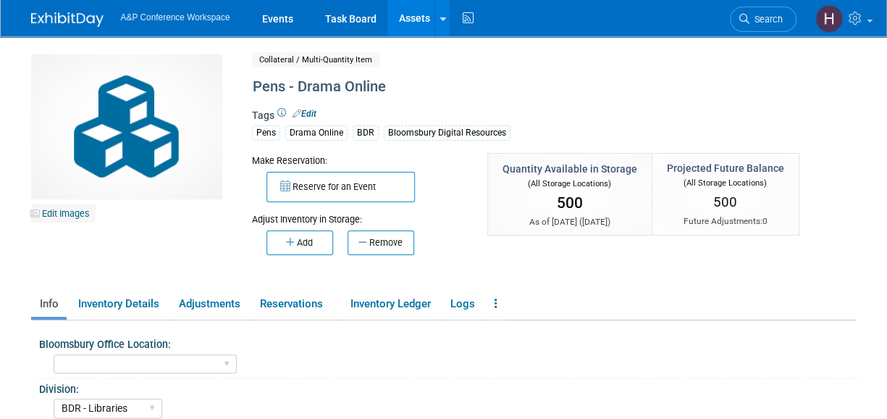
click at [61, 220] on link "Edit Images" at bounding box center [63, 213] width 64 height 18
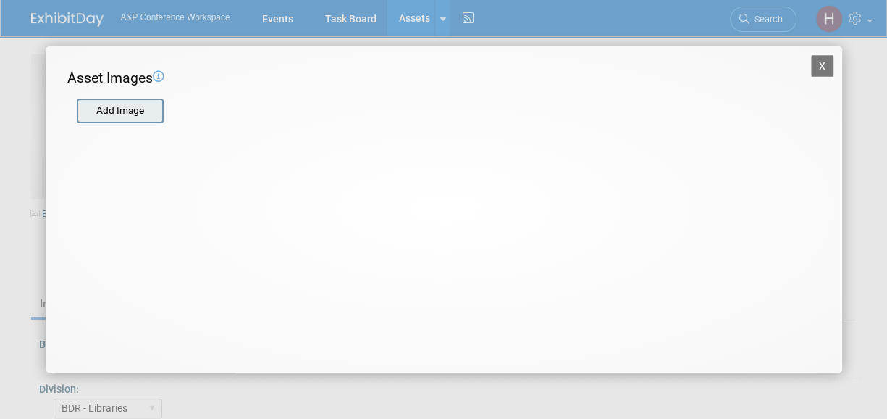
click at [109, 112] on input "file" at bounding box center [76, 111] width 172 height 22
click at [129, 112] on input "file" at bounding box center [76, 111] width 172 height 22
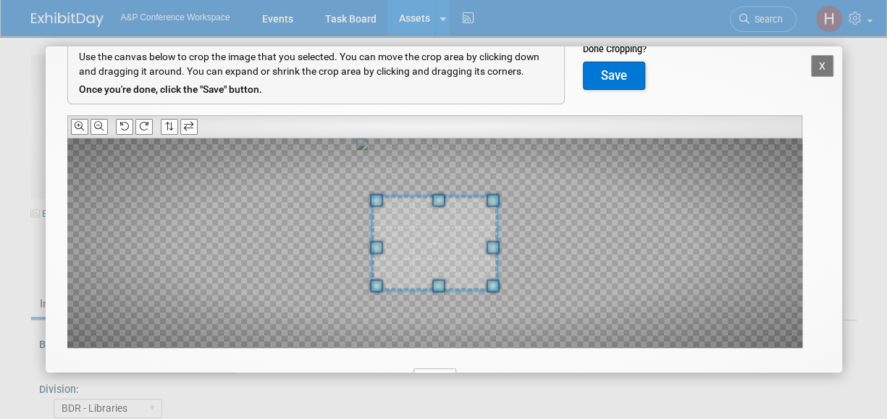
scroll to position [72, 0]
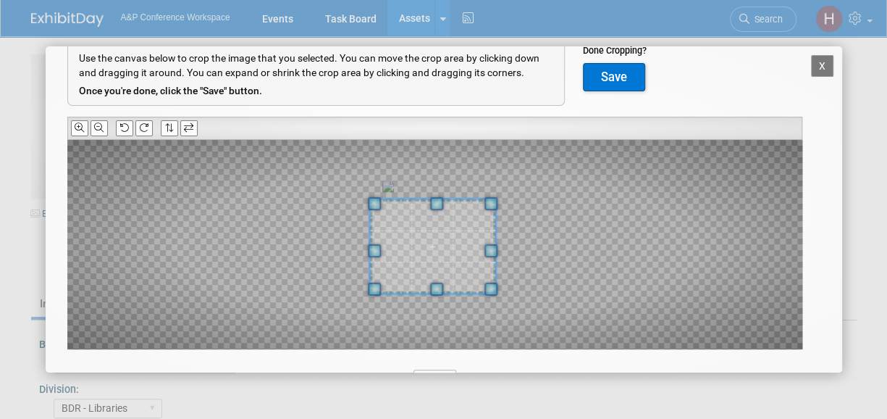
click at [422, 248] on span at bounding box center [432, 246] width 125 height 94
click at [619, 78] on button "Save" at bounding box center [614, 77] width 62 height 29
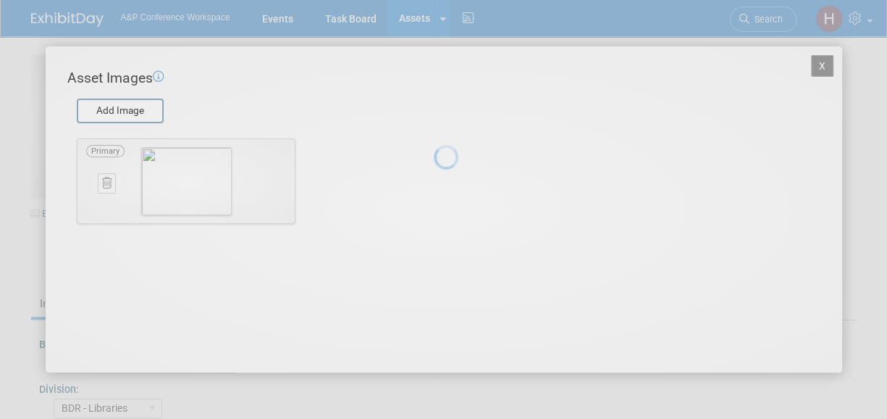
scroll to position [0, 0]
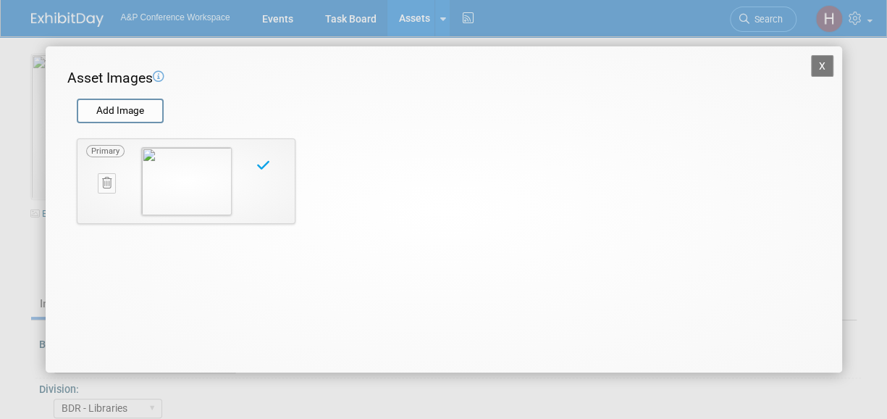
click at [816, 66] on button "X" at bounding box center [822, 66] width 23 height 22
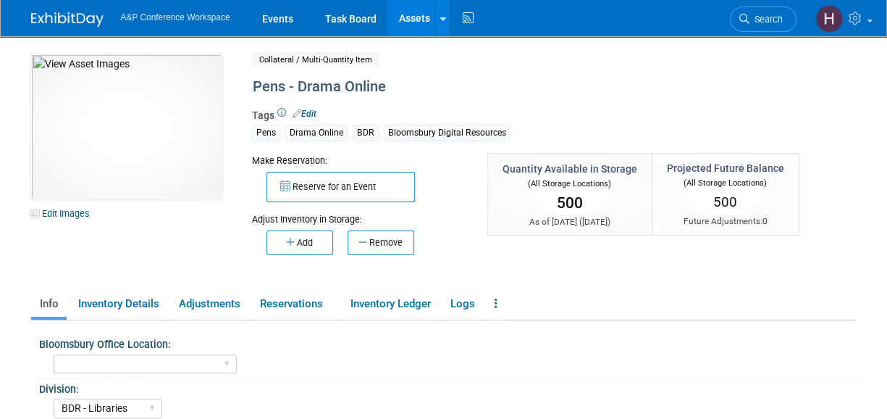
click at [427, 24] on link "Assets" at bounding box center [414, 18] width 53 height 36
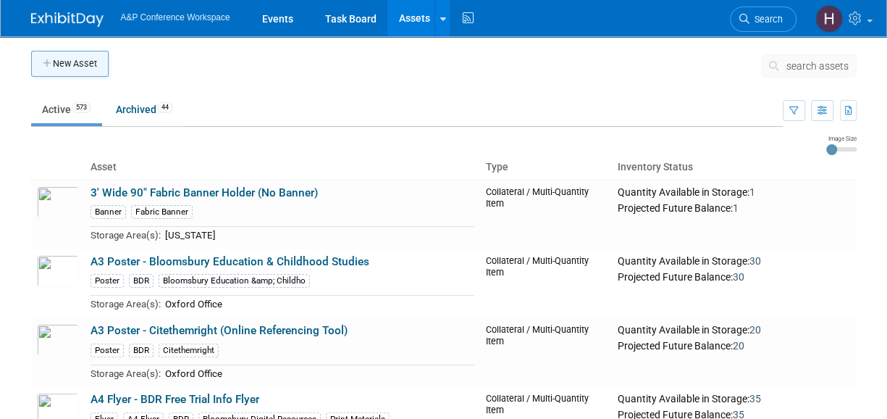
click at [83, 67] on button "New Asset" at bounding box center [70, 64] width 78 height 26
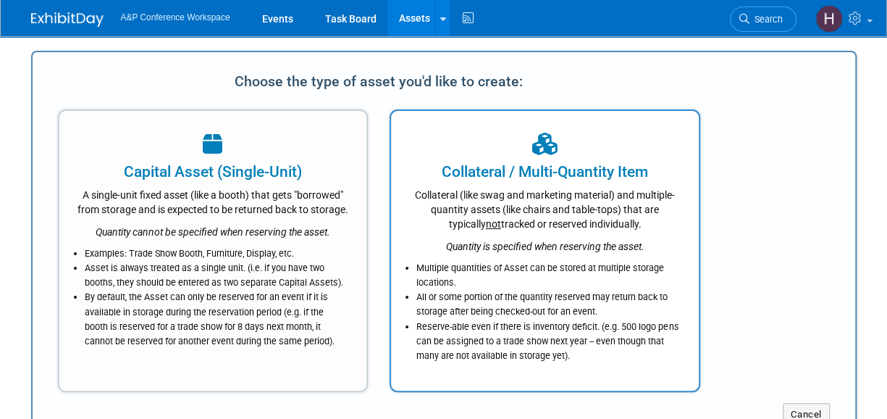
click at [421, 204] on div "Collateral (like swag and marketing material) and multiple-quantity assets (lik…" at bounding box center [545, 207] width 272 height 49
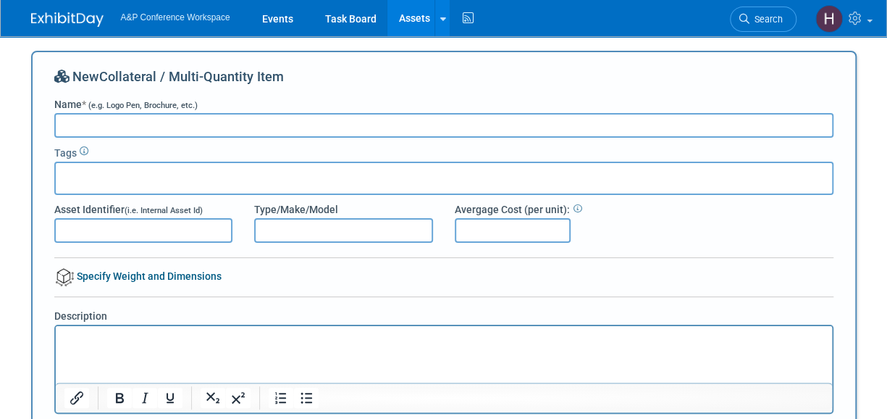
click at [421, 204] on div "Type/Make/Model" at bounding box center [343, 222] width 201 height 41
click at [167, 124] on input "Name * (e.g. Logo Pen, Brochure, etc.)" at bounding box center [443, 125] width 779 height 25
type input "Notebooks - Screen Studies"
click at [170, 176] on input "text" at bounding box center [120, 176] width 116 height 14
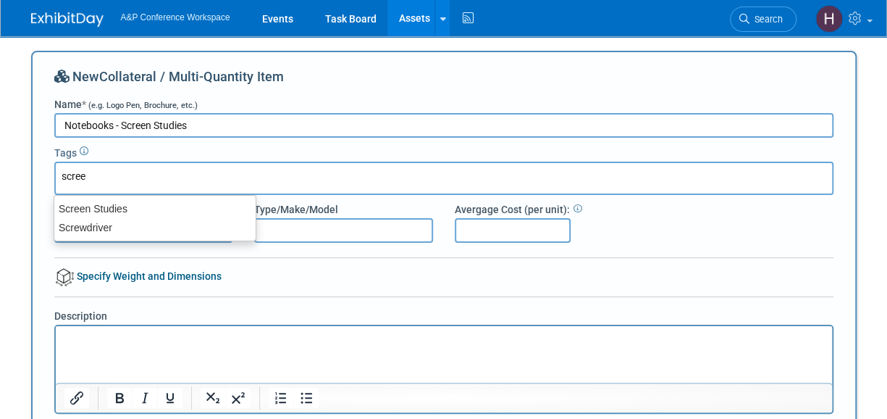
type input "screen"
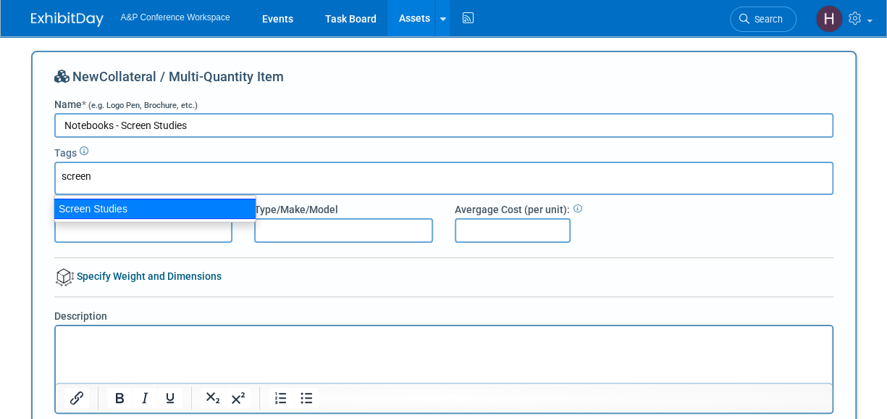
click at [151, 202] on div "Screen Studies" at bounding box center [155, 208] width 203 height 20
type input "Screen Studies"
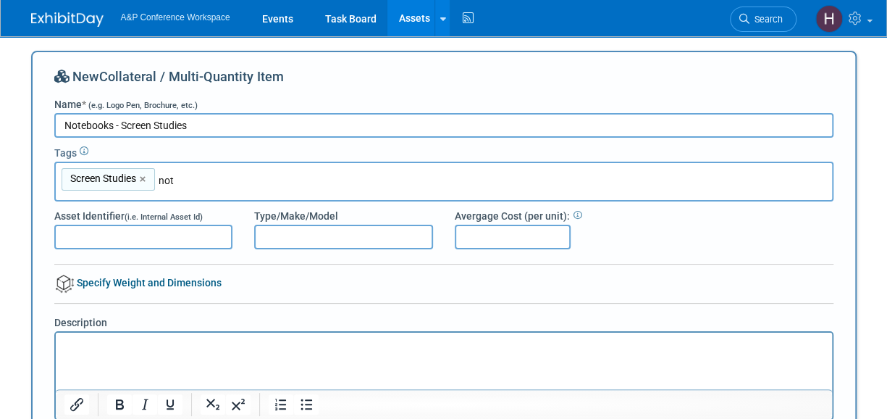
type input "note"
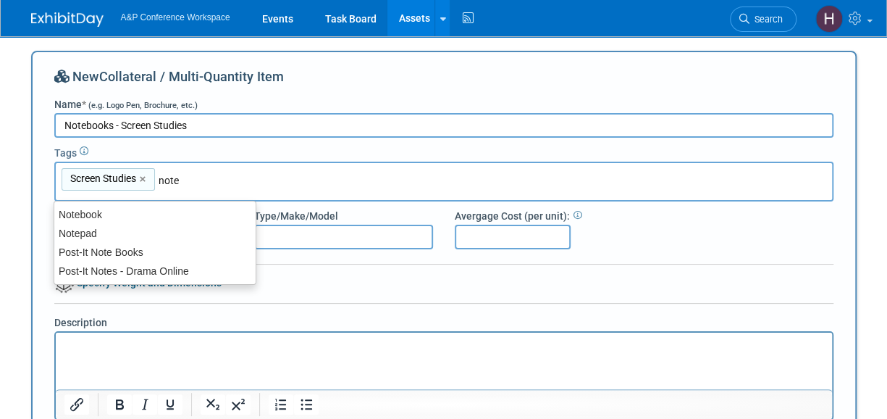
click at [149, 204] on ul "Notebook Notepad Post-It Note Books Post-It Notes - Drama Online" at bounding box center [155, 243] width 203 height 84
click at [132, 215] on div "Notebook" at bounding box center [154, 214] width 201 height 19
type input "Screen Studies, Notebook"
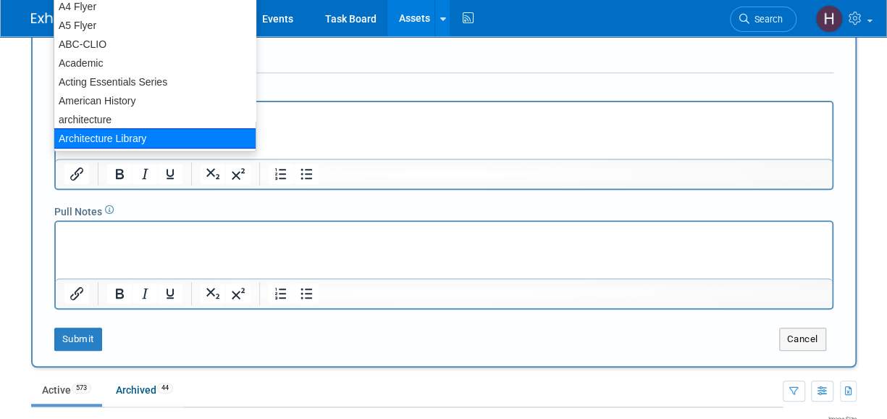
scroll to position [53, 0]
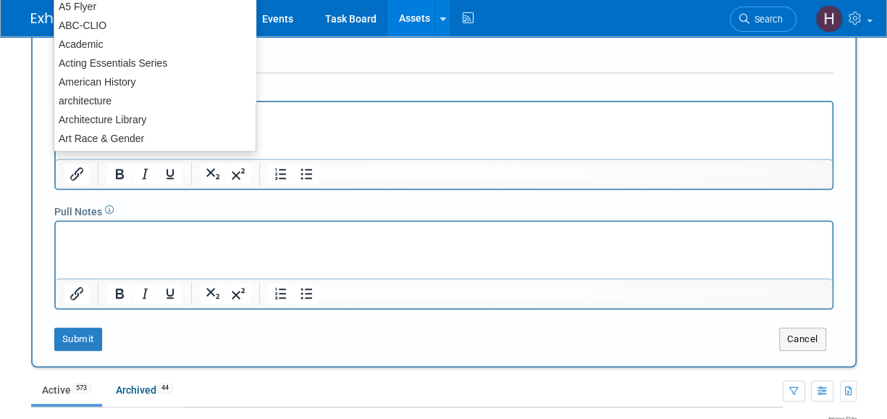
click at [357, 120] on p "Rich Text Area. Press ALT-0 for help." at bounding box center [444, 114] width 760 height 14
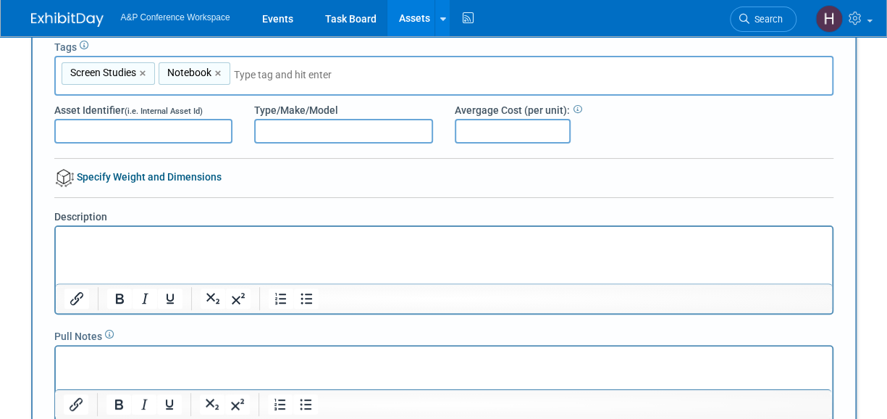
scroll to position [0, 0]
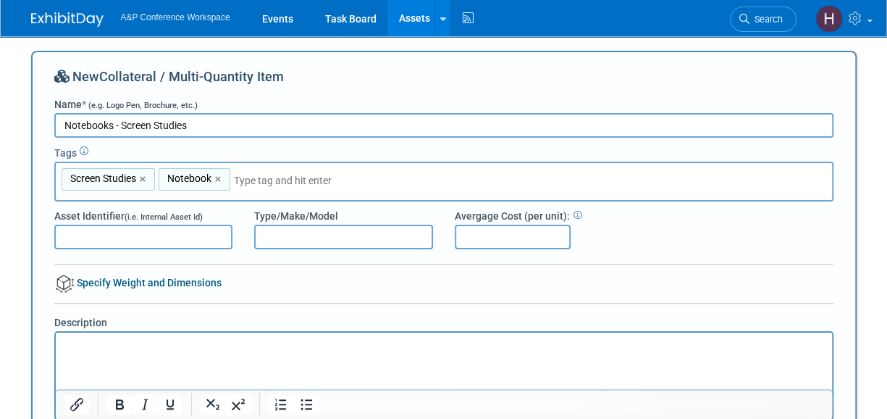
click at [294, 193] on div "Screen Studies, Notebook Screen Studies × Notebook ×" at bounding box center [443, 182] width 779 height 40
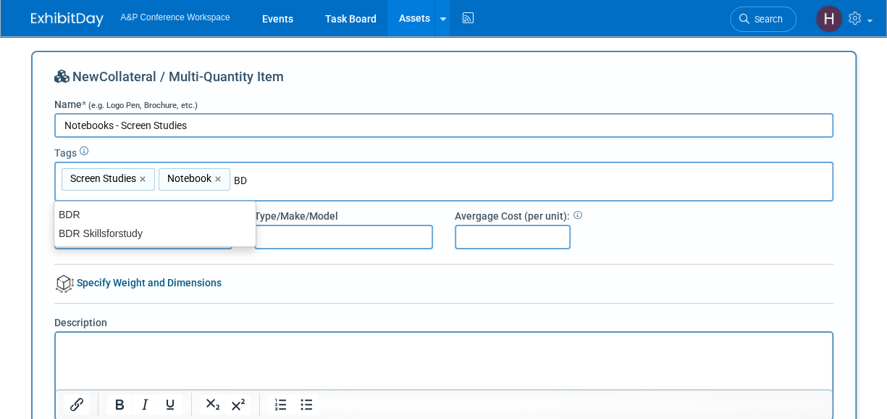
type input "BDR"
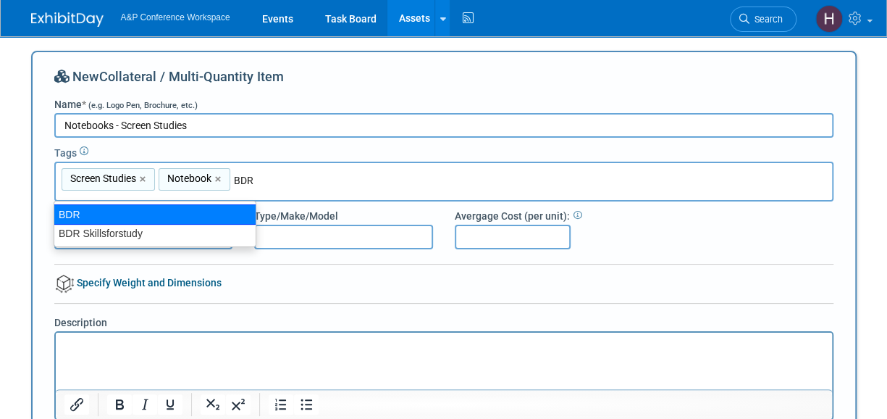
click at [232, 208] on div "BDR" at bounding box center [155, 214] width 203 height 20
type input "Screen Studies, Notebook, BDR"
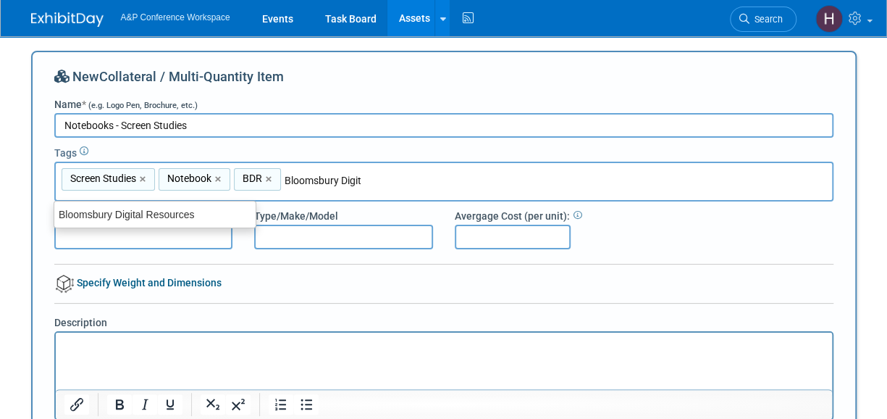
type input "Bloomsbury Digita"
click at [232, 208] on div "Bloomsbury Digital Resources" at bounding box center [154, 214] width 201 height 19
type input "Screen Studies, Notebook, BDR, Bloomsbury Digital Resources"
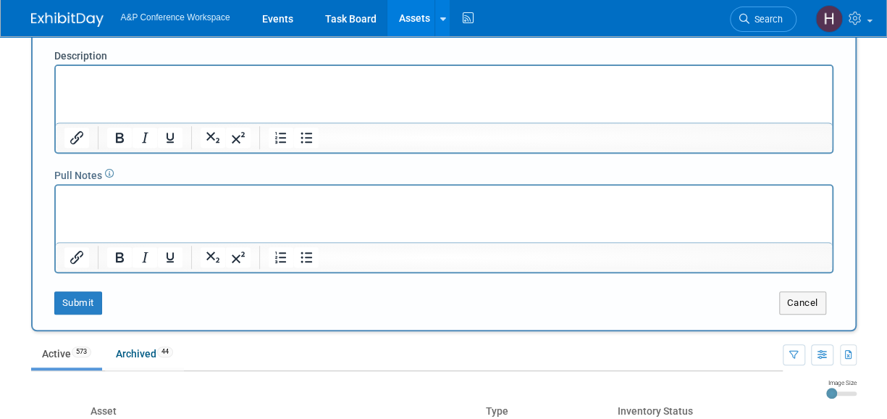
scroll to position [265, 0]
click at [94, 295] on button "Submit" at bounding box center [78, 304] width 48 height 23
click at [442, 20] on icon at bounding box center [443, 18] width 6 height 9
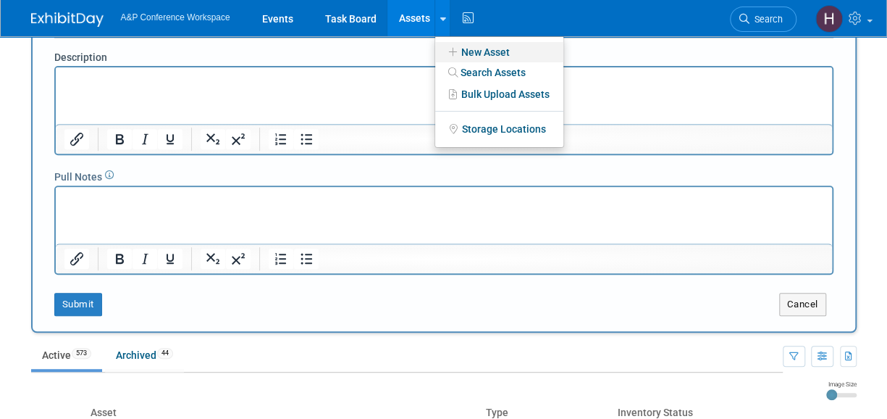
click at [451, 44] on link "New Asset" at bounding box center [499, 52] width 128 height 20
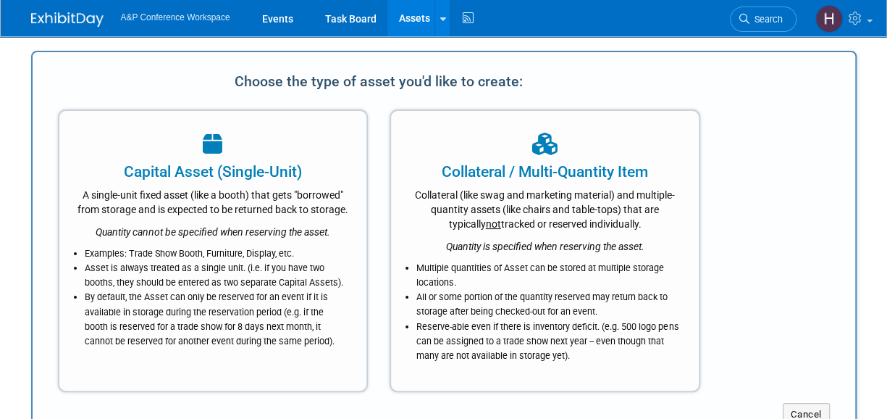
scroll to position [0, 0]
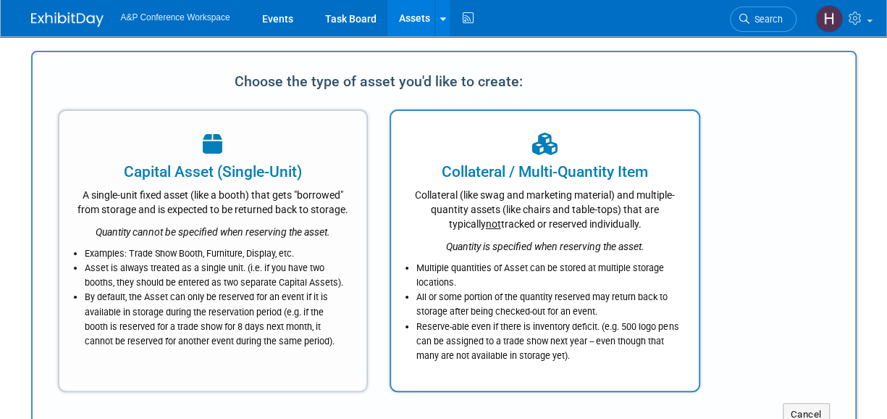
click at [597, 199] on div "Collateral (like swag and marketing material) and multiple-quantity assets (lik…" at bounding box center [545, 207] width 272 height 49
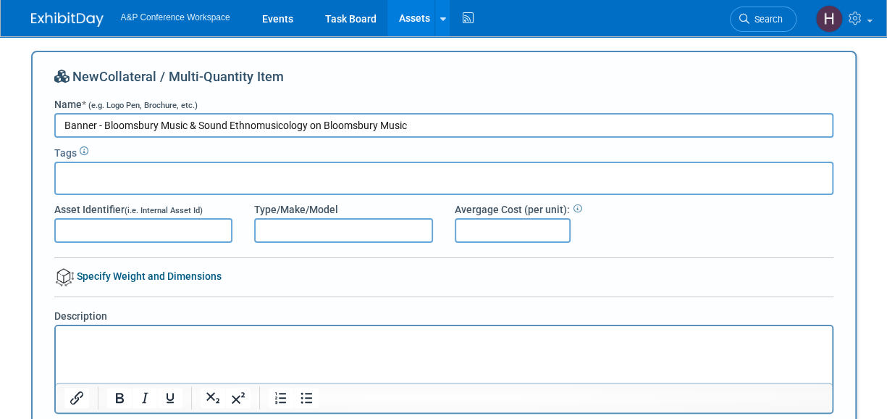
drag, startPoint x: 310, startPoint y: 123, endPoint x: 650, endPoint y: 145, distance: 340.5
click at [650, 145] on div "New Collateral / Multi-Quantity Item Name * (e.g. Logo Pen, Brochure, etc.) Ban…" at bounding box center [443, 320] width 779 height 507
type input "Banner - Bloomsbury Music & Sound Ethnomusicology"
click at [226, 172] on input "text" at bounding box center [163, 176] width 203 height 14
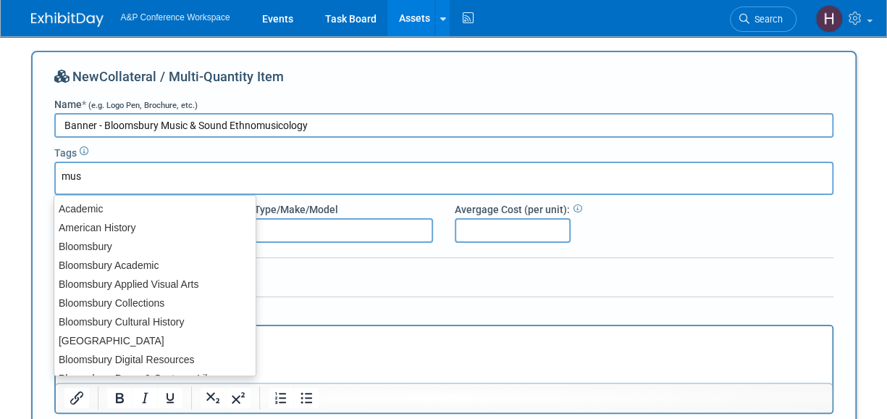
type input "musi"
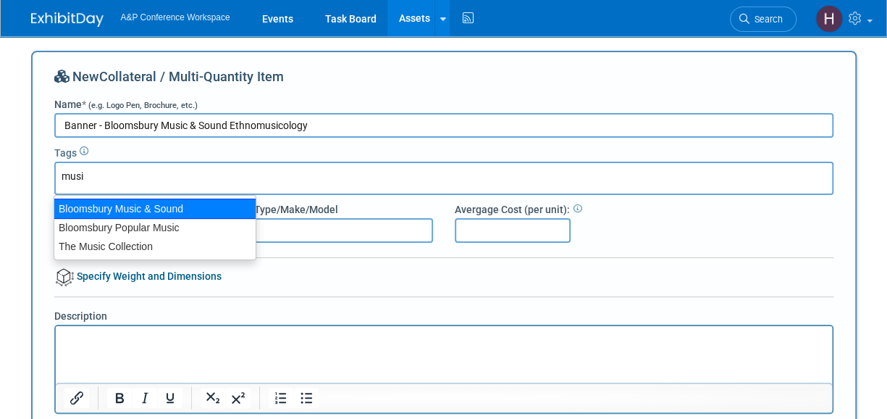
click at [190, 212] on div "Bloomsbury Music & Sound" at bounding box center [155, 208] width 203 height 20
type input "Bloomsbury Music & Sound"
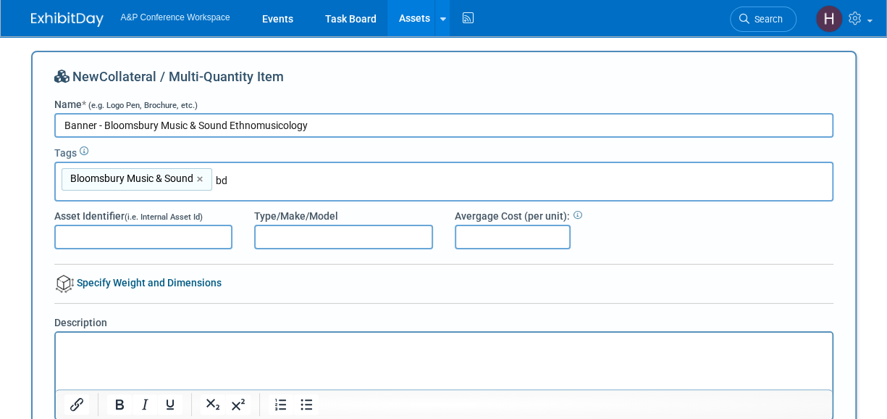
type input "bdr"
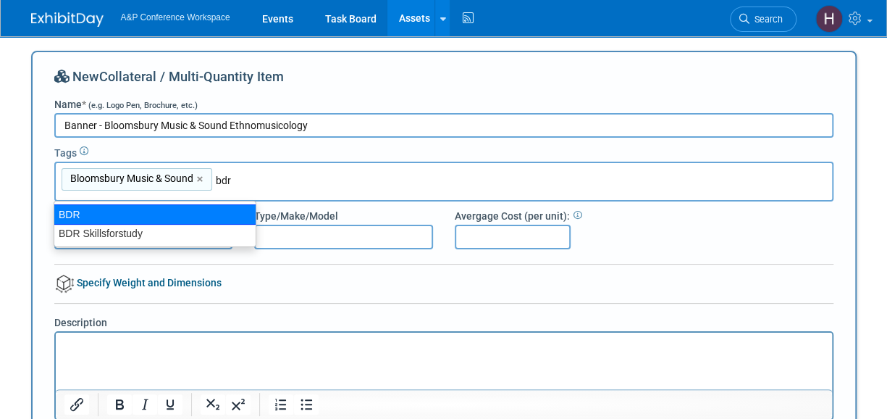
click at [168, 212] on div "BDR" at bounding box center [155, 214] width 203 height 20
type input "Bloomsbury Music & Sound, BDR"
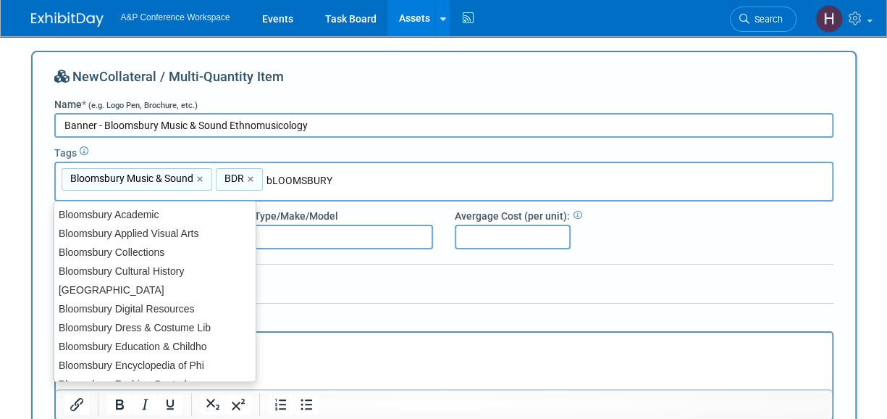
type input "bLOOMSBURY D"
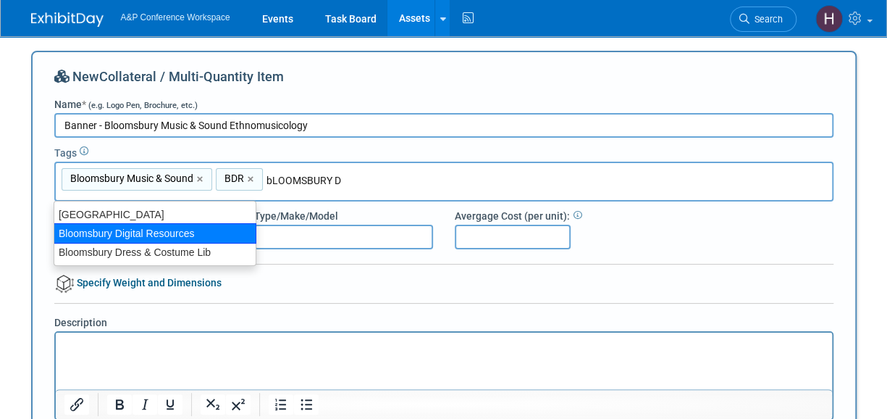
drag, startPoint x: 168, startPoint y: 212, endPoint x: 164, endPoint y: 227, distance: 15.6
click at [164, 227] on ul "Bloomsbury Design Library Bloomsbury Digital Resources Bloomsbury Dress & Costu…" at bounding box center [155, 233] width 203 height 65
click at [164, 227] on div "Bloomsbury Digital Resources" at bounding box center [155, 233] width 203 height 20
type input "Bloomsbury Music & Sound, BDR, Bloomsbury Digital Resources"
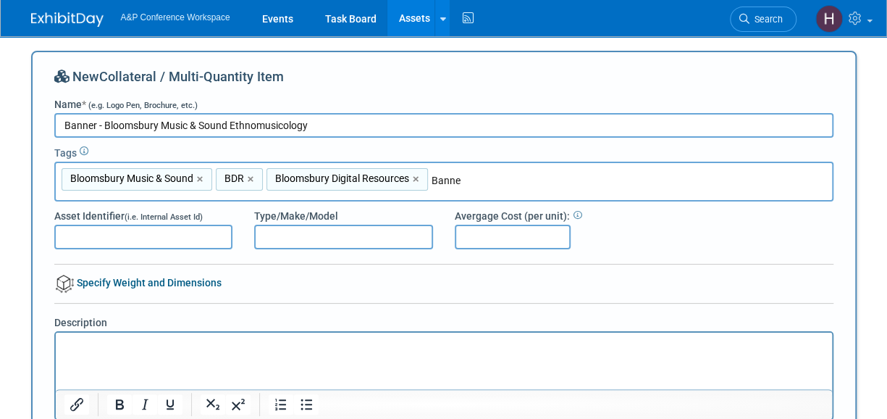
type input "Banner"
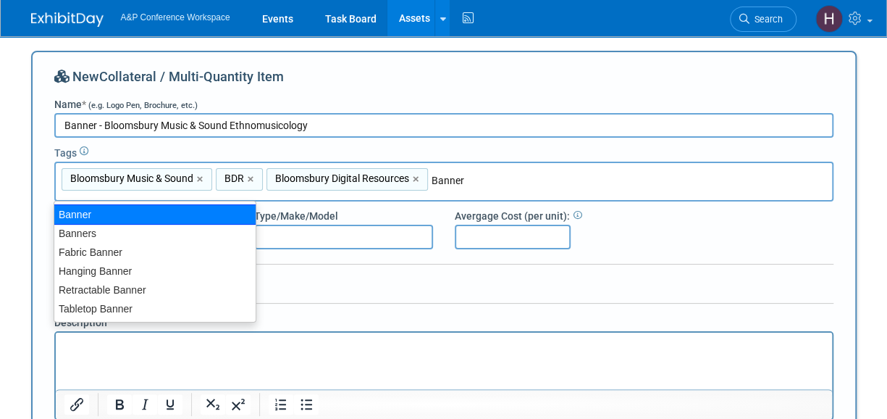
click at [228, 206] on div "Banner" at bounding box center [155, 214] width 203 height 20
type input "Bloomsbury Music & Sound, BDR, Bloomsbury Digital Resources, Banner"
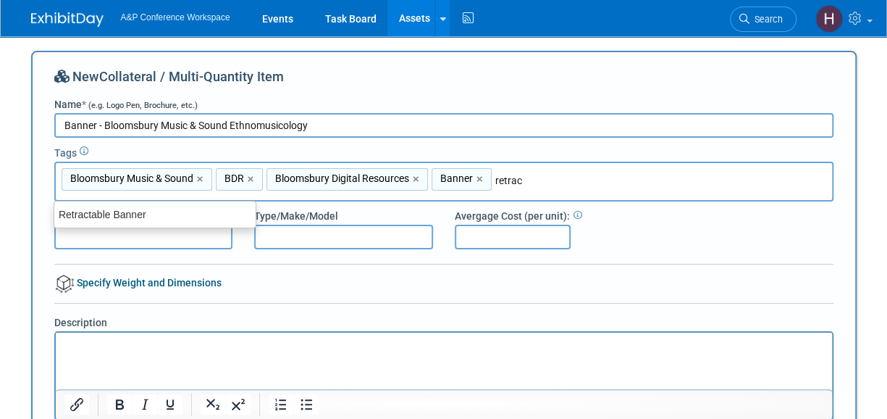
type input "retract"
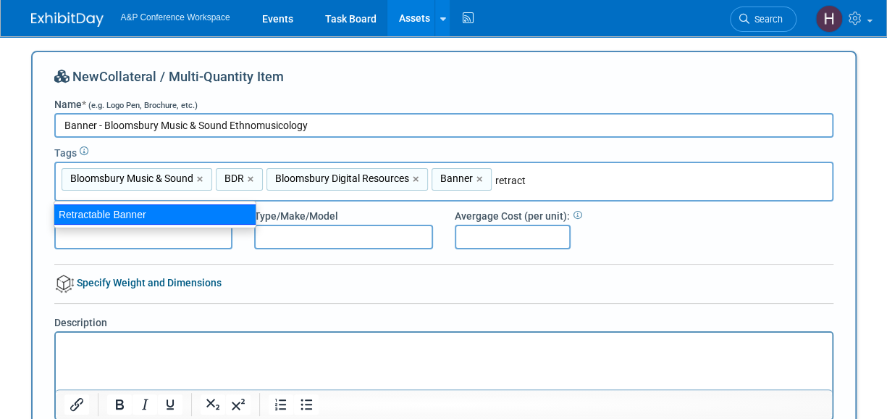
click at [197, 206] on div "Retractable Banner" at bounding box center [155, 214] width 203 height 20
type input "Bloomsbury Music & Sound, BDR, Bloomsbury Digital Resources, Banner, Retractabl…"
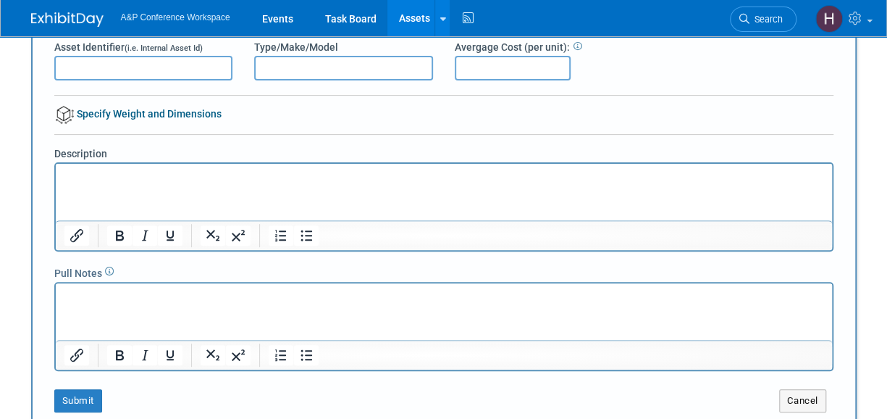
scroll to position [162, 0]
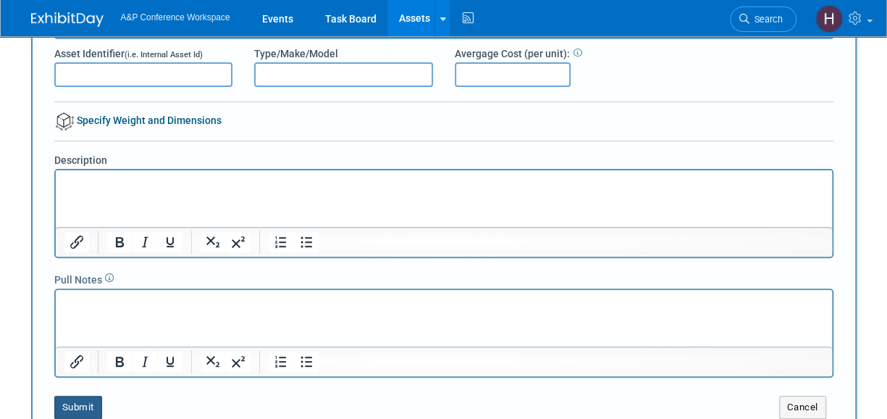
click at [81, 412] on button "Submit" at bounding box center [78, 407] width 48 height 23
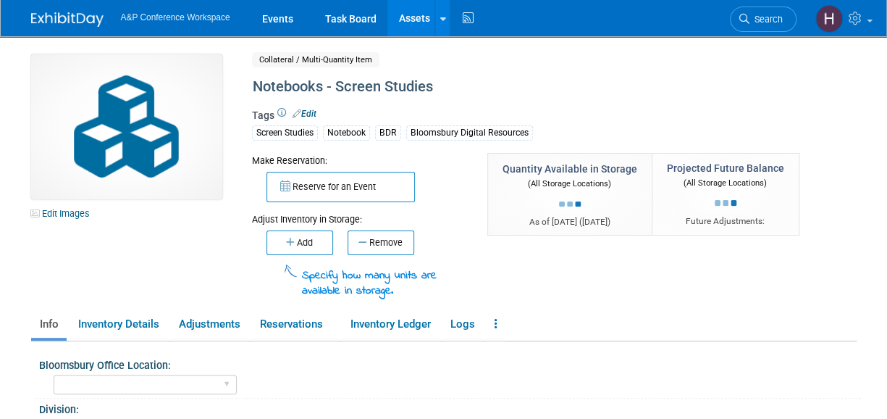
scroll to position [5, 0]
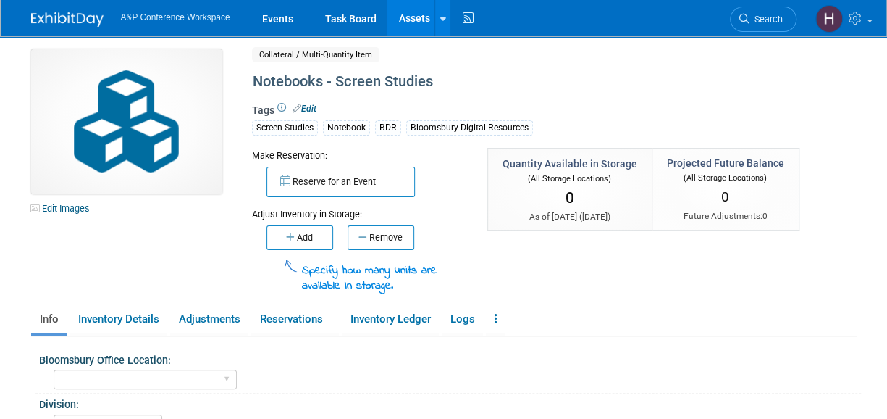
click at [308, 254] on td "Specify how many units are available in storage." at bounding box center [381, 274] width 169 height 40
click at [293, 234] on icon "button" at bounding box center [291, 237] width 11 height 9
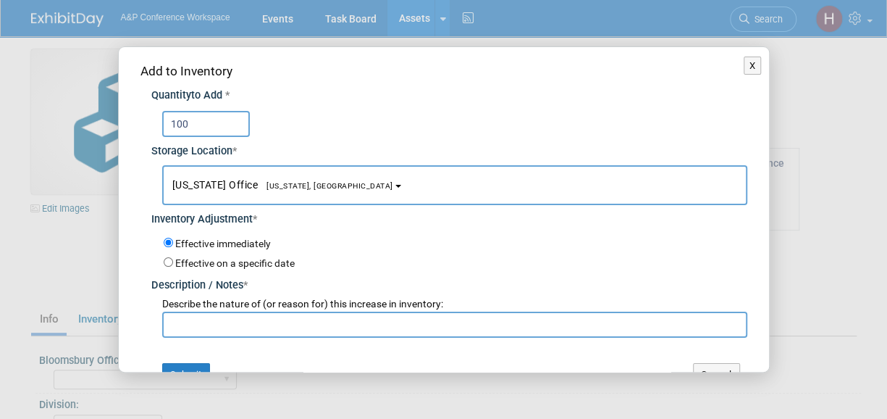
type input "100"
click at [316, 325] on input "text" at bounding box center [454, 325] width 585 height 26
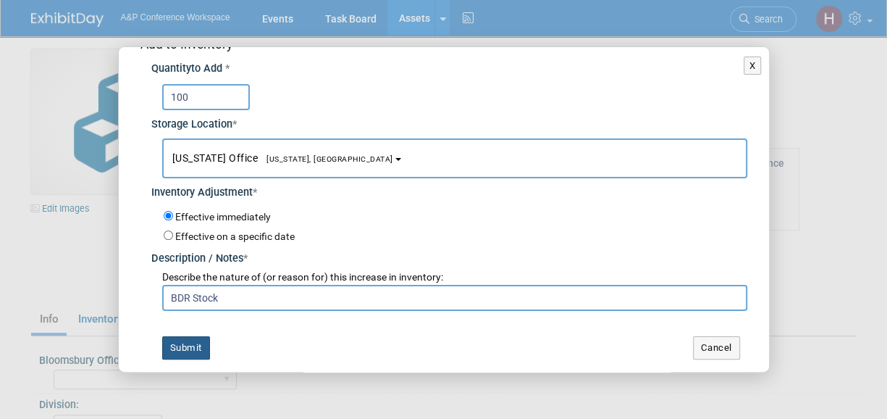
type input "BDR Stock"
click at [190, 344] on button "Submit" at bounding box center [186, 347] width 48 height 23
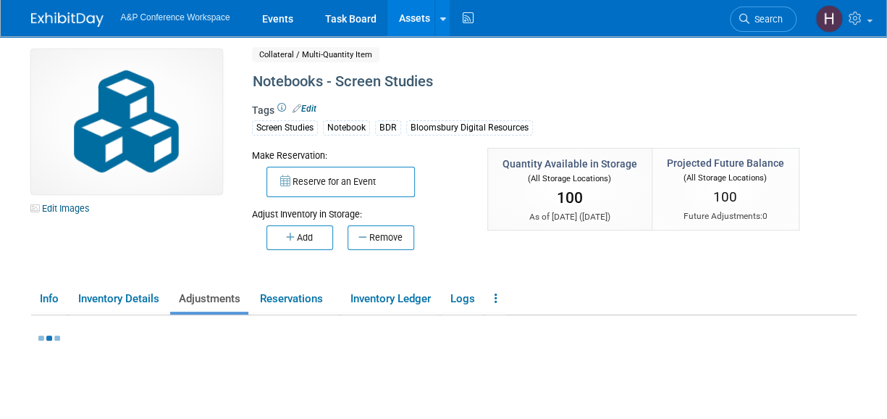
scroll to position [68, 0]
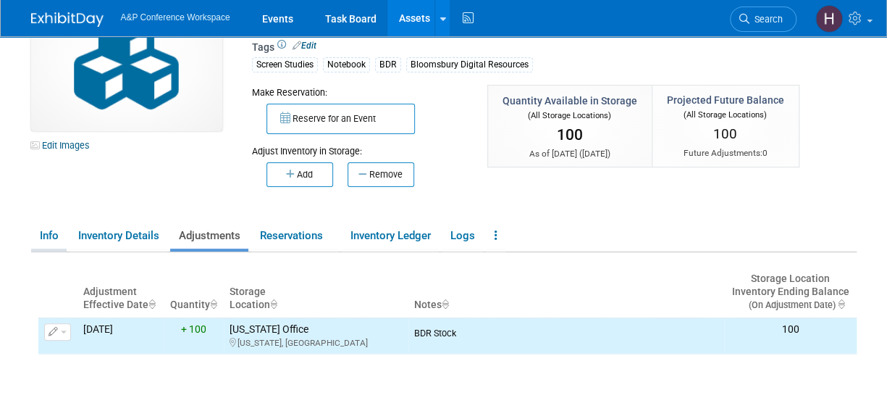
click at [49, 238] on link "Info" at bounding box center [48, 235] width 35 height 25
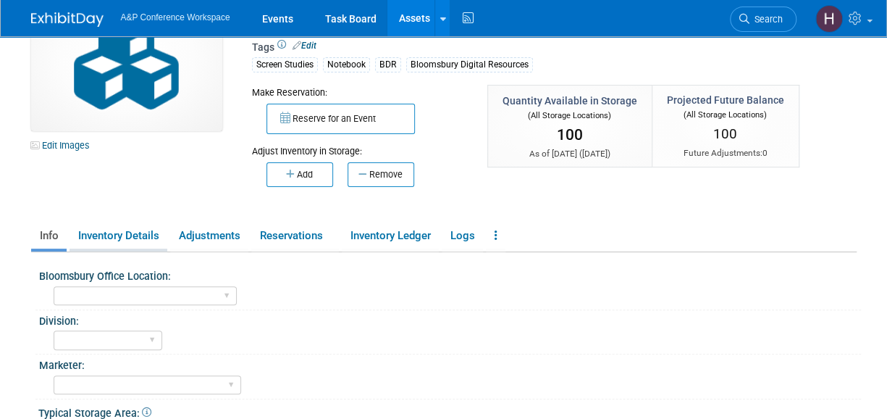
scroll to position [207, 0]
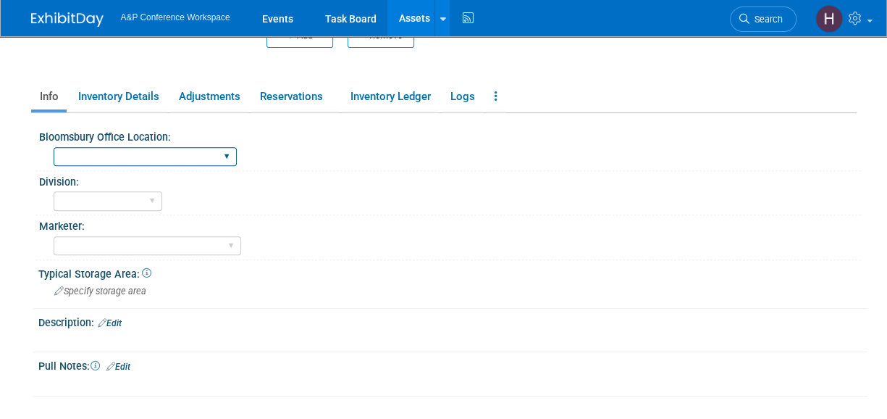
click at [80, 151] on select "Oxford New York Oxford, New York Blue Ridge Summit" at bounding box center [145, 157] width 183 height 20
select select "[US_STATE]"
click at [54, 147] on select "Oxford New York Oxford, New York Blue Ridge Summit" at bounding box center [145, 157] width 183 height 20
click at [111, 287] on span "Specify storage area" at bounding box center [100, 290] width 92 height 11
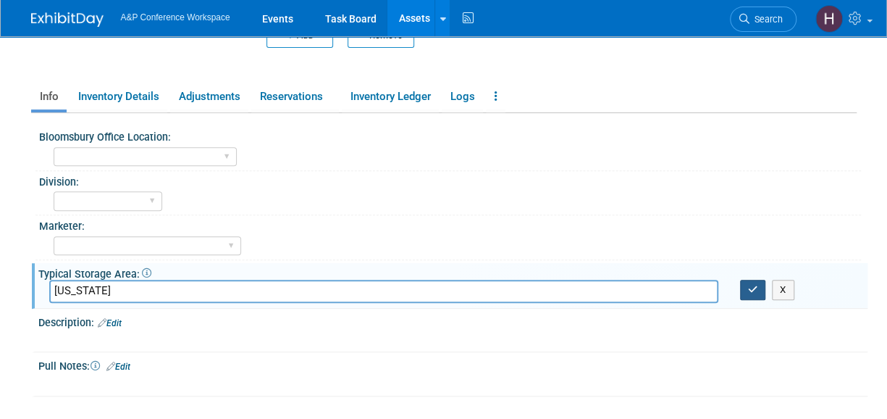
type input "[US_STATE]"
click at [760, 280] on button "button" at bounding box center [753, 290] width 26 height 20
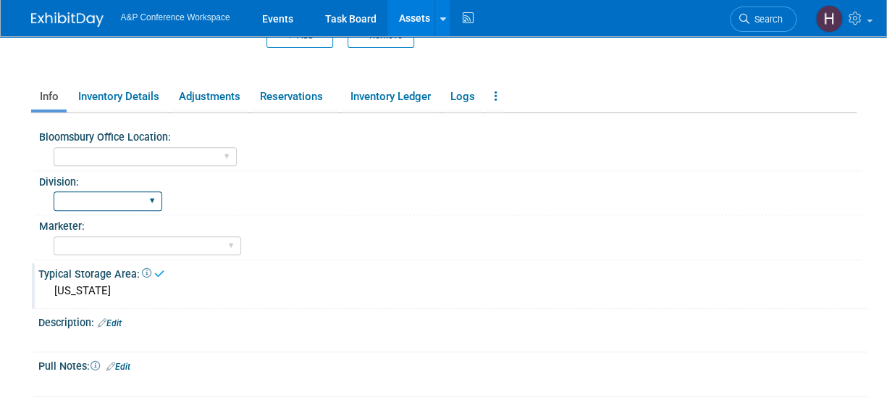
click at [98, 200] on select "BDR - Libraries BDR - Schools A&P BP R&L" at bounding box center [108, 201] width 109 height 20
select select "BDR - Libraries"
click at [54, 191] on select "BDR - Libraries BDR - Schools A&P BP R&L" at bounding box center [108, 201] width 109 height 20
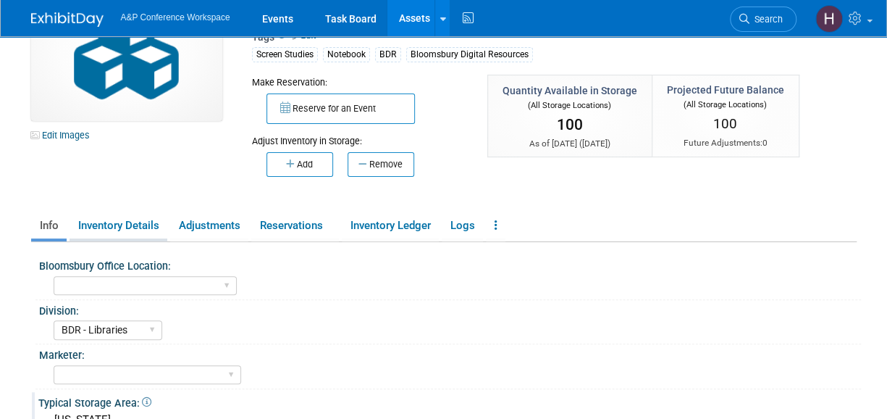
scroll to position [49, 0]
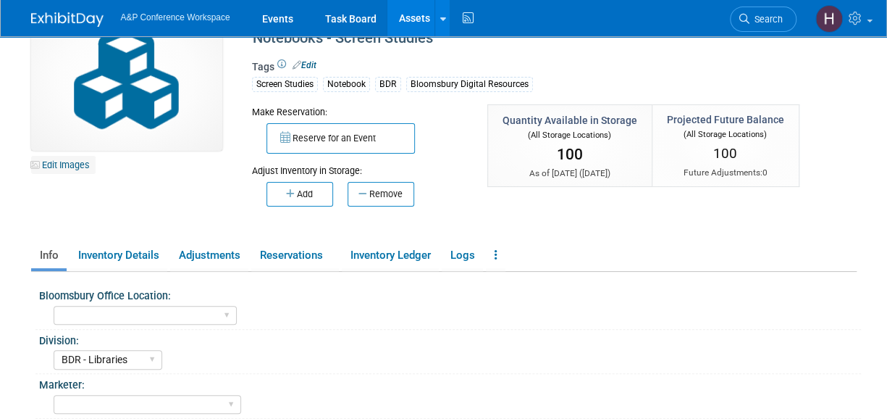
click at [78, 163] on link "Edit Images" at bounding box center [63, 165] width 64 height 18
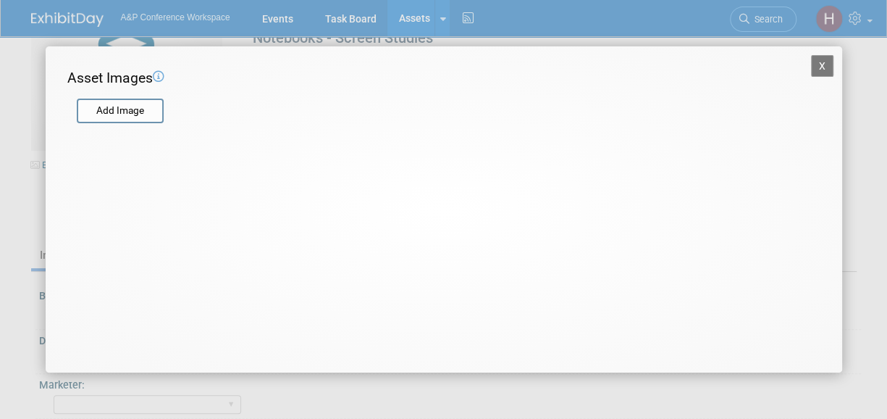
click at [153, 125] on div at bounding box center [184, 123] width 235 height 7
click at [113, 115] on input "file" at bounding box center [76, 111] width 172 height 22
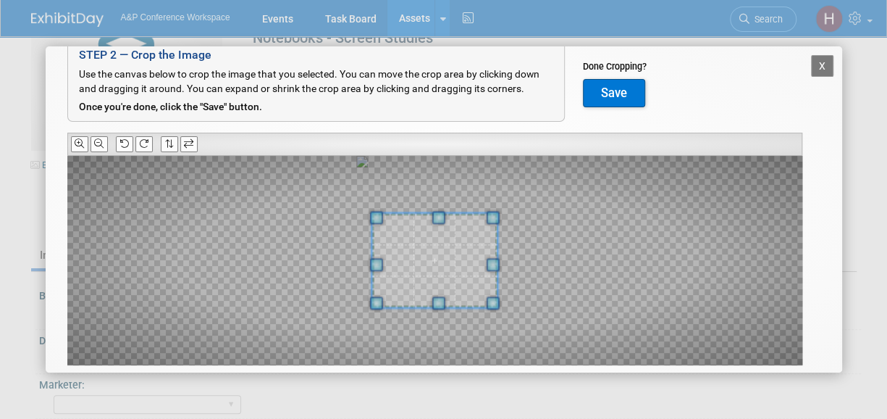
scroll to position [57, 0]
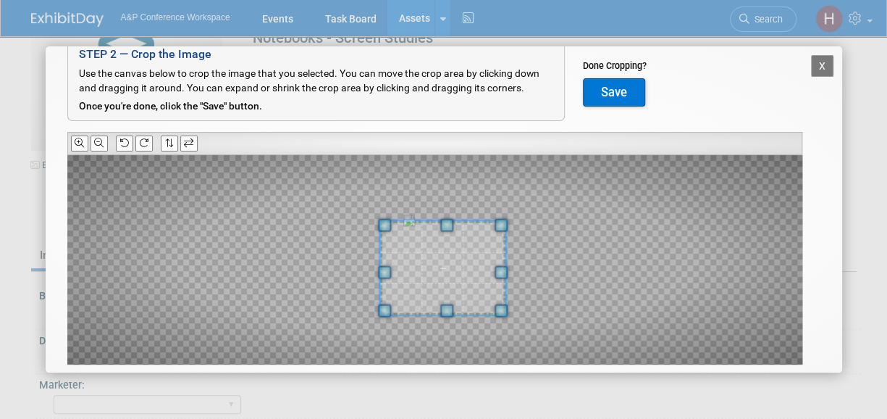
click at [461, 285] on span at bounding box center [442, 267] width 125 height 94
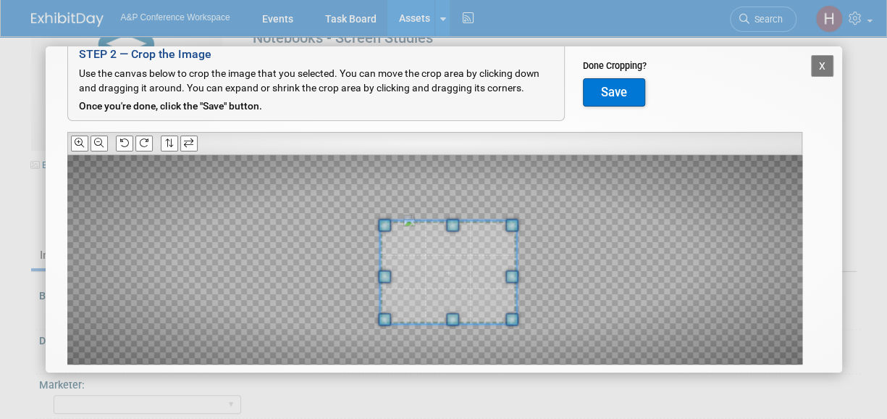
click at [517, 322] on span at bounding box center [512, 318] width 13 height 13
click at [492, 293] on span at bounding box center [445, 269] width 138 height 104
click at [604, 89] on button "Save" at bounding box center [614, 92] width 62 height 29
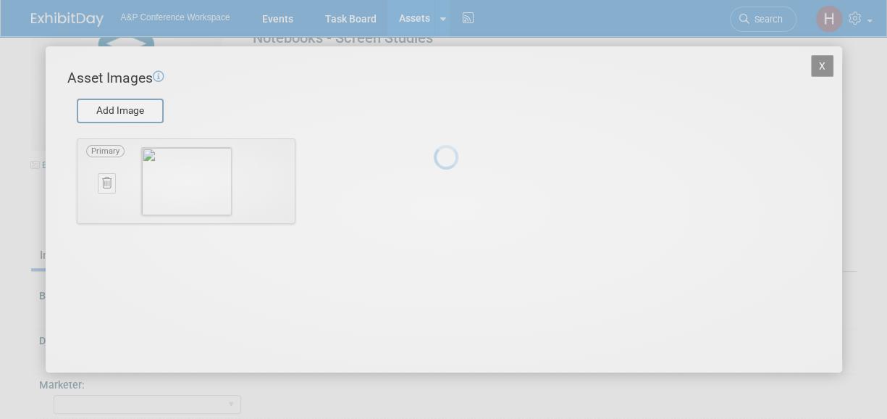
scroll to position [0, 0]
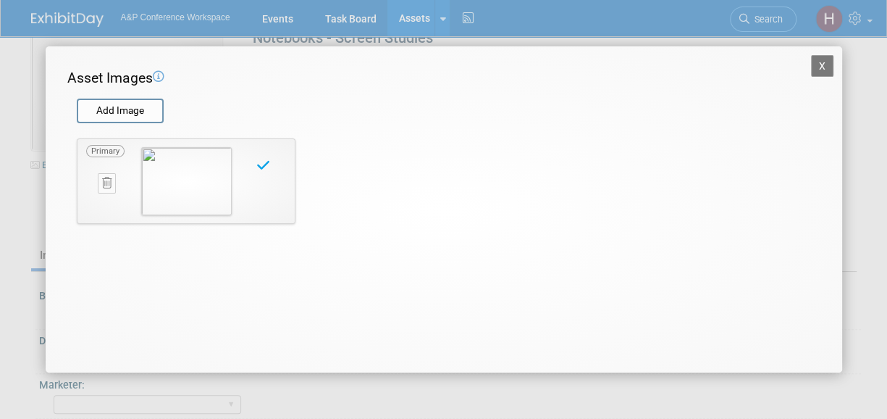
click at [826, 70] on button "X" at bounding box center [822, 66] width 23 height 22
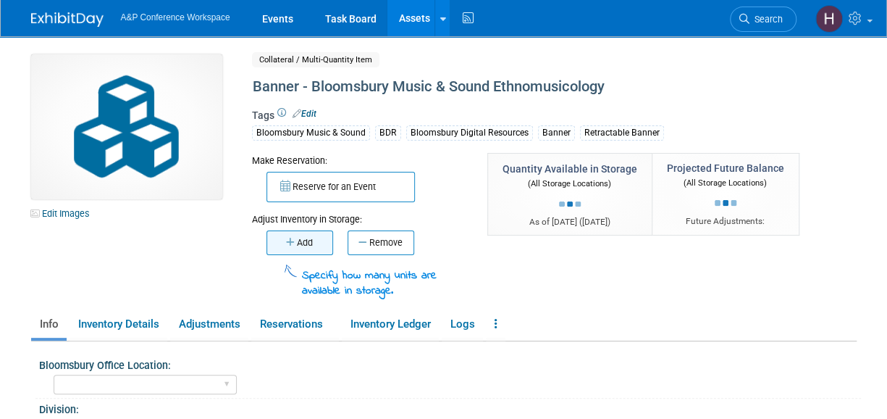
click at [297, 247] on button "Add" at bounding box center [300, 242] width 67 height 25
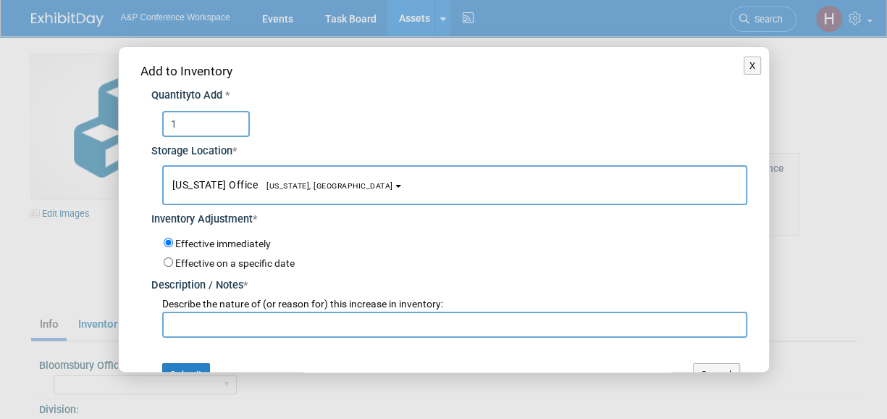
type input "1"
click at [310, 324] on input "text" at bounding box center [454, 325] width 585 height 26
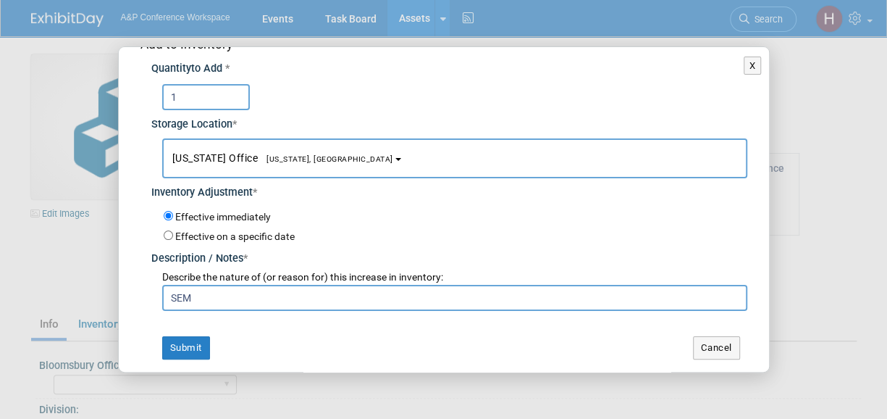
scroll to position [14, 0]
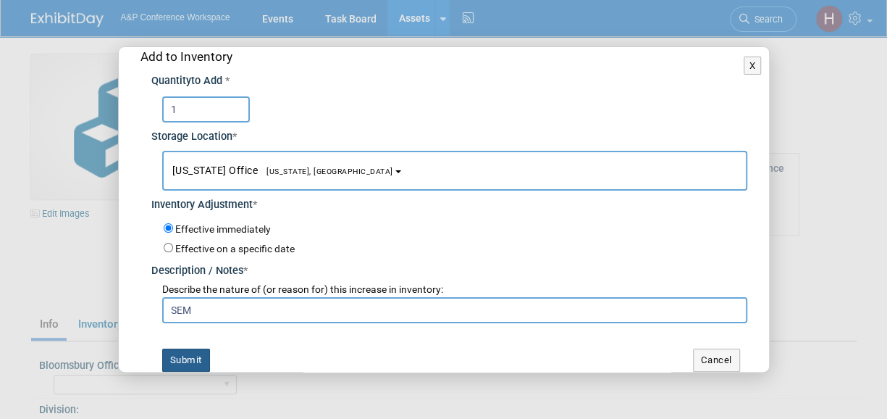
type input "SEM"
click at [200, 359] on button "Submit" at bounding box center [186, 359] width 48 height 23
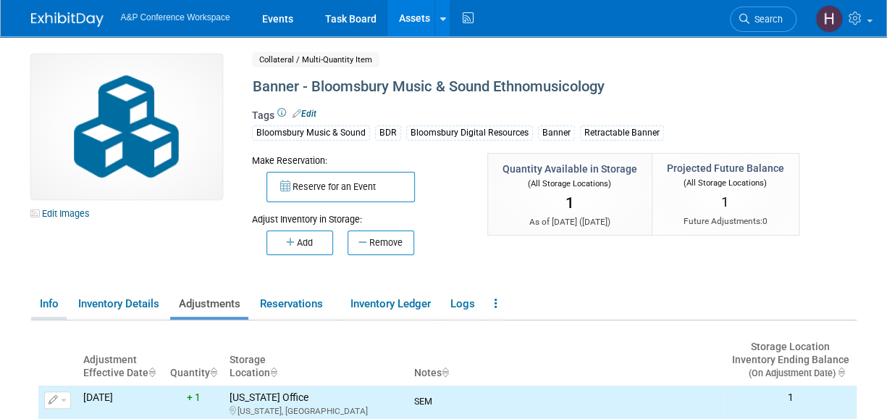
click at [43, 304] on link "Info" at bounding box center [48, 303] width 35 height 25
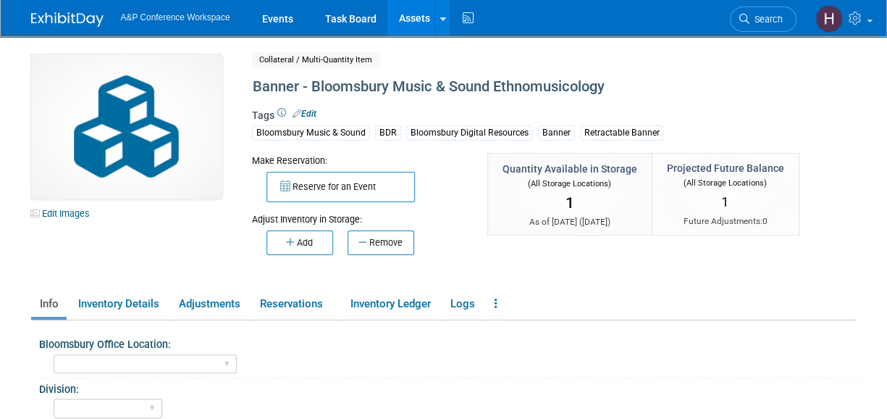
scroll to position [116, 0]
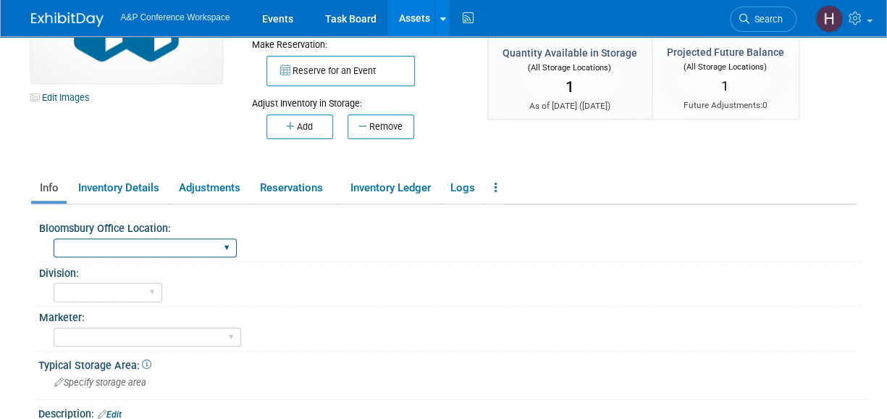
click at [87, 238] on select "[GEOGRAPHIC_DATA] [US_STATE][GEOGRAPHIC_DATA], [US_STATE] Blue Ridge Summit" at bounding box center [145, 248] width 183 height 20
click at [87, 241] on select "[GEOGRAPHIC_DATA] [US_STATE][GEOGRAPHIC_DATA], [US_STATE] Blue Ridge Summit" at bounding box center [145, 248] width 183 height 20
select select "[US_STATE]"
click at [54, 238] on select "[GEOGRAPHIC_DATA] [US_STATE][GEOGRAPHIC_DATA], [US_STATE] Blue Ridge Summit" at bounding box center [145, 248] width 183 height 20
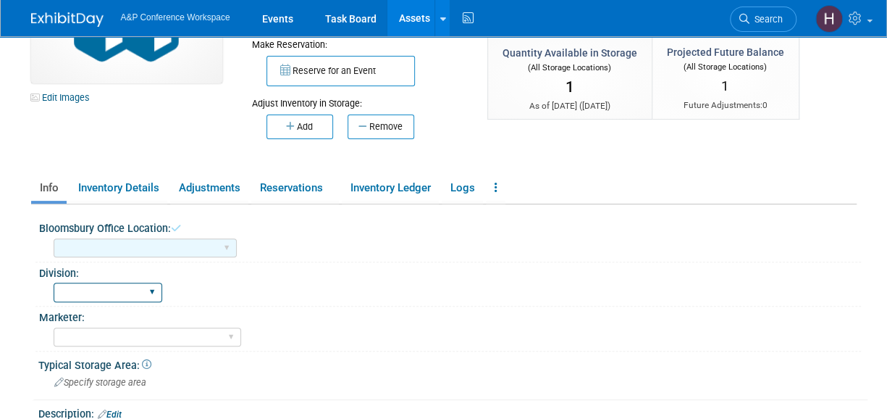
scroll to position [190, 0]
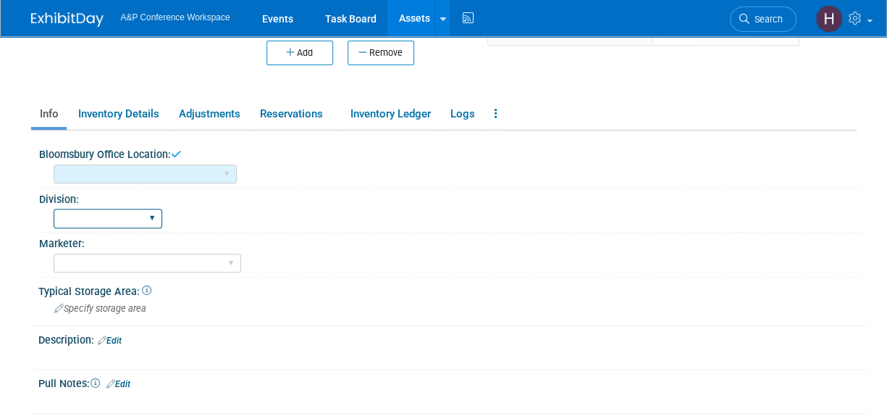
click at [82, 298] on div "Specify storage area" at bounding box center [453, 308] width 808 height 22
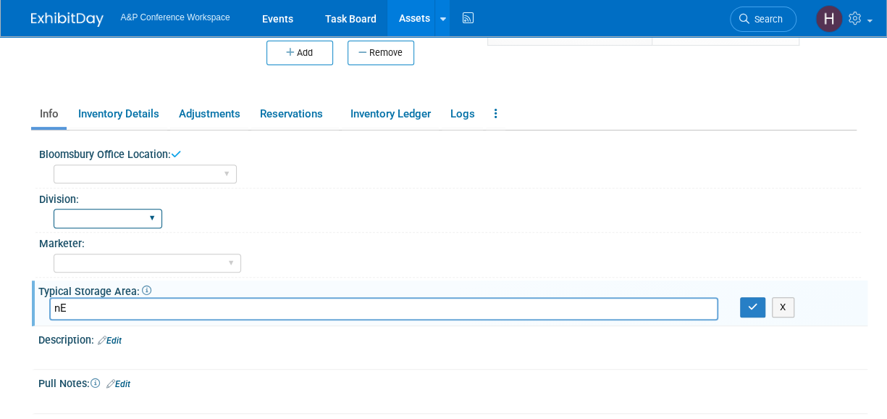
type input "n"
type input "B"
type input "[US_STATE]"
click at [752, 306] on icon "button" at bounding box center [753, 306] width 10 height 9
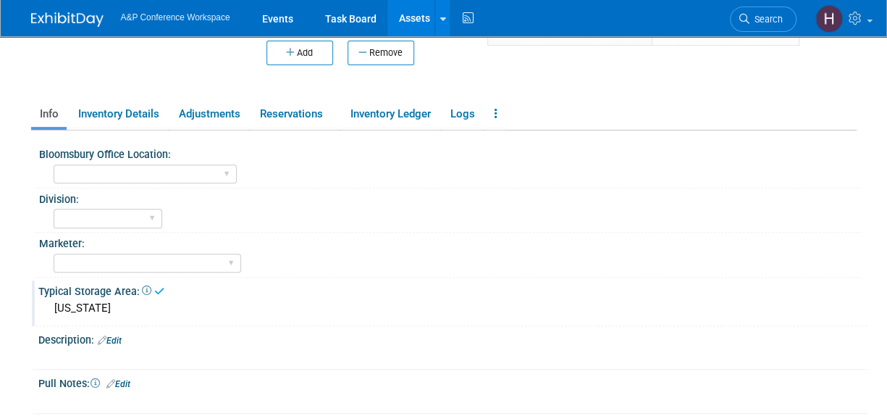
click at [120, 379] on link "Edit" at bounding box center [118, 384] width 24 height 10
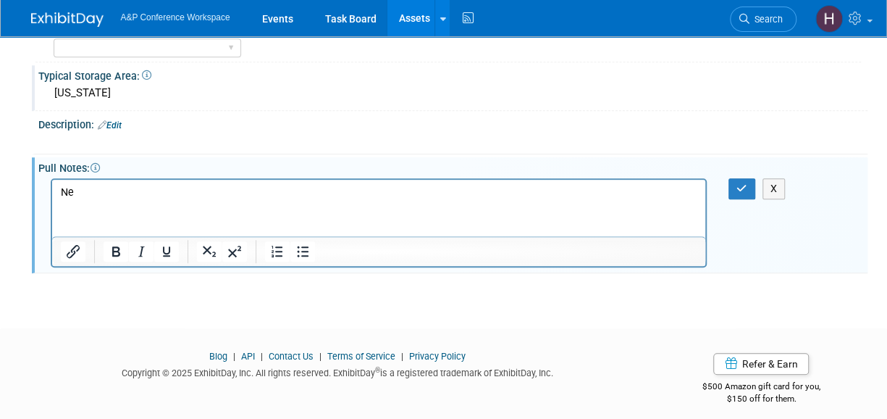
scroll to position [413, 0]
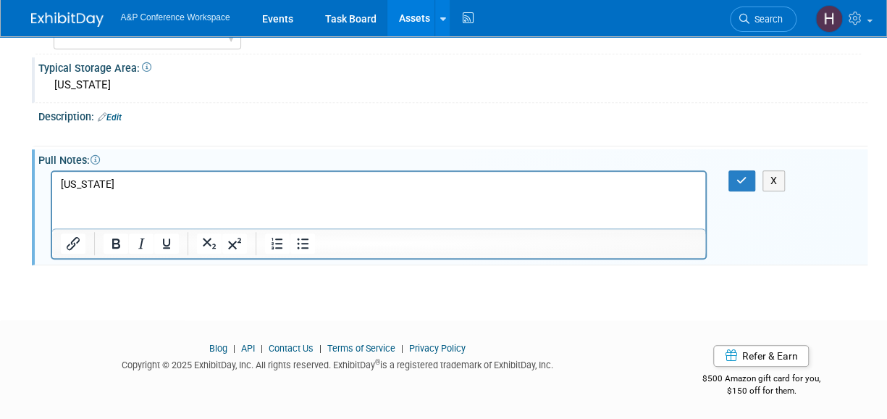
click at [751, 190] on div "X" at bounding box center [452, 214] width 829 height 94
click at [740, 176] on icon "button" at bounding box center [742, 180] width 11 height 10
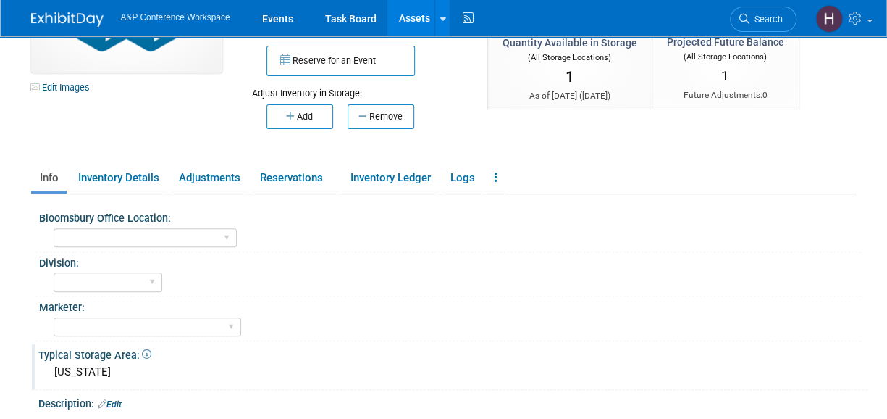
scroll to position [0, 0]
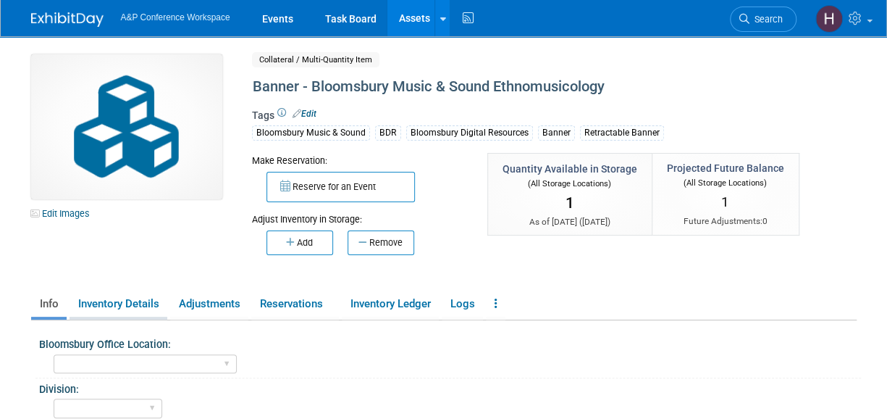
click at [149, 305] on link "Inventory Details" at bounding box center [119, 303] width 98 height 25
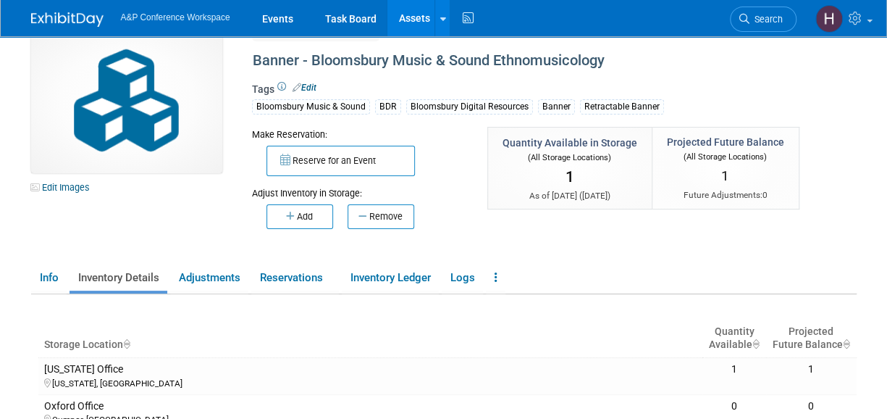
scroll to position [31, 0]
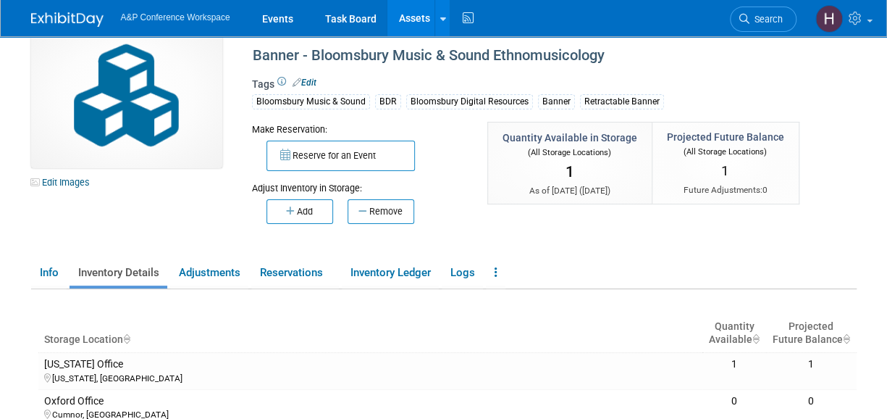
click at [68, 270] on ul "Info Inventory Details Adjustments Reservations Inventory Ledger Logs Copy/Dupl…" at bounding box center [444, 274] width 826 height 30
click at [61, 269] on link "Info" at bounding box center [48, 272] width 35 height 25
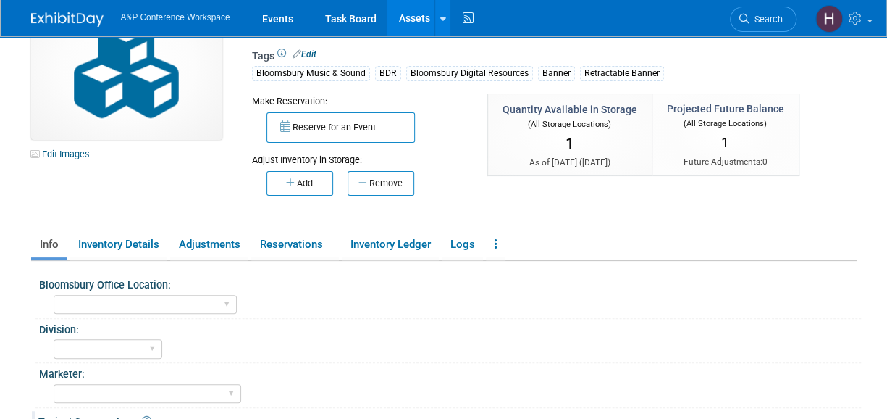
scroll to position [0, 0]
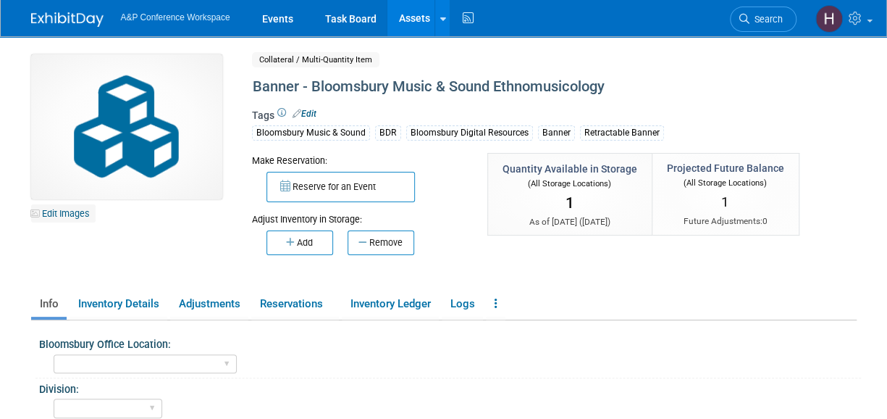
click at [55, 211] on link "Edit Images" at bounding box center [63, 213] width 64 height 18
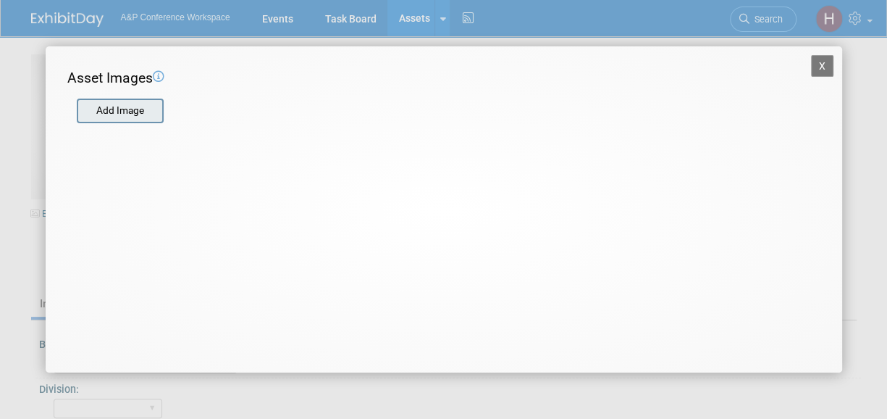
click at [117, 118] on input "file" at bounding box center [76, 111] width 172 height 22
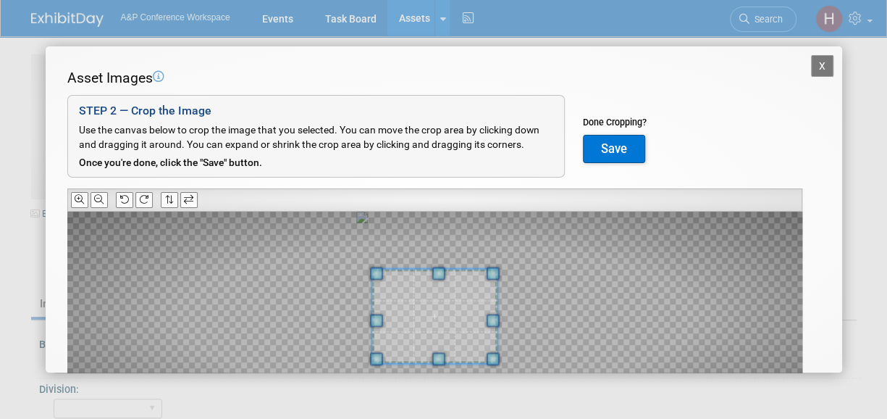
scroll to position [78, 0]
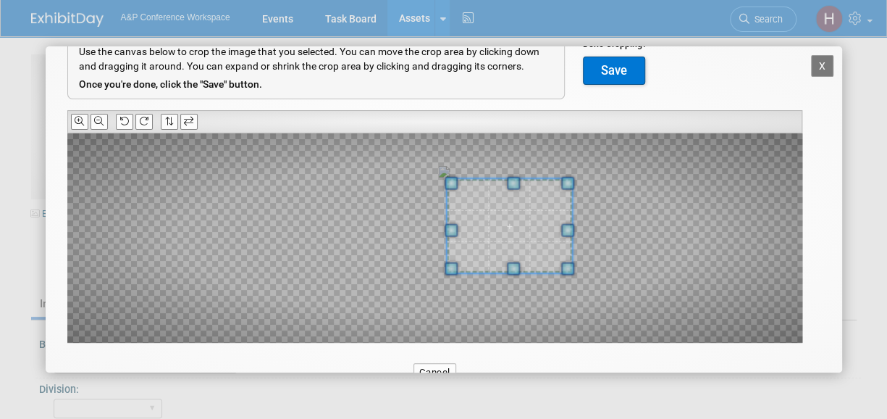
click at [526, 230] on span at bounding box center [509, 225] width 125 height 94
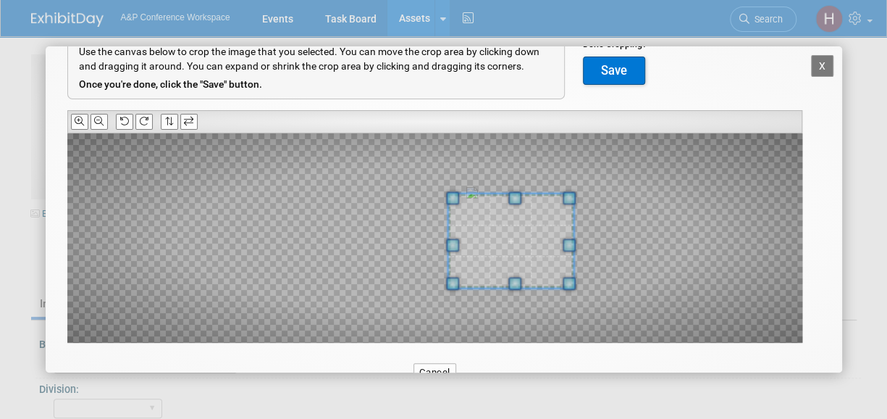
click at [530, 250] on span at bounding box center [510, 240] width 125 height 94
click at [616, 63] on button "Save" at bounding box center [614, 71] width 62 height 29
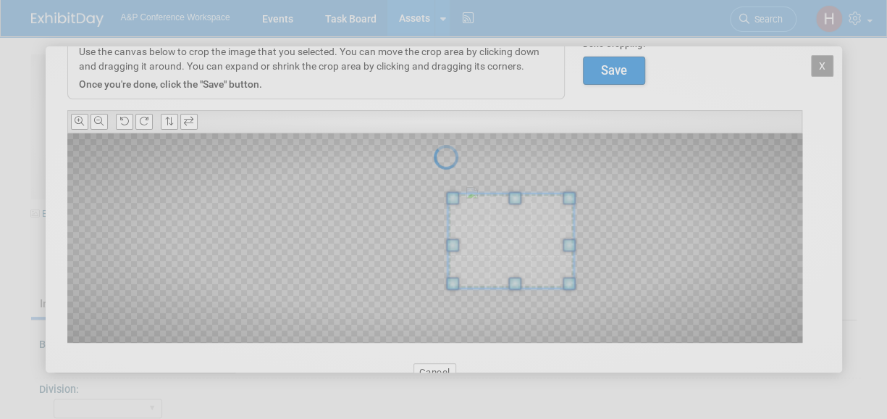
scroll to position [0, 0]
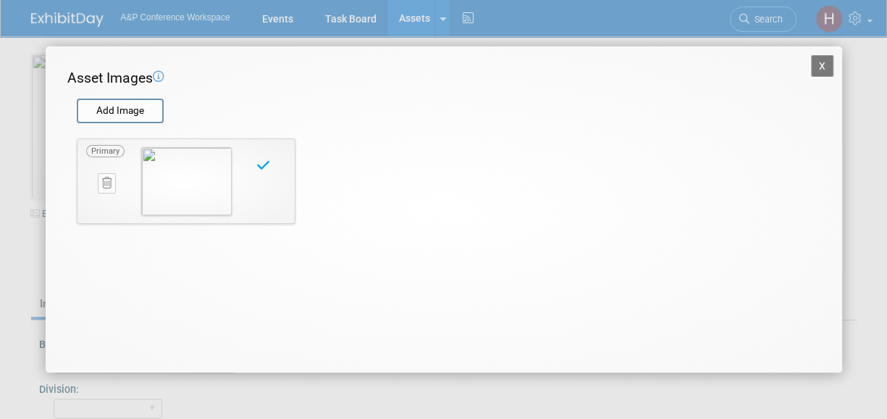
click at [819, 57] on button "X" at bounding box center [822, 66] width 23 height 22
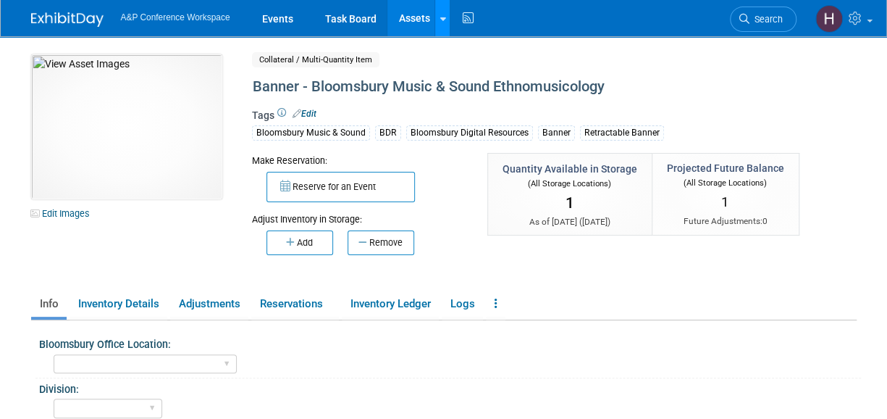
click at [446, 9] on link at bounding box center [442, 18] width 15 height 36
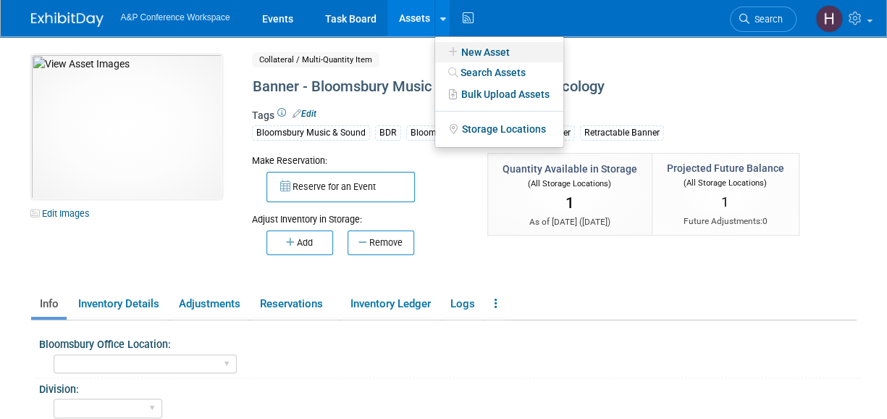
click at [453, 53] on icon at bounding box center [453, 52] width 16 height 10
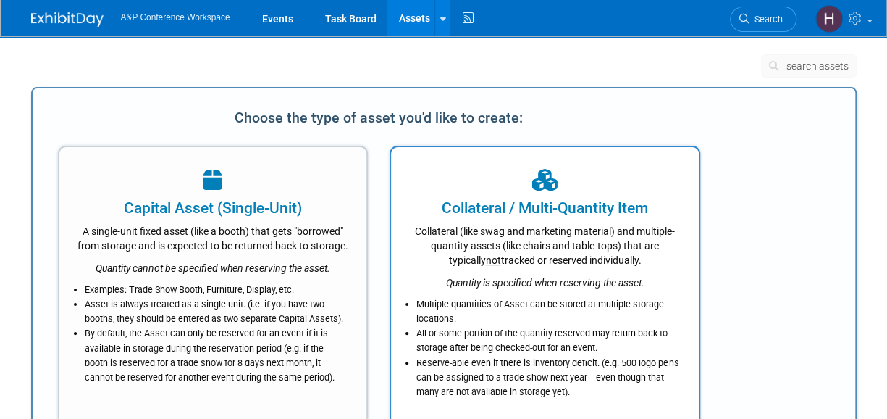
click at [478, 210] on div "Collateral / Multi-Quantity Item" at bounding box center [545, 208] width 272 height 22
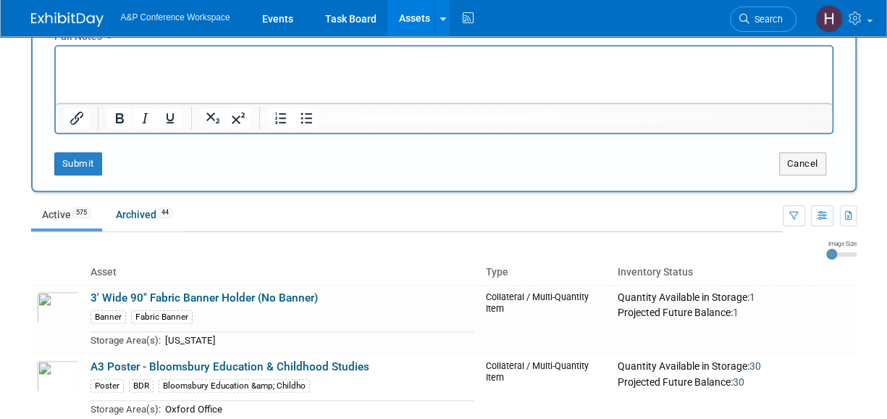
scroll to position [400, 0]
click at [624, 228] on ul "Active 575 Archived 44" at bounding box center [407, 214] width 752 height 33
click at [796, 152] on button "Cancel" at bounding box center [802, 162] width 47 height 23
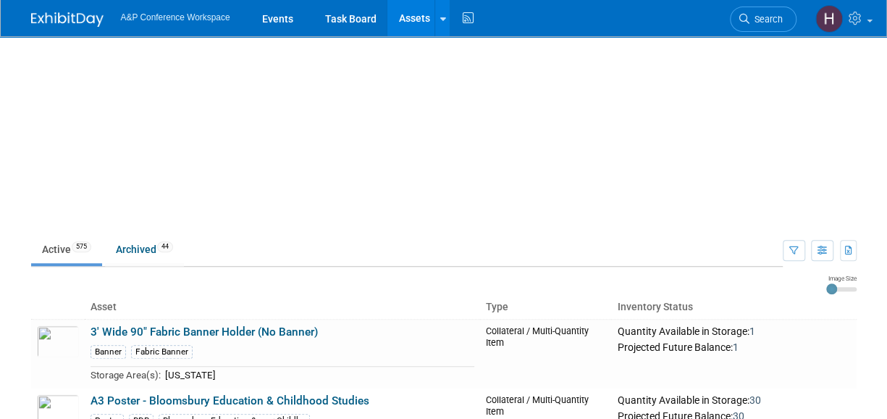
scroll to position [0, 0]
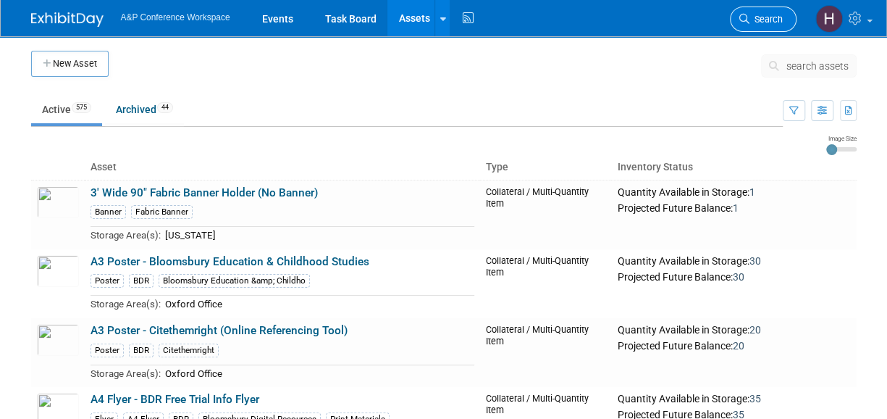
click at [748, 20] on icon at bounding box center [745, 19] width 10 height 10
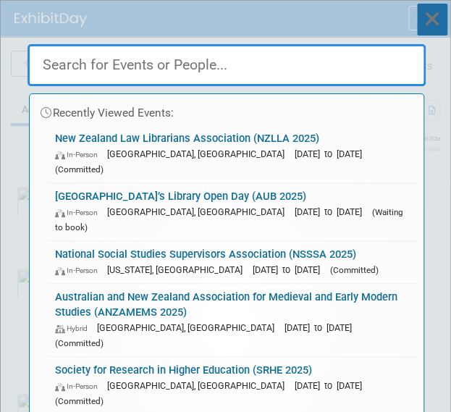
click at [421, 23] on icon at bounding box center [432, 20] width 30 height 32
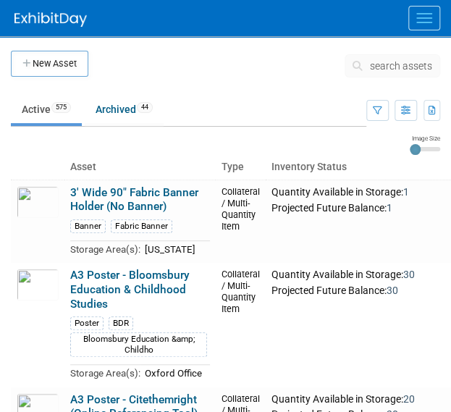
click at [388, 70] on span "search assets" at bounding box center [401, 66] width 62 height 12
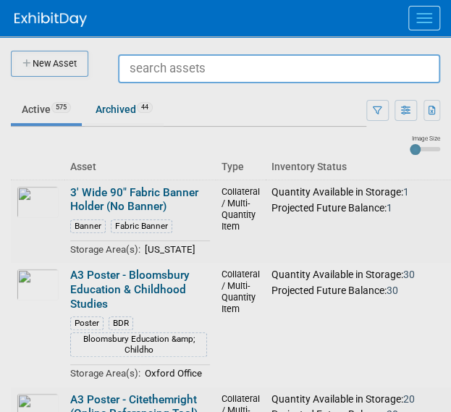
click at [182, 63] on input "text" at bounding box center [279, 68] width 322 height 29
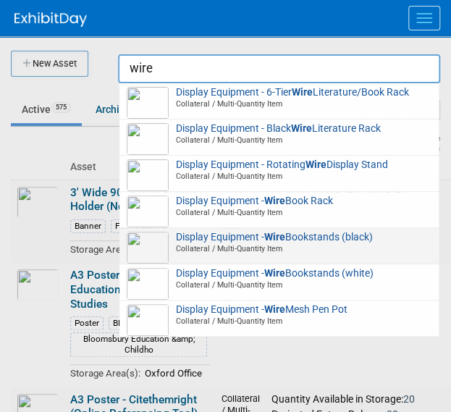
click at [214, 243] on span "Display Equipment - Wire Bookstands (black) Collateral / Multi-Quantity Item" at bounding box center [279, 243] width 305 height 23
type input "Display Equipment - Wire Bookstands (black)"
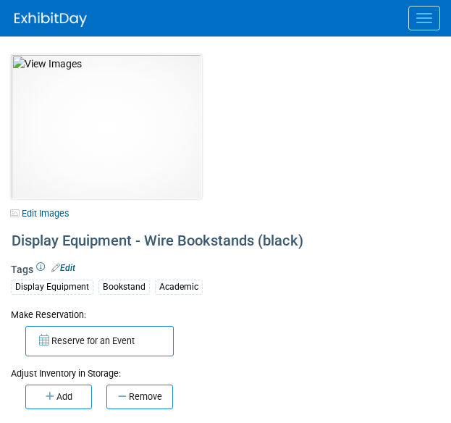
select select "[GEOGRAPHIC_DATA], [US_STATE]"
select select "A&P"
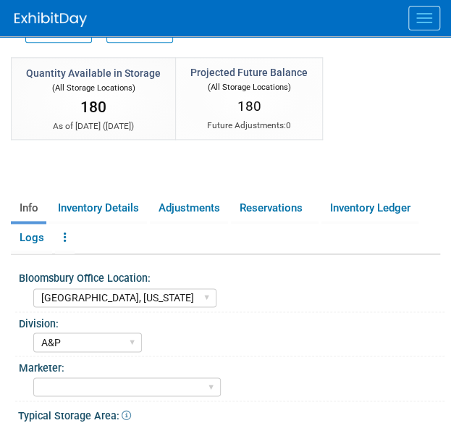
scroll to position [367, 0]
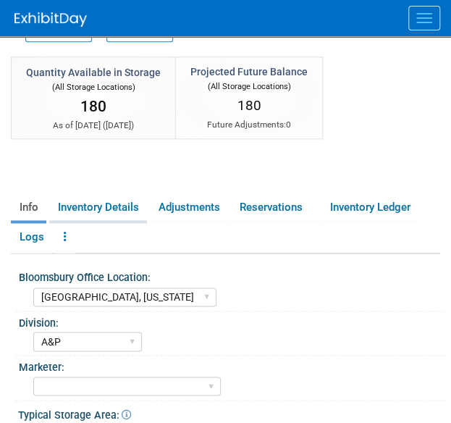
click at [122, 207] on link "Inventory Details" at bounding box center [98, 207] width 98 height 25
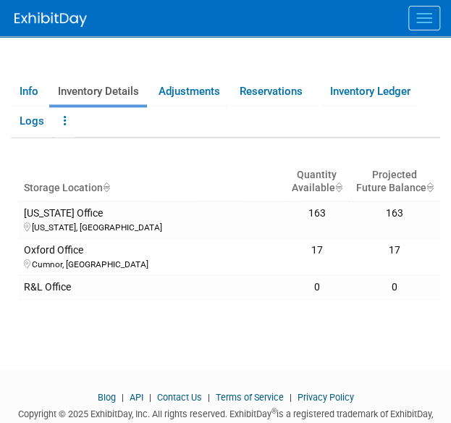
scroll to position [73, 0]
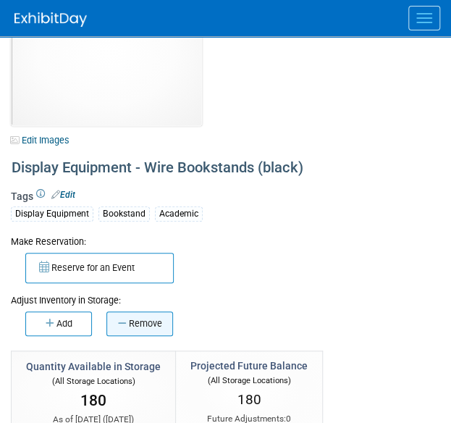
click at [123, 317] on button "Remove" at bounding box center [139, 324] width 67 height 25
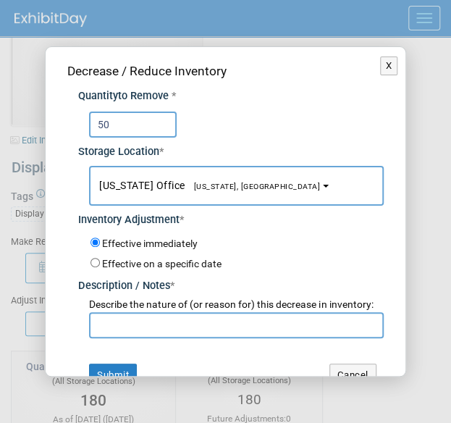
scroll to position [20, 0]
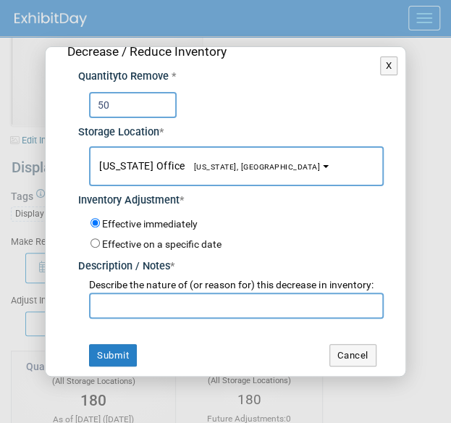
type input "5"
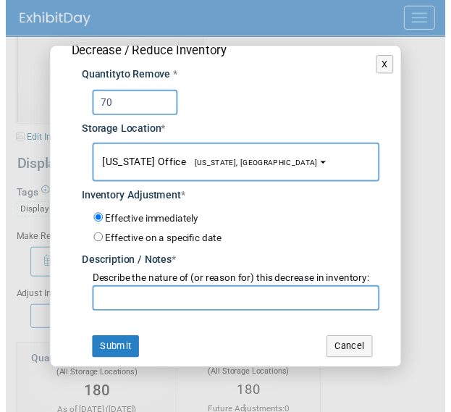
scroll to position [32, 0]
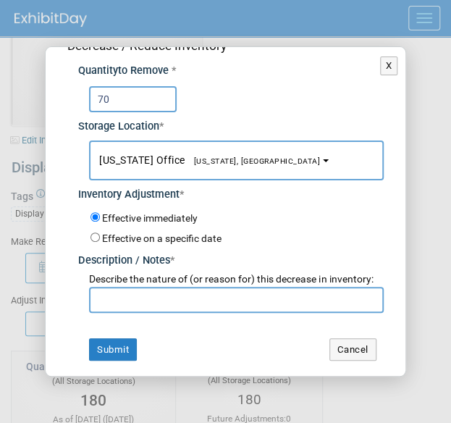
type input "70"
click at [142, 299] on input "text" at bounding box center [236, 300] width 294 height 26
type input "S"
type input "GSA"
click at [117, 348] on button "Submit" at bounding box center [113, 349] width 48 height 23
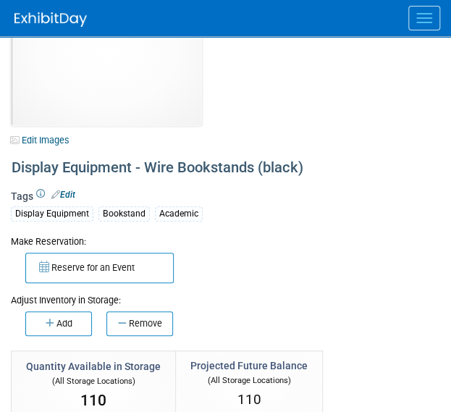
scroll to position [0, 0]
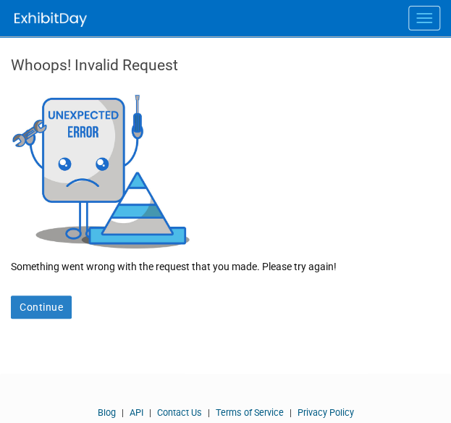
click at [429, 22] on span "Menu" at bounding box center [425, 22] width 16 height 1
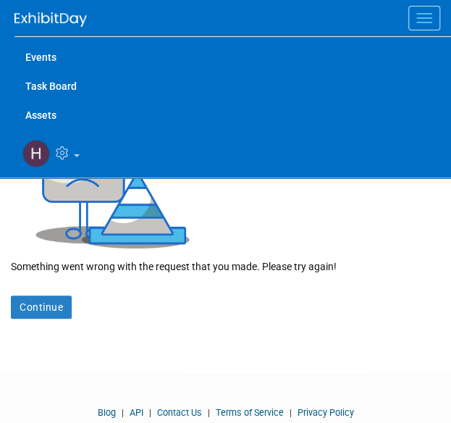
click at [43, 108] on link "Assets" at bounding box center [232, 115] width 437 height 29
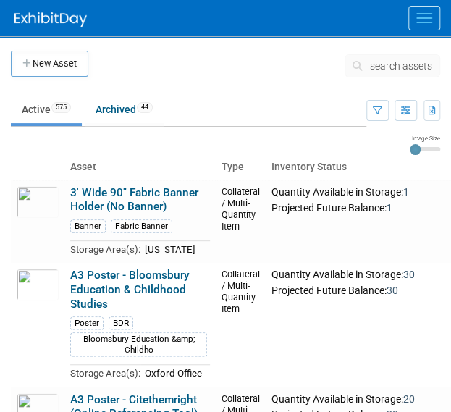
click at [392, 64] on span "search assets" at bounding box center [401, 66] width 62 height 12
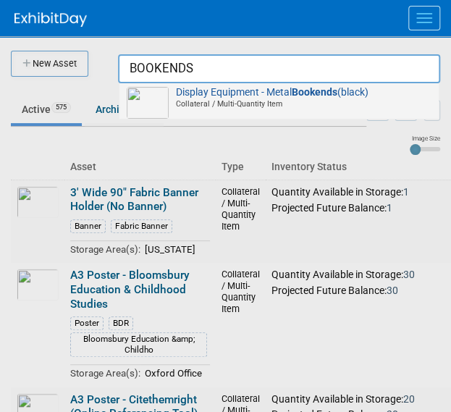
click at [373, 85] on div "Display Equipment - Metal Bookends (black) Collateral / Multi-Quantity Item" at bounding box center [279, 101] width 319 height 36
type input "Display Equipment - Metal Bookends (black)"
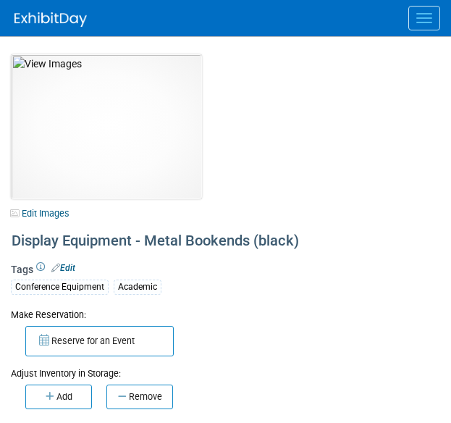
select select "[US_STATE]"
select select "A&P"
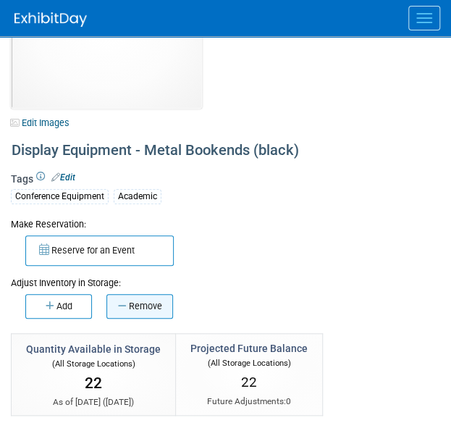
scroll to position [92, 0]
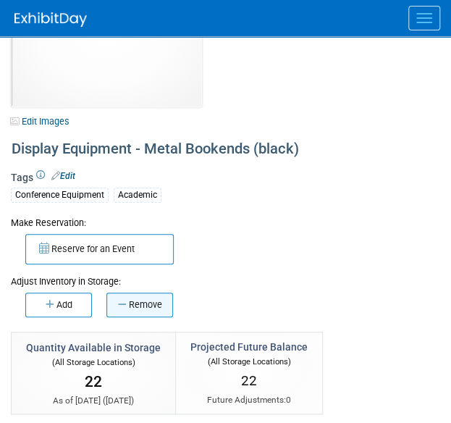
click at [127, 304] on icon "button" at bounding box center [123, 304] width 11 height 9
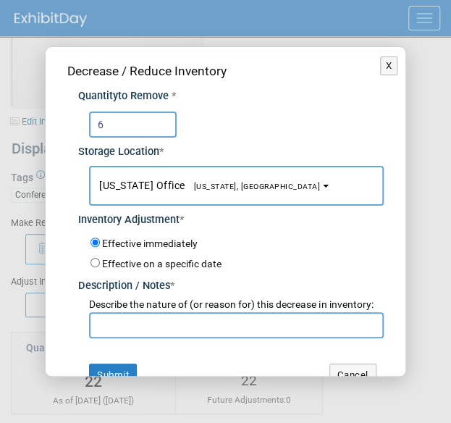
type input "6"
click at [127, 330] on input "text" at bounding box center [236, 325] width 294 height 26
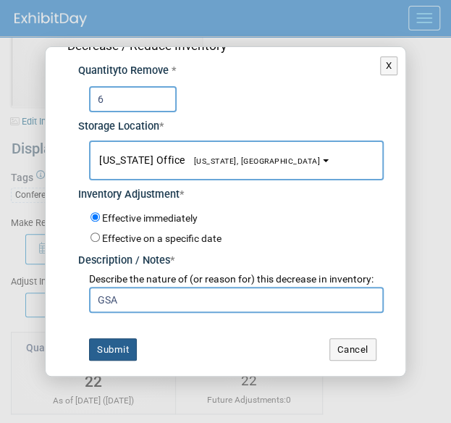
type input "GSA"
click at [97, 350] on button "Submit" at bounding box center [113, 349] width 48 height 23
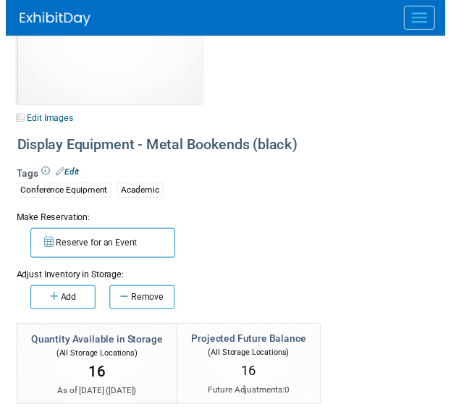
scroll to position [0, 0]
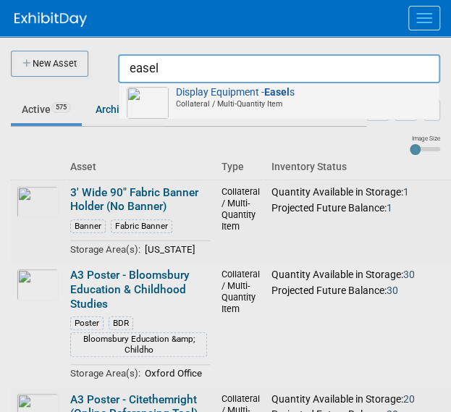
click at [354, 96] on span "Display Equipment - Easel s Collateral / Multi-Quantity Item" at bounding box center [279, 98] width 305 height 23
type input "Display Equipment - Easels"
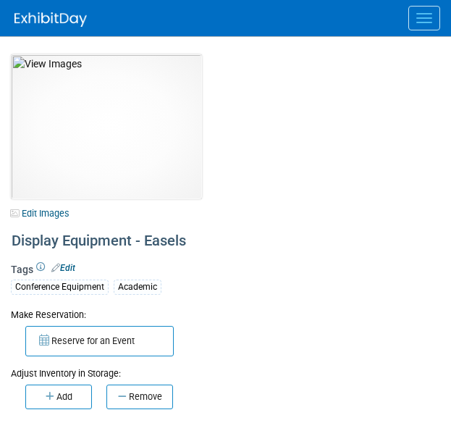
select select "[US_STATE]"
select select "A&P"
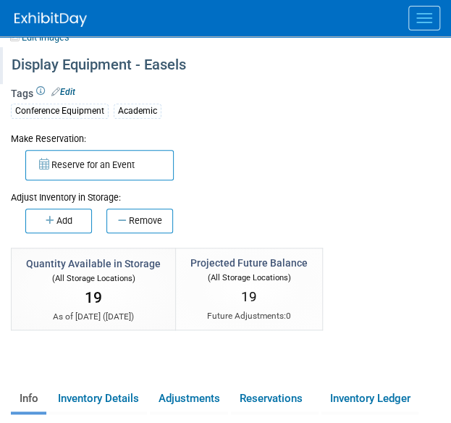
scroll to position [178, 0]
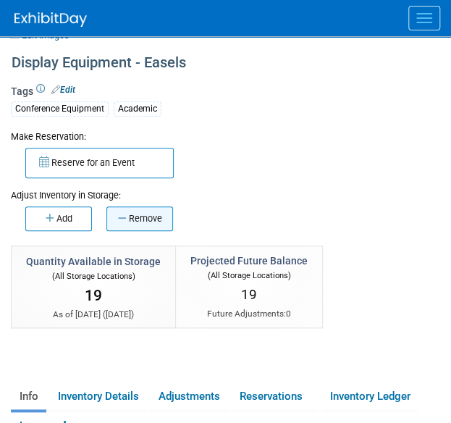
click at [122, 219] on icon "button" at bounding box center [123, 218] width 11 height 9
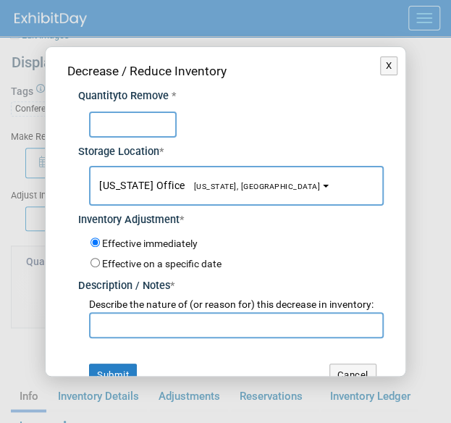
type input "6"
type input "5"
click at [133, 338] on input "text" at bounding box center [236, 325] width 294 height 26
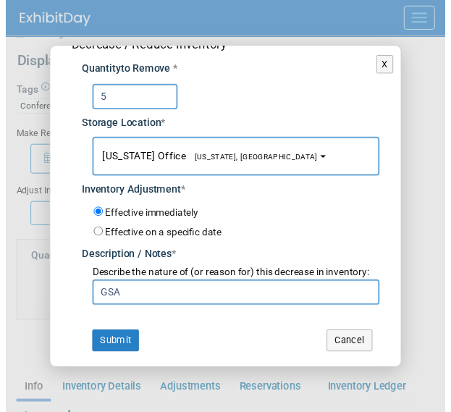
scroll to position [38, 0]
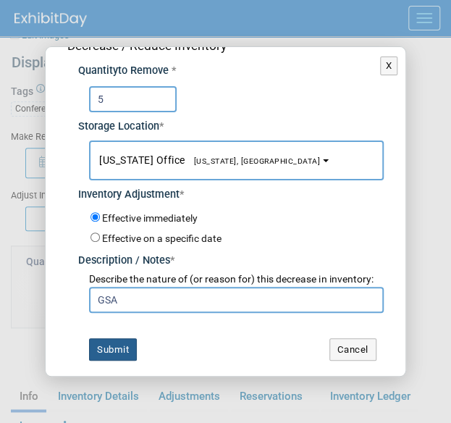
type input "GSA"
click at [126, 353] on button "Submit" at bounding box center [113, 349] width 48 height 23
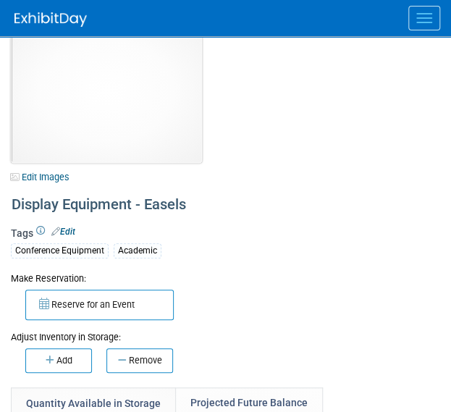
scroll to position [33, 0]
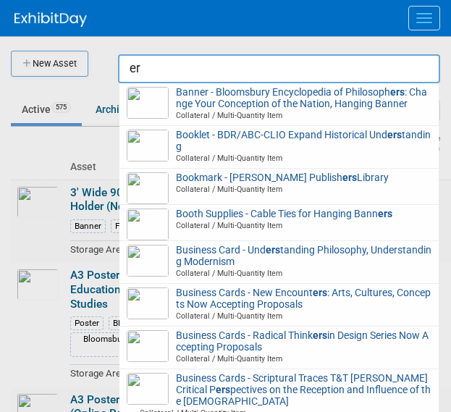
type input "e"
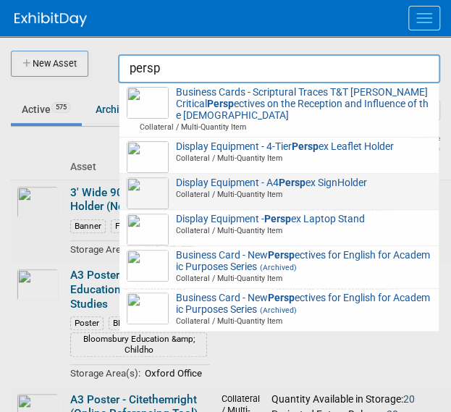
click at [317, 177] on span "Display Equipment - A4 Persp ex SignHolder Collateral / Multi-Quantity Item" at bounding box center [279, 188] width 305 height 23
type input "Display Equipment - A4 Perspex SignHolder"
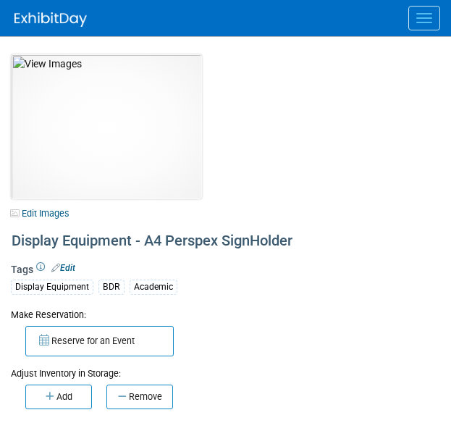
select select "[GEOGRAPHIC_DATA]"
select select "A&P"
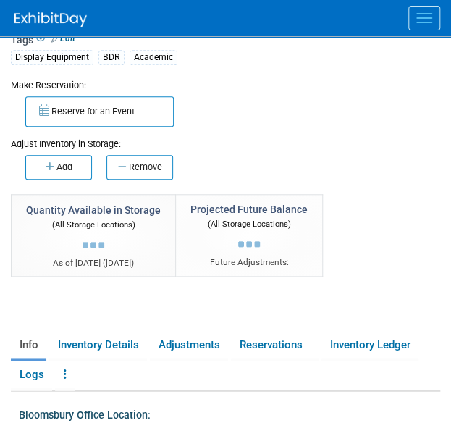
scroll to position [230, 0]
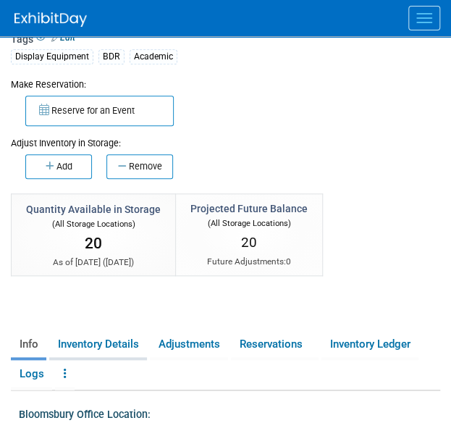
click at [106, 334] on link "Inventory Details" at bounding box center [98, 344] width 98 height 25
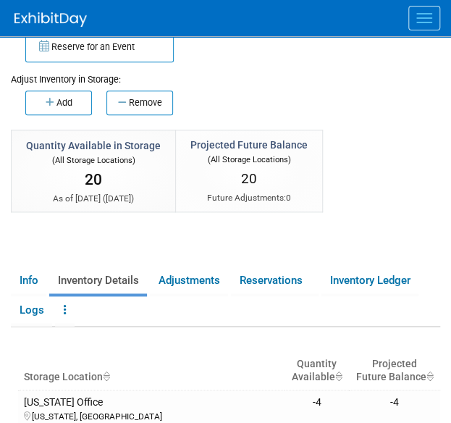
scroll to position [298, 0]
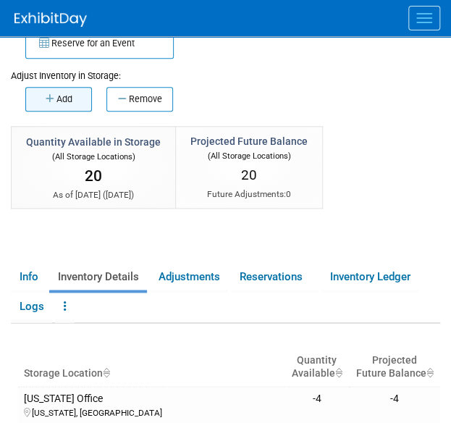
click at [64, 105] on button "Add" at bounding box center [58, 99] width 67 height 25
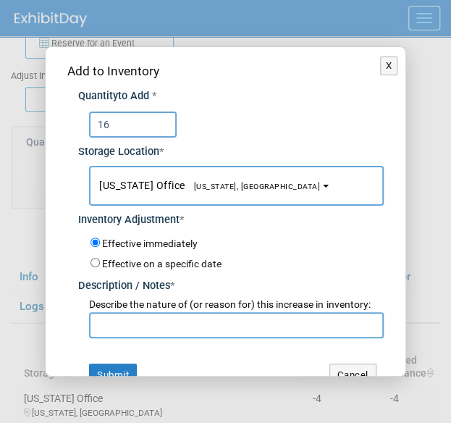
type input "16"
click at [122, 321] on input "text" at bounding box center [236, 325] width 294 height 26
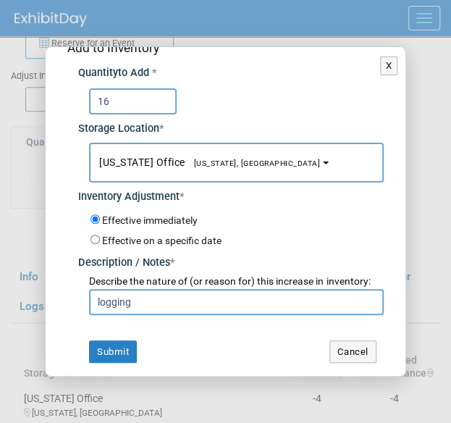
scroll to position [17, 0]
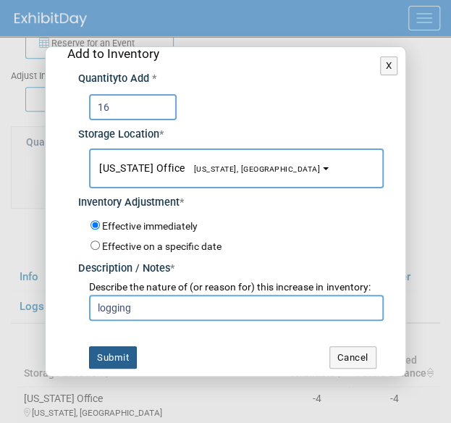
type input "logging"
click at [106, 347] on button "Submit" at bounding box center [113, 357] width 48 height 23
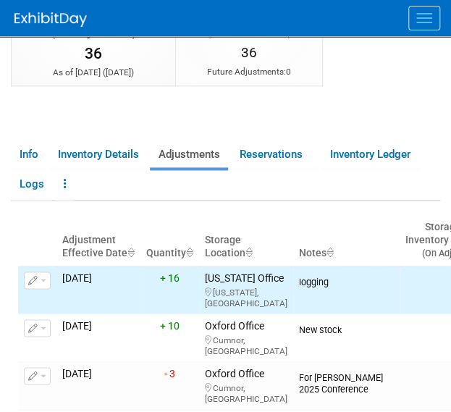
scroll to position [225, 0]
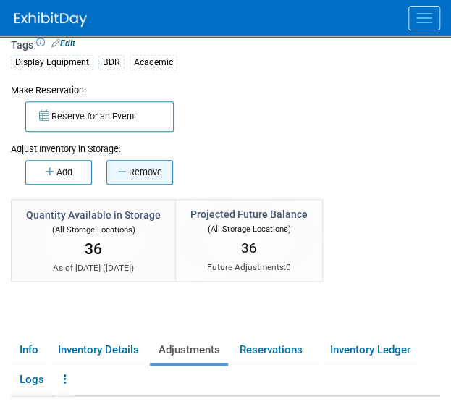
click at [128, 174] on button "Remove" at bounding box center [139, 172] width 67 height 25
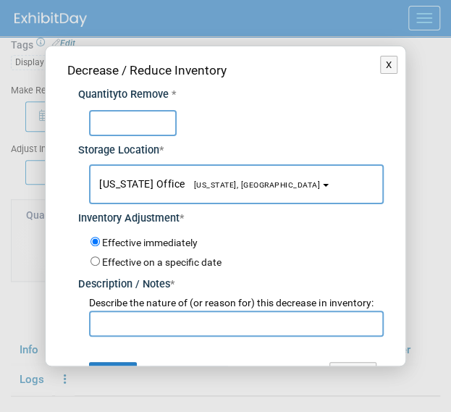
type input "5"
type input "3"
click at [129, 337] on input "text" at bounding box center [236, 324] width 294 height 26
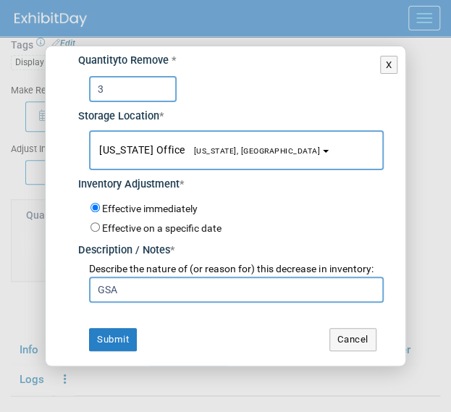
scroll to position [38, 0]
type input "GSA"
click at [132, 334] on button "Submit" at bounding box center [113, 339] width 48 height 23
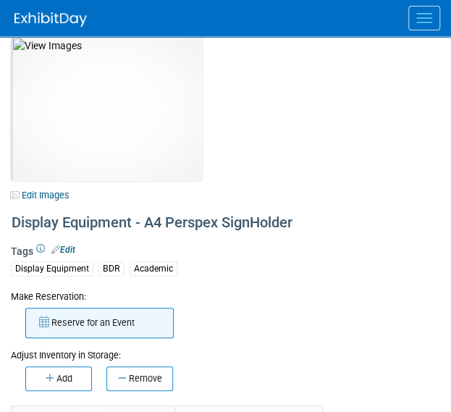
scroll to position [0, 0]
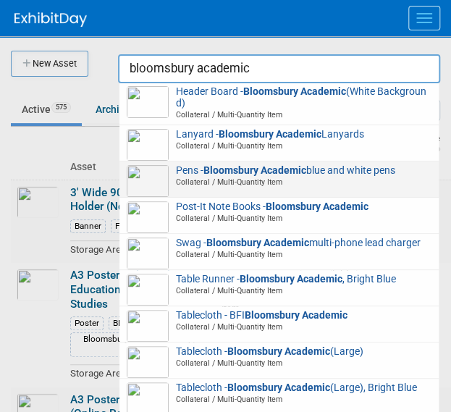
scroll to position [385, 0]
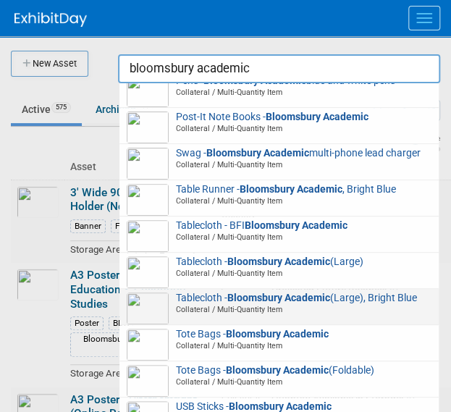
click at [256, 312] on span "Tablecloth - Bloomsbury Academic (Large), Bright Blue Collateral / Multi-Quanti…" at bounding box center [279, 304] width 305 height 23
type input "Tablecloth - Bloomsbury Academic (Large), Bright Blue"
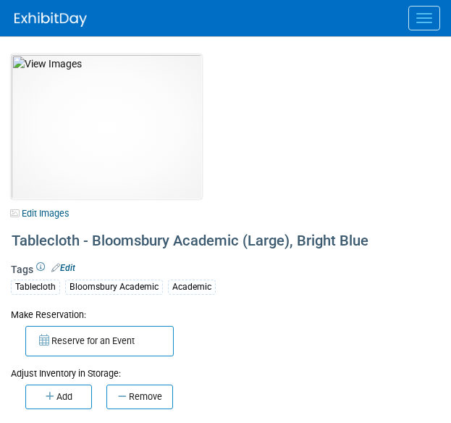
select select "[US_STATE]"
select select "A&P"
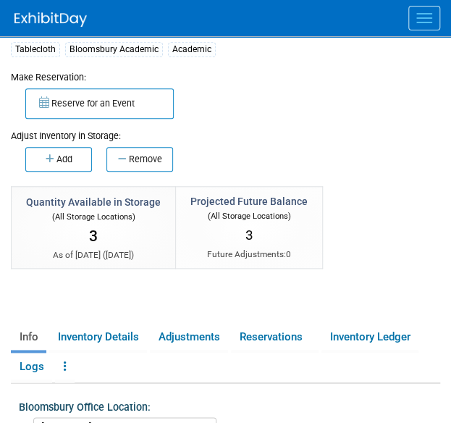
scroll to position [254, 0]
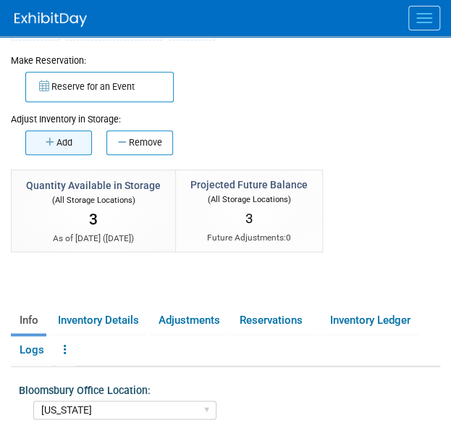
click at [53, 143] on icon "button" at bounding box center [51, 142] width 11 height 9
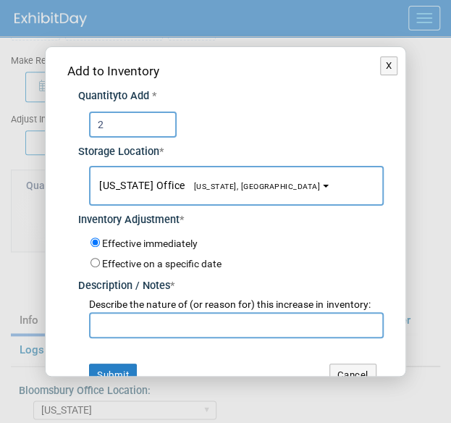
type input "2"
click at [144, 321] on input "text" at bounding box center [236, 325] width 294 height 26
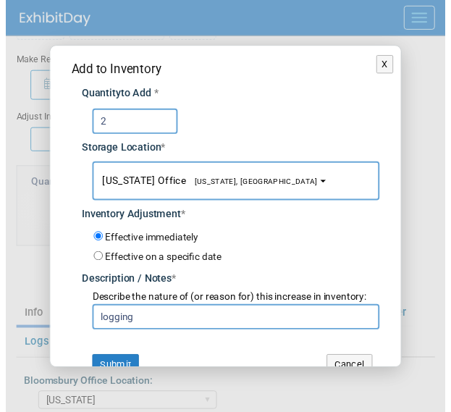
scroll to position [23, 0]
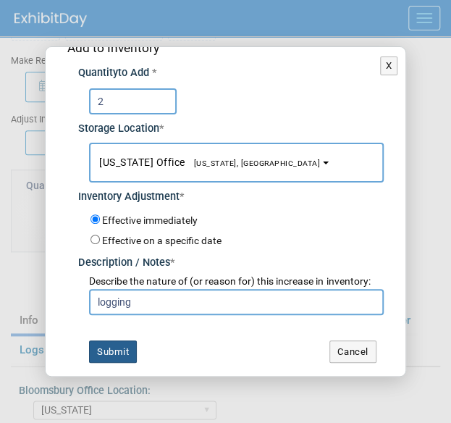
type input "logging"
click at [114, 353] on button "Submit" at bounding box center [113, 351] width 48 height 23
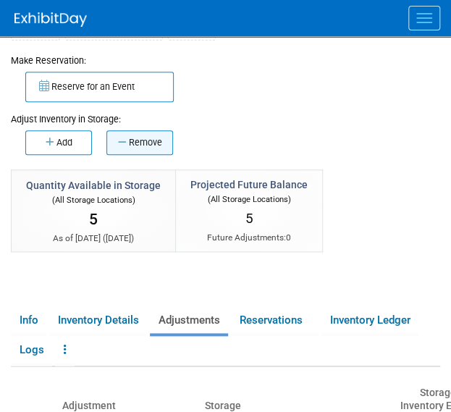
click at [120, 149] on button "Remove" at bounding box center [139, 142] width 67 height 25
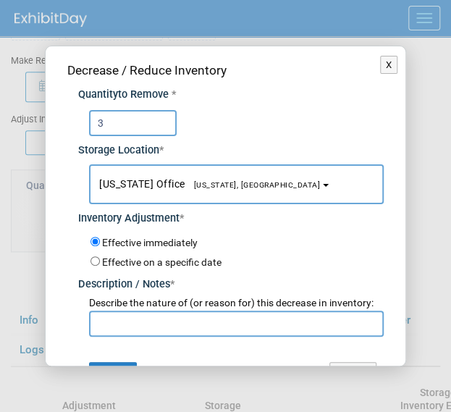
type input "3"
click at [143, 326] on input "text" at bounding box center [236, 324] width 294 height 26
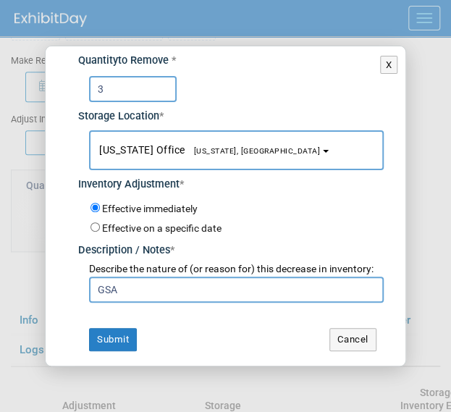
scroll to position [36, 0]
type input "GSA"
click at [143, 326] on div "Decrease / Reduce Inventory Quantity to Remove * 3 Storage Location * [US_STATE…" at bounding box center [225, 189] width 359 height 354
click at [119, 340] on button "Submit" at bounding box center [113, 339] width 48 height 23
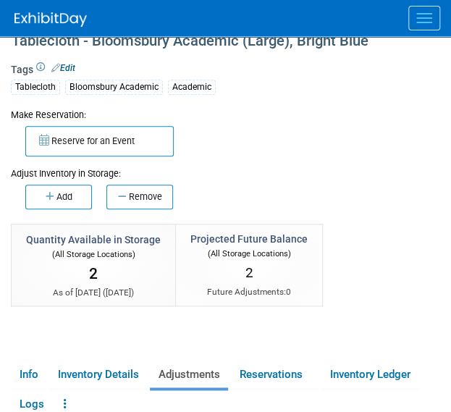
scroll to position [0, 0]
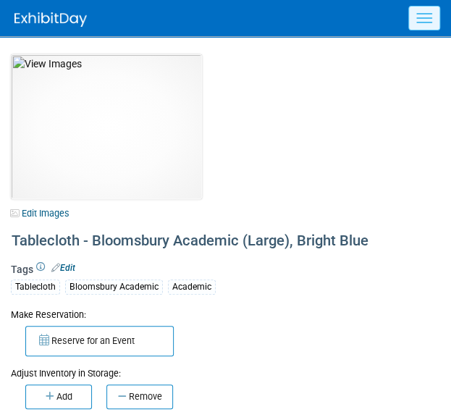
drag, startPoint x: 401, startPoint y: 22, endPoint x: 417, endPoint y: 19, distance: 16.3
click at [401, 22] on div at bounding box center [232, 18] width 437 height 36
click at [417, 19] on button "Menu" at bounding box center [425, 18] width 32 height 25
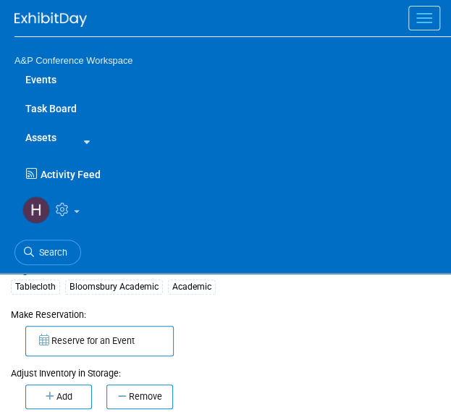
click at [417, 19] on button "Menu" at bounding box center [425, 18] width 32 height 25
click at [57, 143] on link "Assets" at bounding box center [40, 137] width 53 height 29
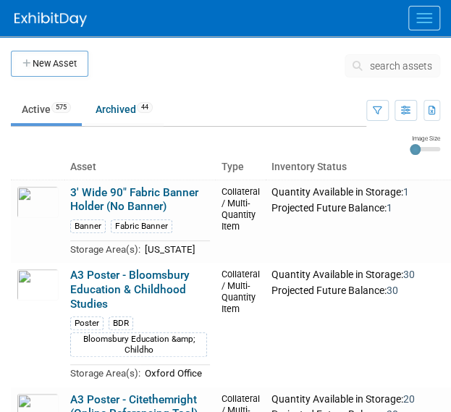
click at [380, 68] on span "search assets" at bounding box center [401, 66] width 62 height 12
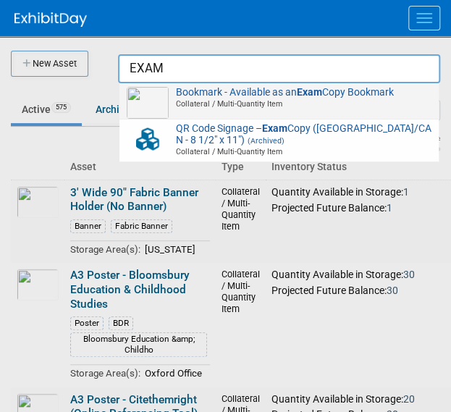
click at [341, 109] on span at bounding box center [281, 109] width 301 height 1
type input "Bookmark - Available as an Exam Copy Bookmark"
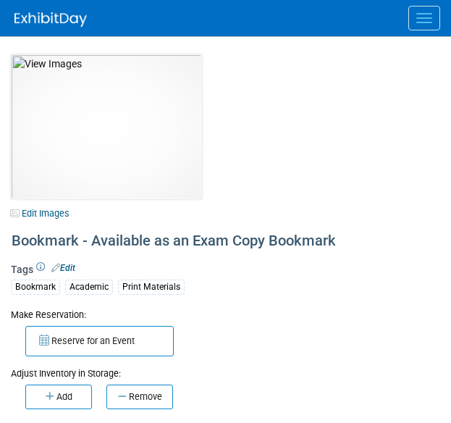
select select "[US_STATE]"
select select "A&P"
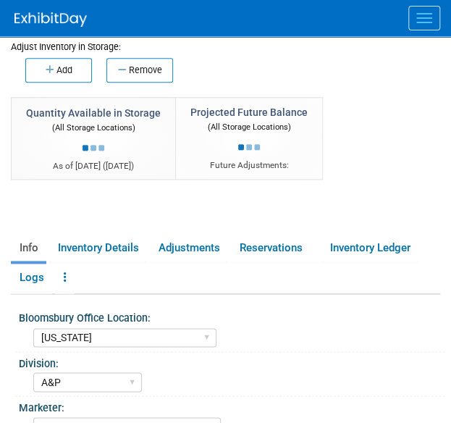
scroll to position [334, 0]
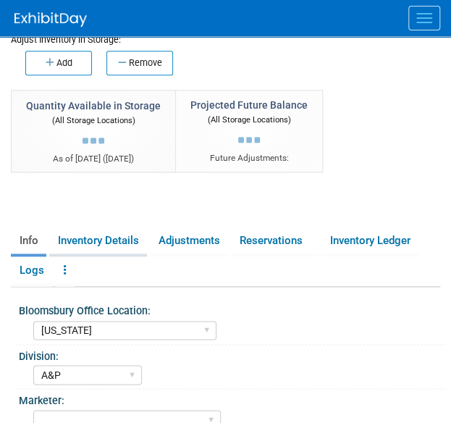
click at [78, 234] on link "Inventory Details" at bounding box center [98, 240] width 98 height 25
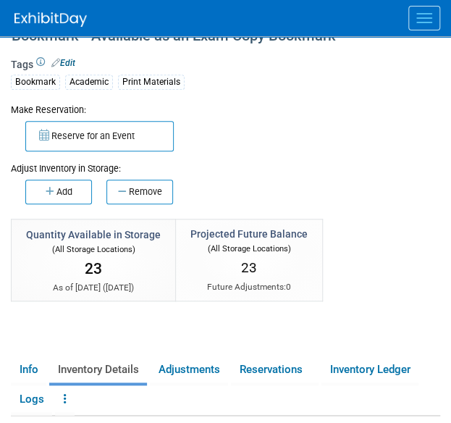
scroll to position [191, 0]
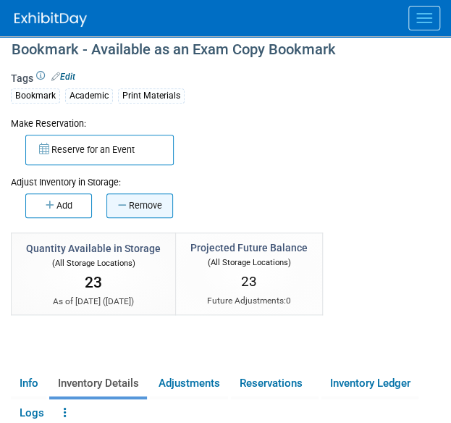
click at [127, 198] on button "Remove" at bounding box center [139, 205] width 67 height 25
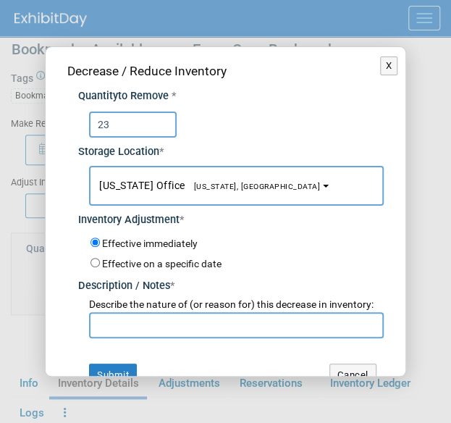
type input "23"
click at [140, 338] on input "text" at bounding box center [236, 325] width 294 height 26
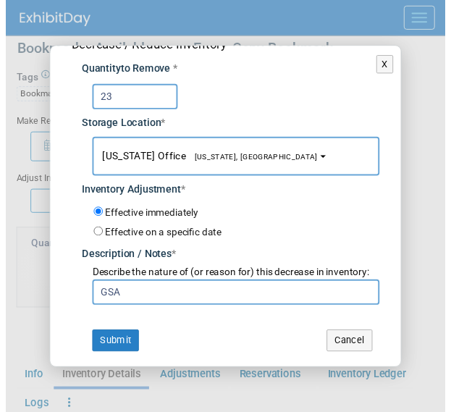
scroll to position [36, 0]
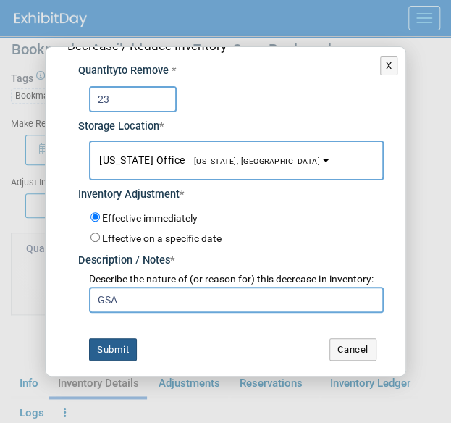
type input "GSA"
click at [133, 340] on button "Submit" at bounding box center [113, 349] width 48 height 23
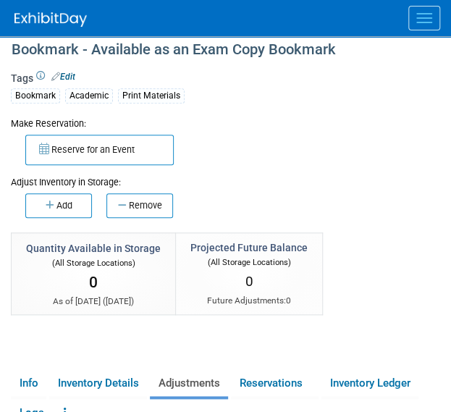
scroll to position [0, 0]
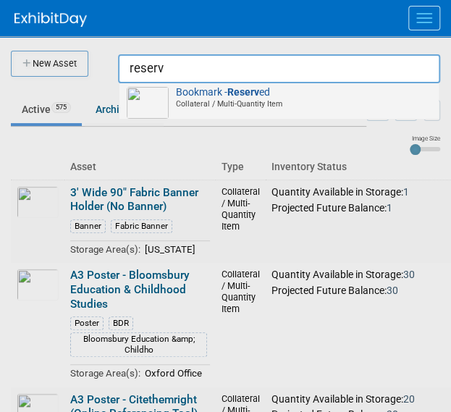
click at [342, 91] on span "Bookmark - Reserv ed Collateral / Multi-Quantity Item" at bounding box center [279, 98] width 305 height 23
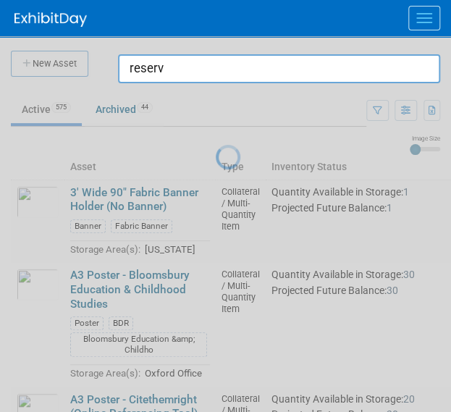
type input "Bookmark - Reserved"
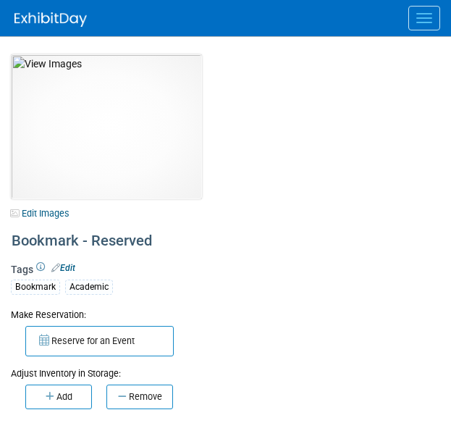
select select "[US_STATE]"
select select "A&P"
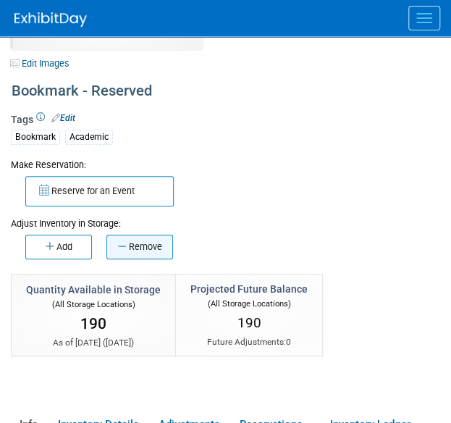
scroll to position [151, 0]
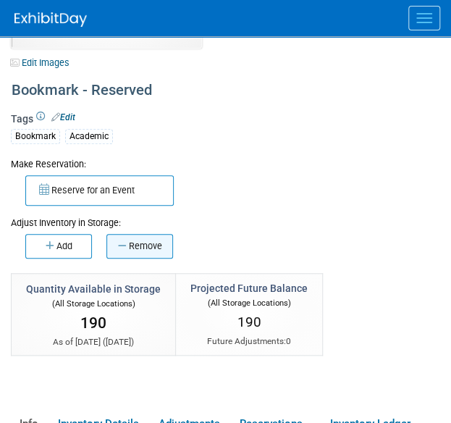
click at [157, 235] on button "Remove" at bounding box center [139, 246] width 67 height 25
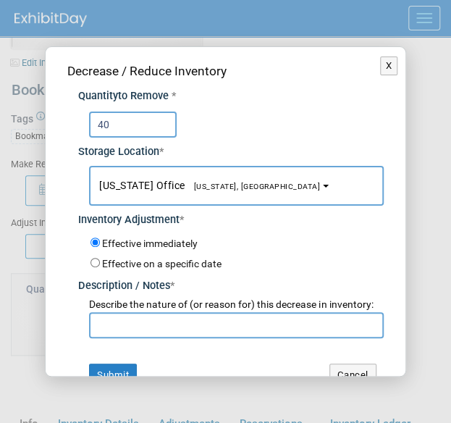
type input "40"
click at [178, 338] on input "text" at bounding box center [236, 325] width 294 height 26
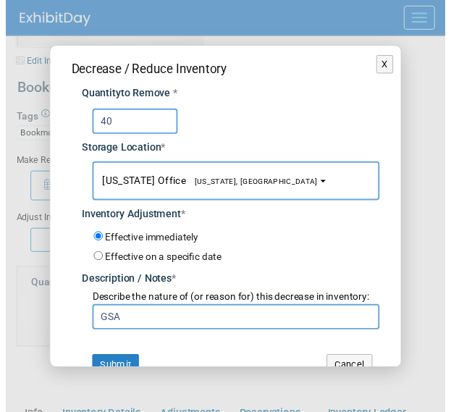
scroll to position [38, 0]
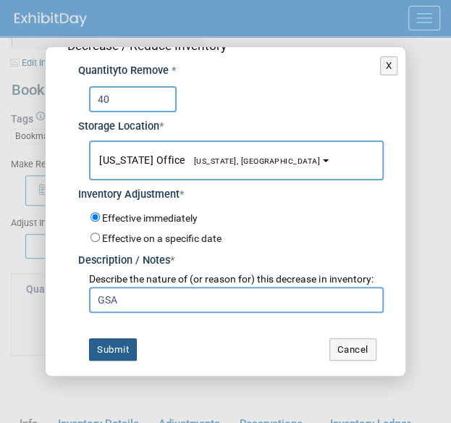
type input "GSA"
click at [104, 351] on button "Submit" at bounding box center [113, 349] width 48 height 23
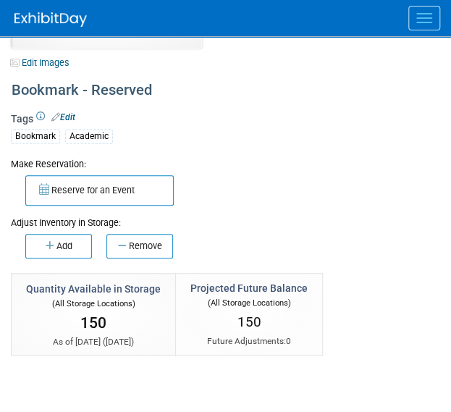
scroll to position [0, 0]
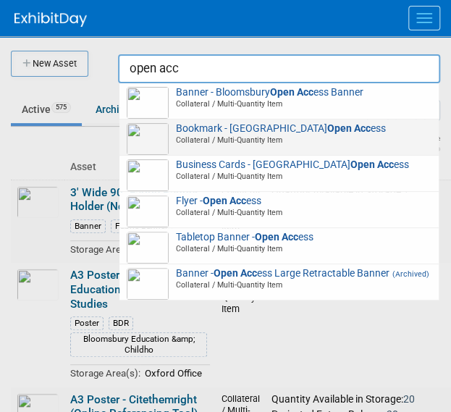
click at [338, 126] on span "Bookmark - Bloomsbury Open Acc ess Collateral / Multi-Quantity Item" at bounding box center [279, 134] width 305 height 23
type input "Bookmark - Bloomsbury Open Access"
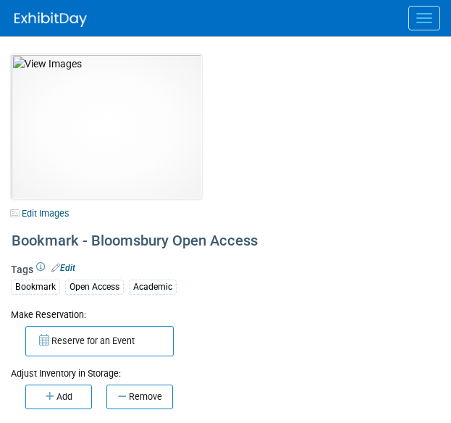
select select "[GEOGRAPHIC_DATA], [US_STATE]"
select select "A&P"
select select "[PERSON_NAME]"
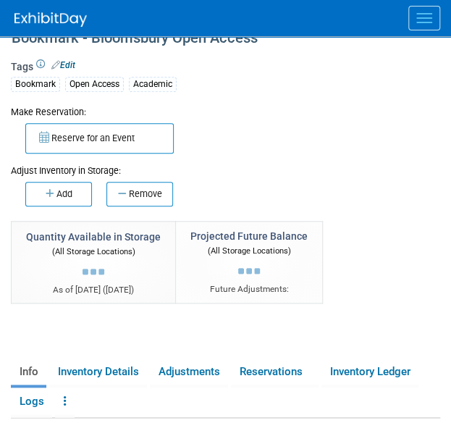
scroll to position [118, 0]
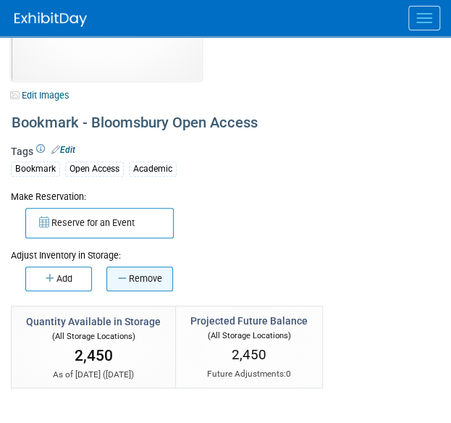
click at [156, 267] on button "Remove" at bounding box center [139, 279] width 67 height 25
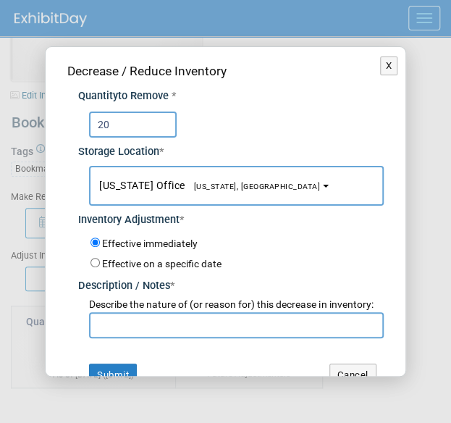
type input "20"
click at [161, 327] on input "text" at bounding box center [236, 325] width 294 height 26
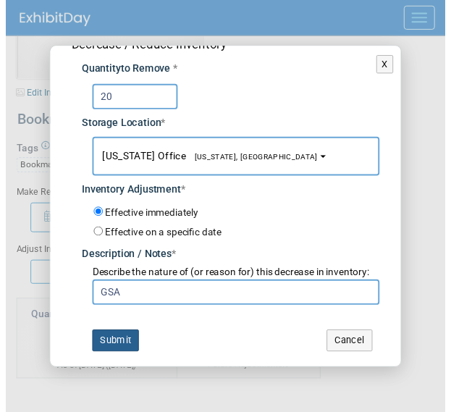
scroll to position [36, 0]
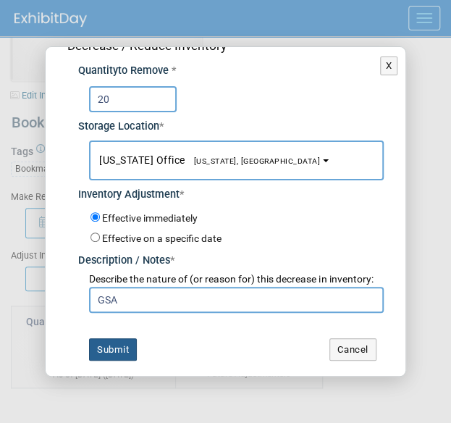
type input "GSA"
click at [114, 351] on button "Submit" at bounding box center [113, 349] width 48 height 23
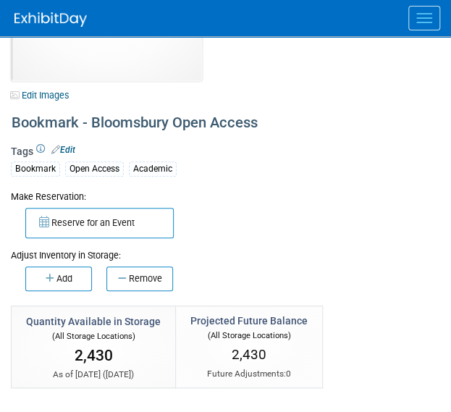
click at [196, 154] on div "Tags Edit Bookmark Open Access Academic" at bounding box center [226, 165] width 430 height 42
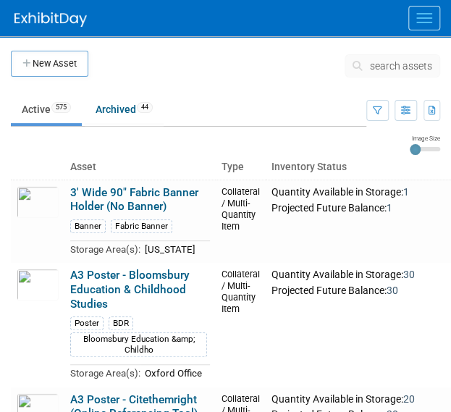
click at [404, 61] on span "search assets" at bounding box center [401, 66] width 62 height 12
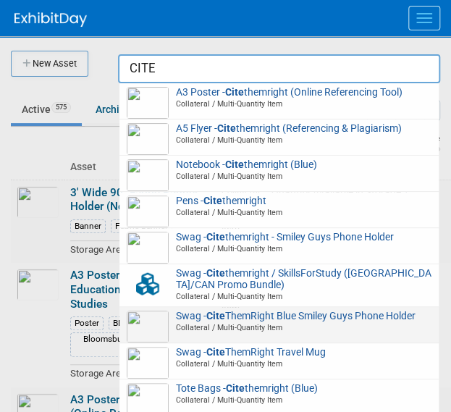
click at [335, 317] on span "Swag - Cite ThemRight Blue Smiley Guys Phone Holder Collateral / Multi-Quantity…" at bounding box center [279, 322] width 305 height 23
type input "Swag - CiteThemRight Blue Smiley Guys Phone Holder"
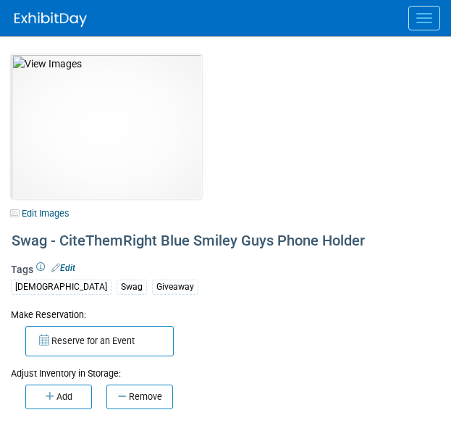
select select "[US_STATE]"
select select "BDR - Libraries"
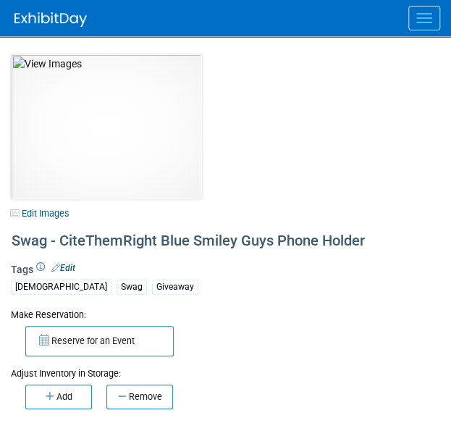
scroll to position [63, 0]
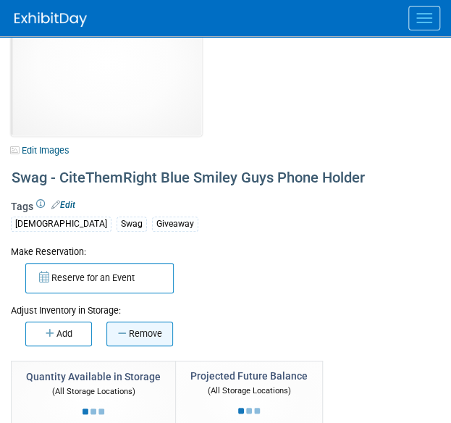
click at [134, 342] on button "Remove" at bounding box center [139, 334] width 67 height 25
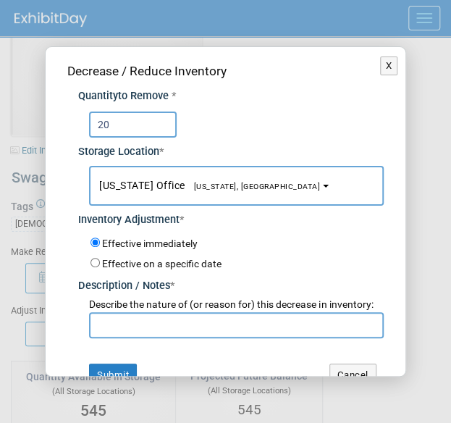
type input "20"
click at [161, 334] on input "text" at bounding box center [236, 325] width 294 height 26
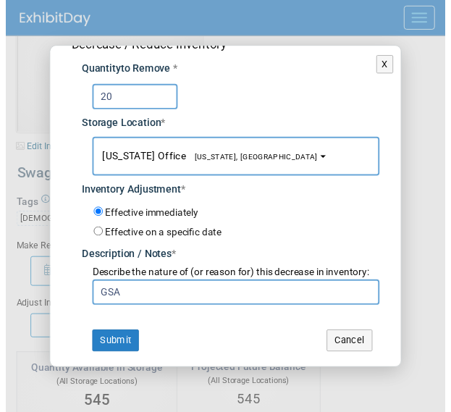
scroll to position [29, 0]
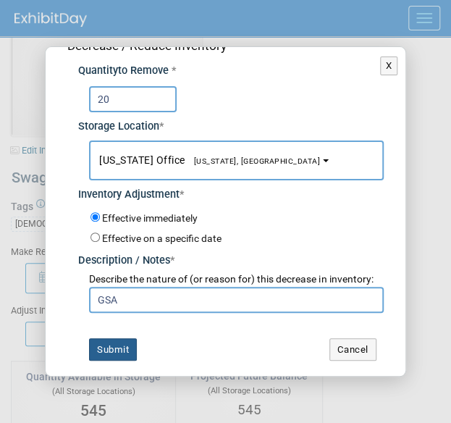
type input "GSA"
click at [125, 350] on button "Submit" at bounding box center [113, 349] width 48 height 23
